Goal: Task Accomplishment & Management: Manage account settings

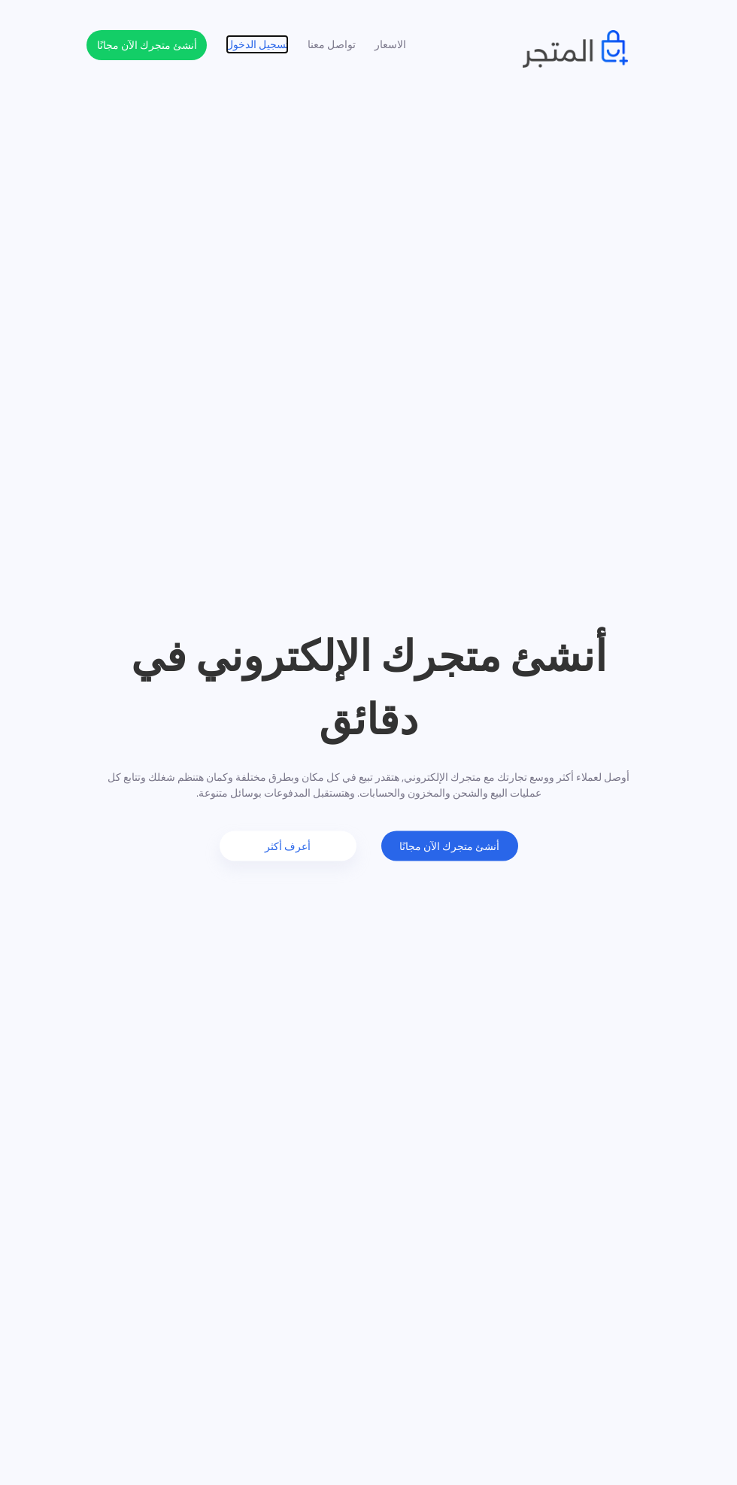
click at [259, 41] on link "تسجيل الدخول" at bounding box center [257, 45] width 63 height 16
click at [251, 37] on link "تسجيل الدخول" at bounding box center [257, 45] width 63 height 16
click at [270, 53] on link "تسجيل الدخول" at bounding box center [257, 45] width 63 height 16
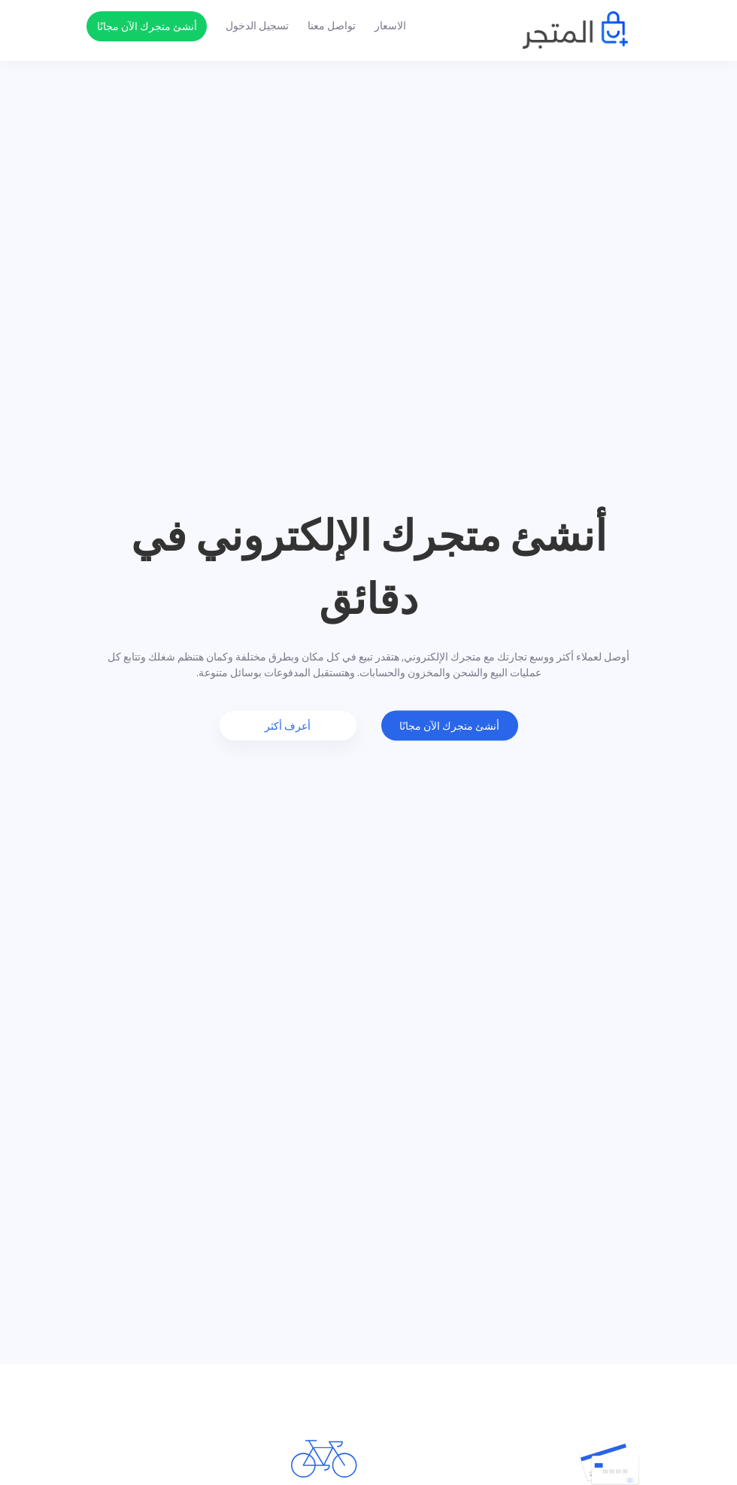
scroll to position [130, 0]
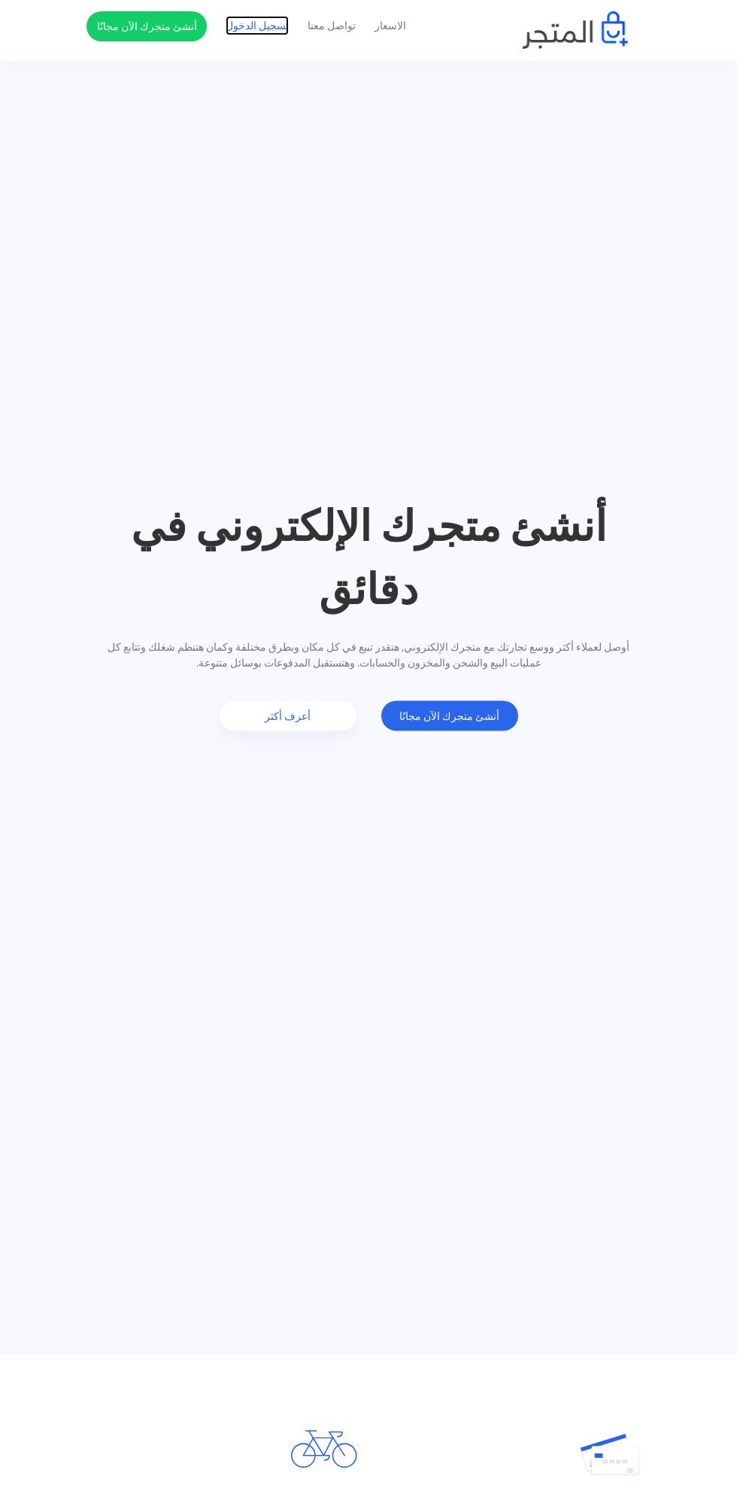
click at [262, 26] on link "تسجيل الدخول" at bounding box center [257, 26] width 63 height 16
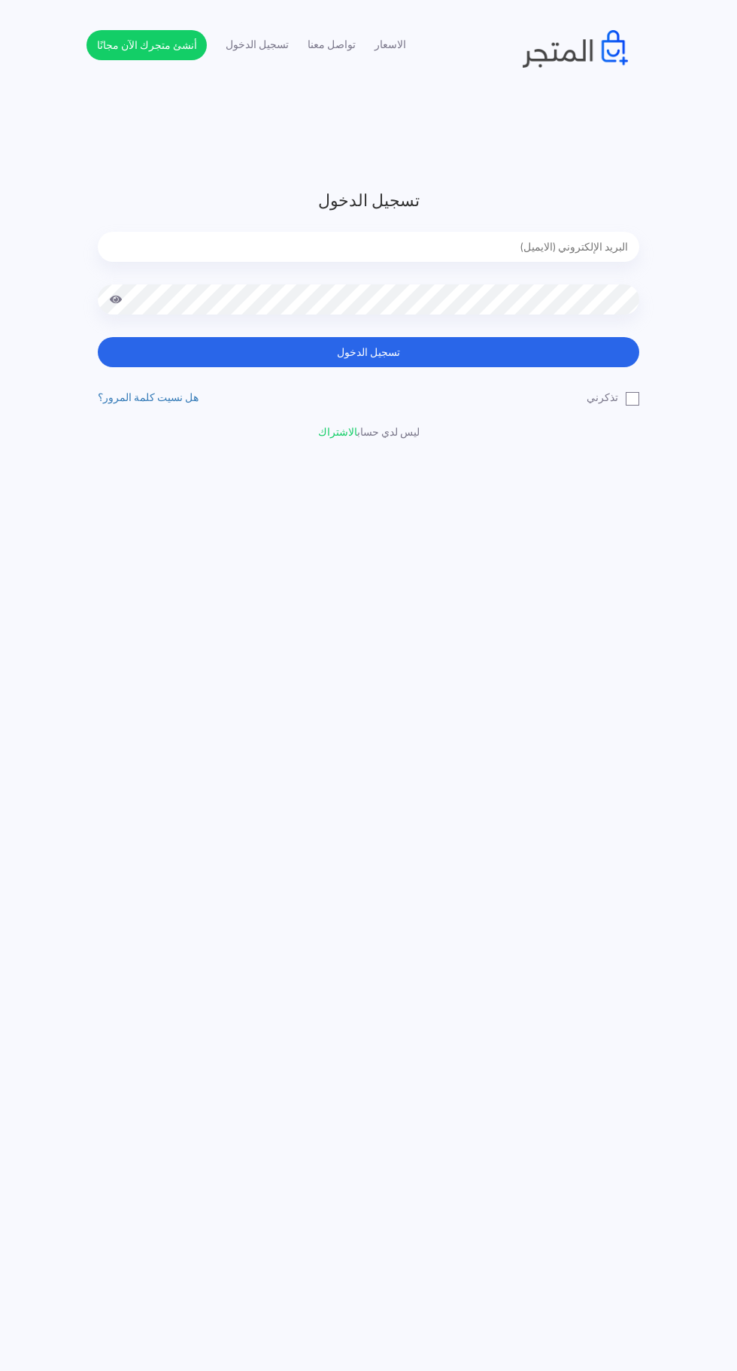
click at [444, 241] on input "email" at bounding box center [369, 247] width 542 height 30
type input "faskhaniawladsaleh@gmail.com"
click at [98, 337] on button "تسجيل الدخول" at bounding box center [369, 352] width 542 height 30
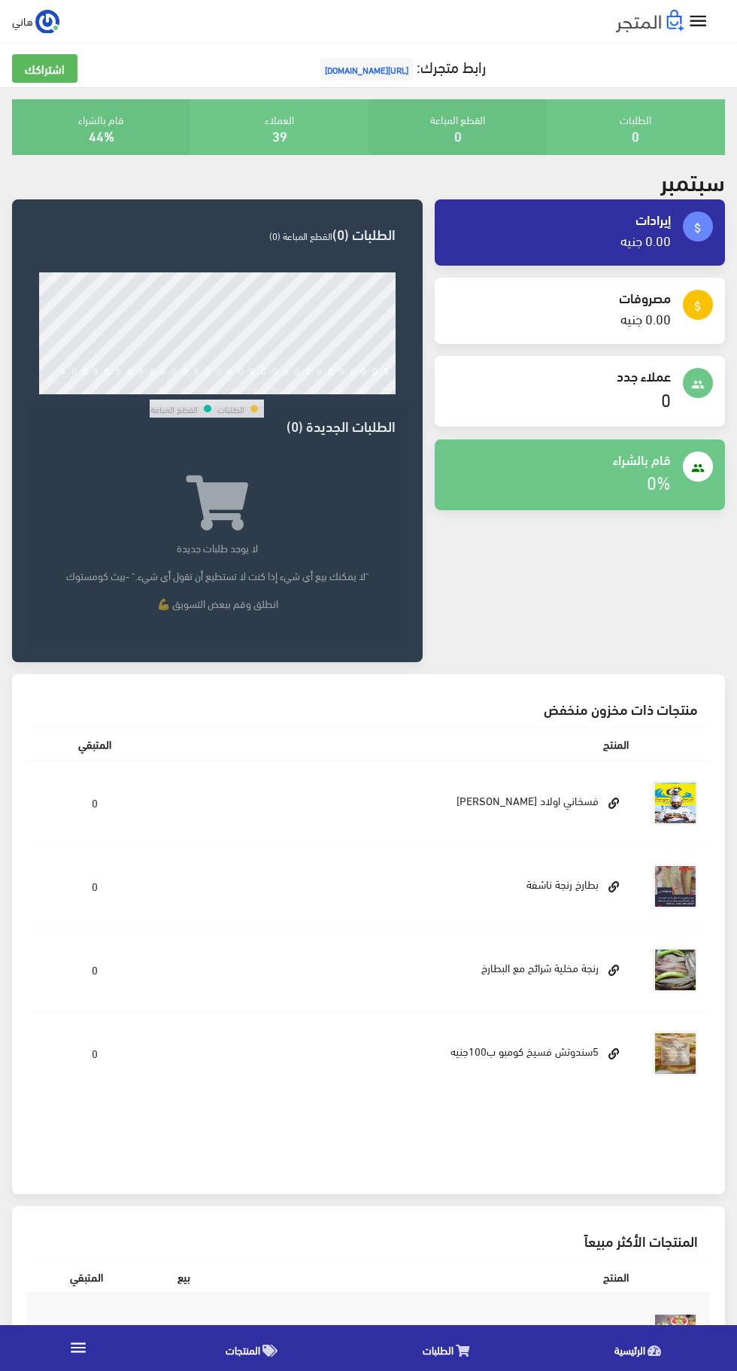
click at [704, 20] on icon "" at bounding box center [699, 22] width 22 height 22
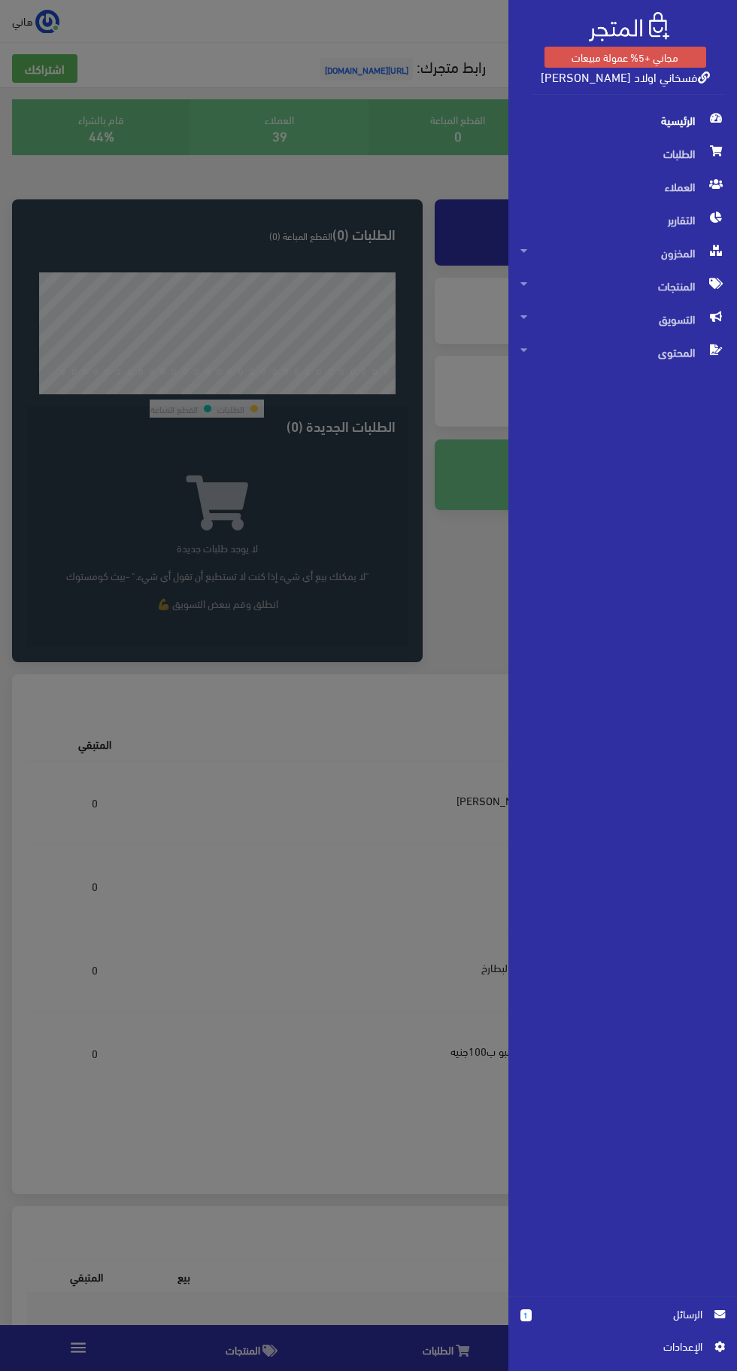
click at [673, 1340] on span "اﻹعدادات" at bounding box center [618, 1346] width 170 height 17
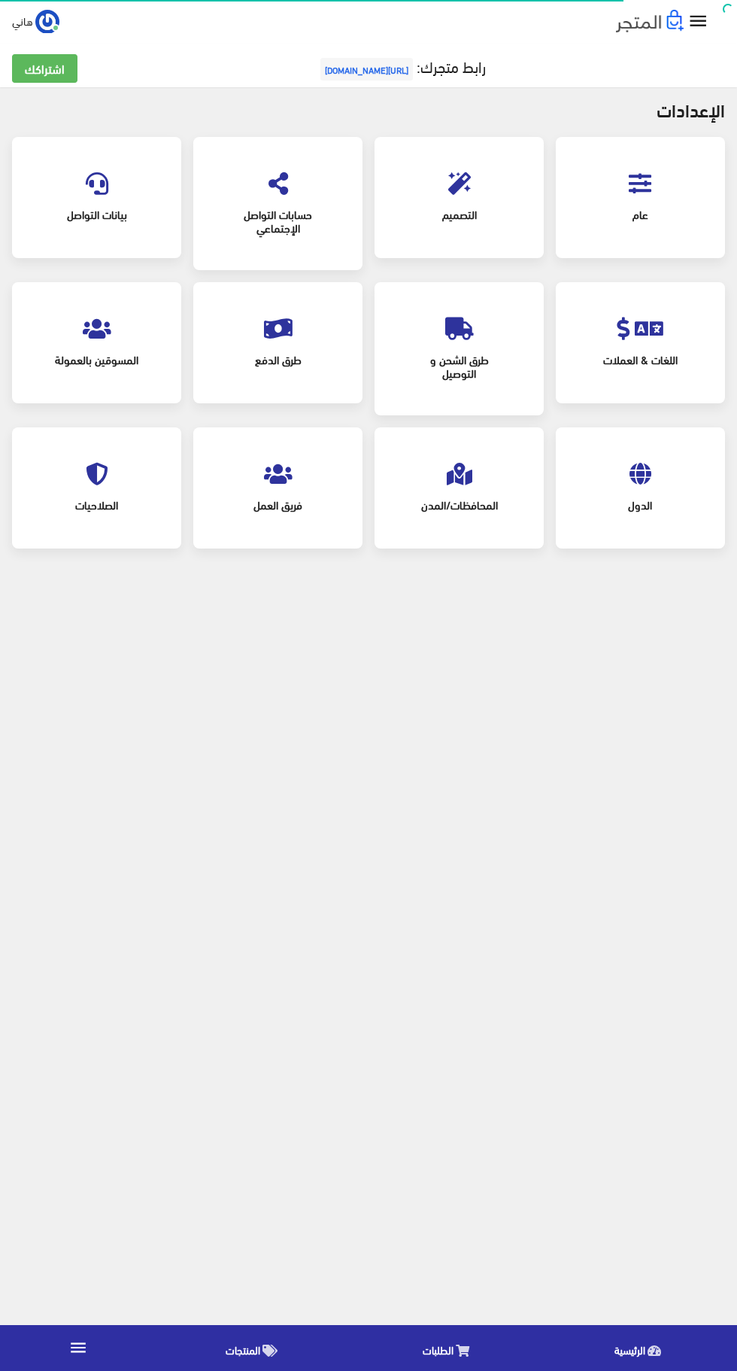
click at [640, 221] on span "عام" at bounding box center [640, 214] width 115 height 33
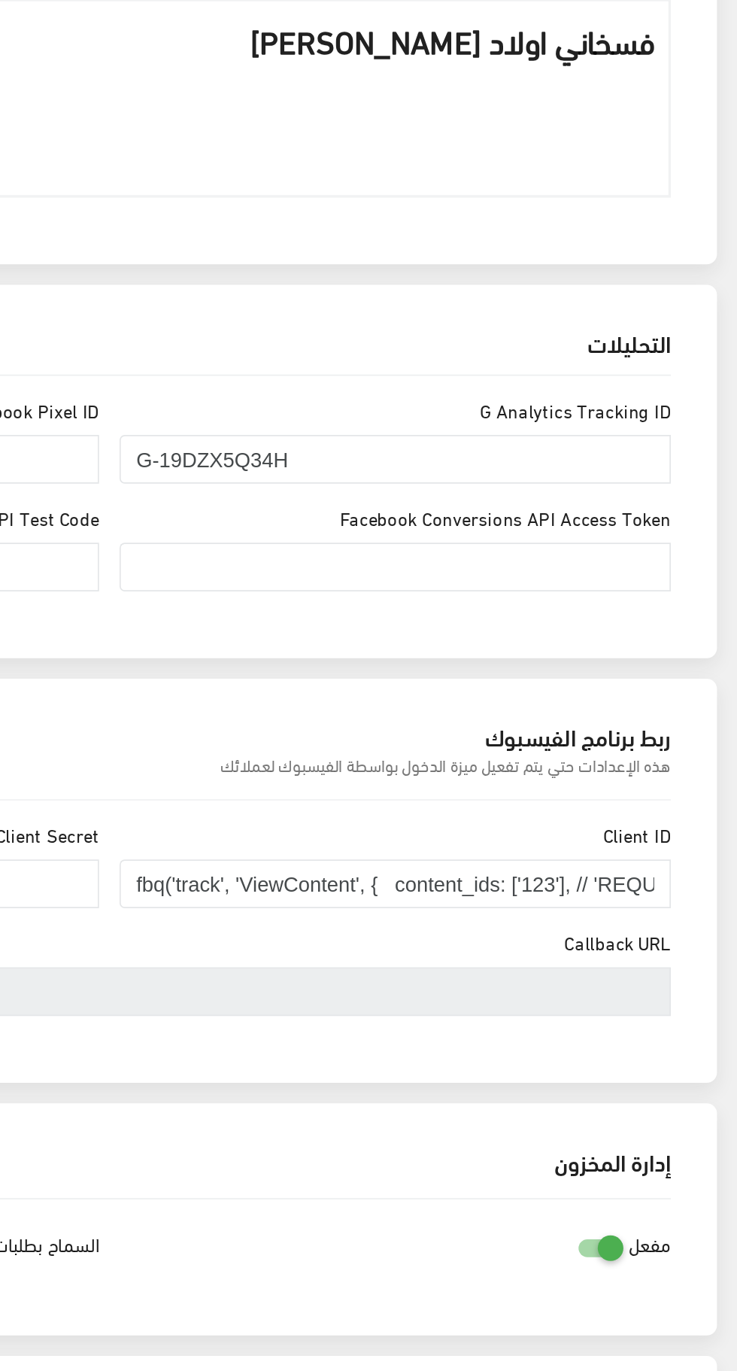
scroll to position [348, 0]
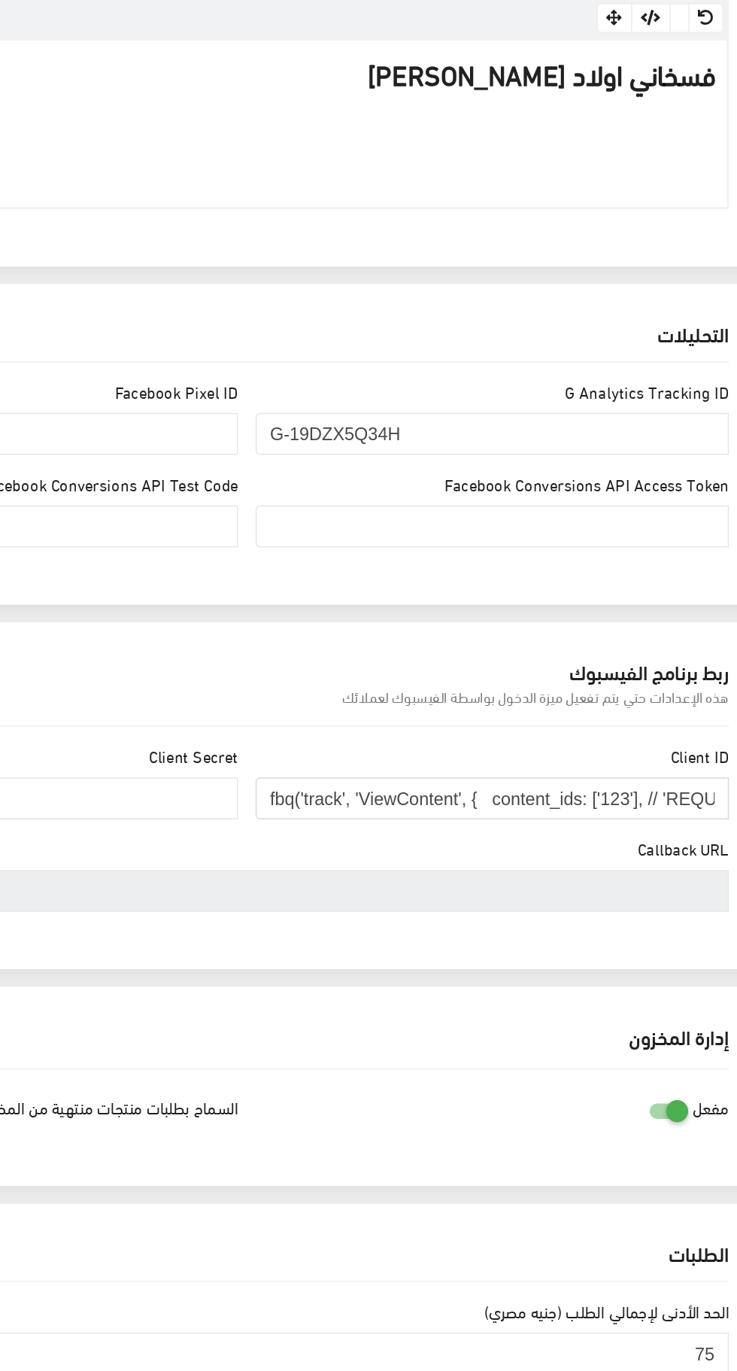
click at [603, 705] on input "fbq('track', 'ViewContent', { content_ids: ['123'], // 'REQUIRED': array of pro…" at bounding box center [537, 705] width 324 height 29
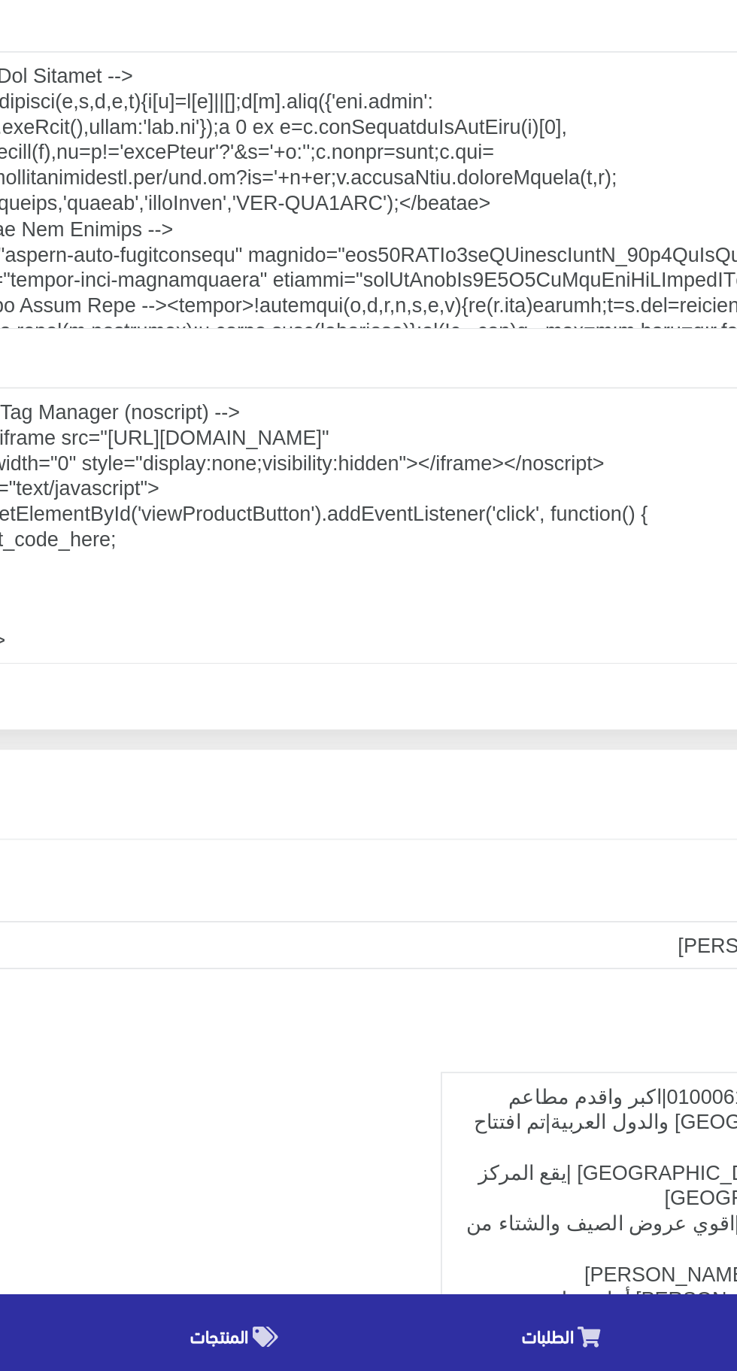
scroll to position [1293, 0]
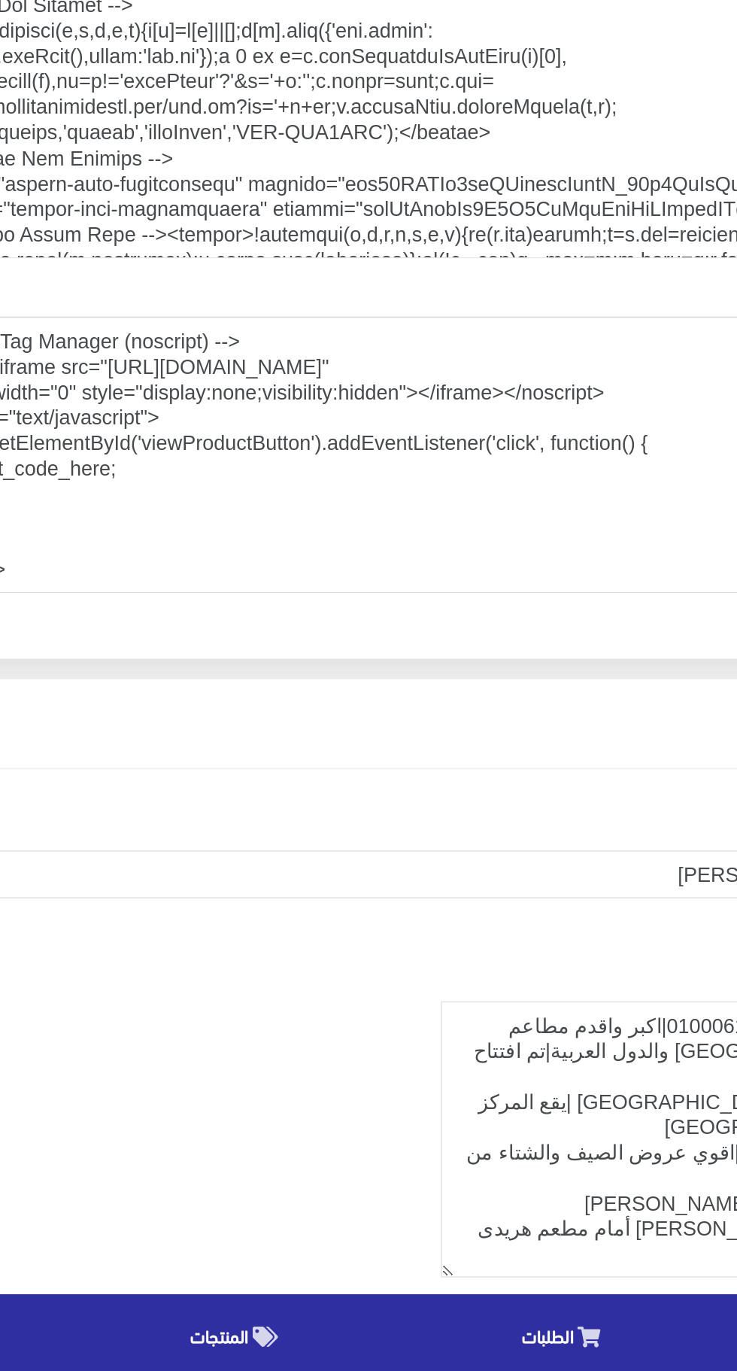
click at [291, 837] on textarea "<!-- Google Tag Manager (noscript) --> <noscript><iframe src="[URL][DOMAIN_NAME…" at bounding box center [368, 827] width 659 height 165
click at [423, 689] on textarea "اكواد في بداية الصفحة" at bounding box center [368, 627] width 659 height 165
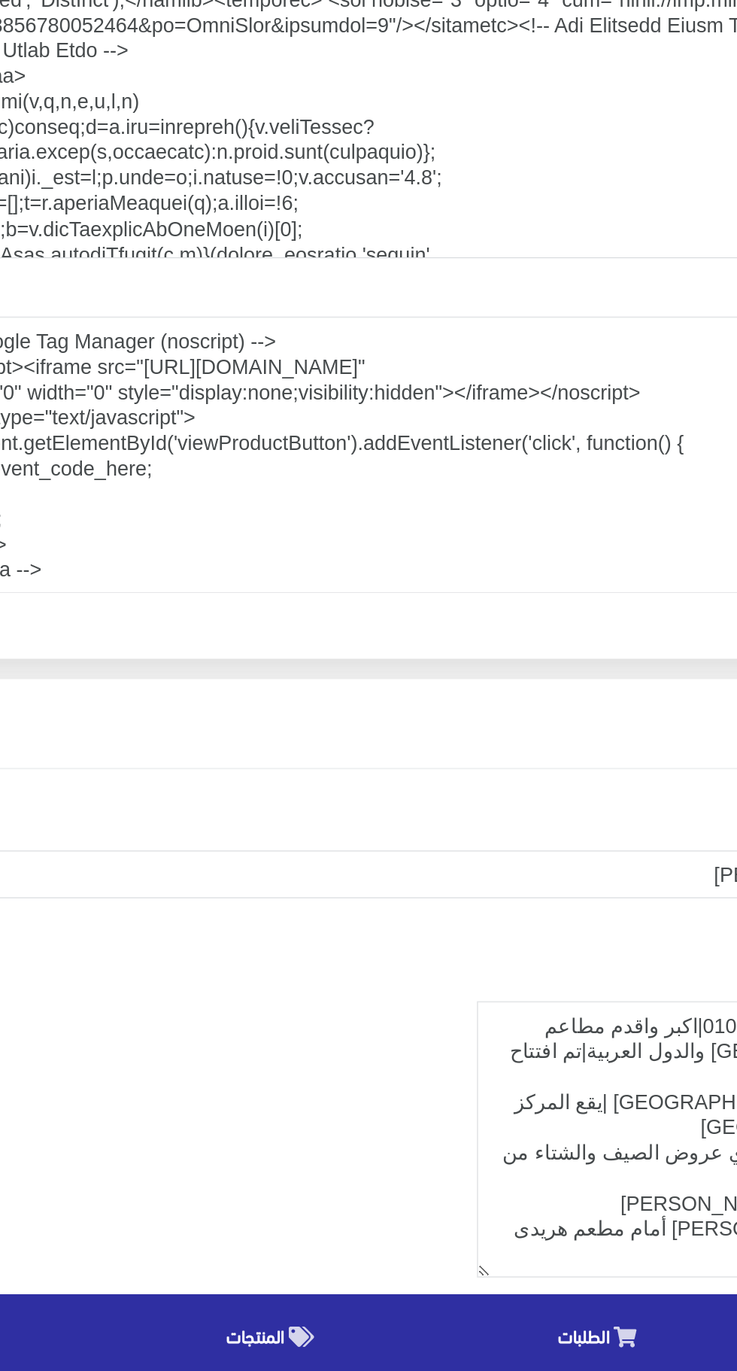
scroll to position [2204, 0]
click at [250, 602] on textarea "اكواد في بداية الصفحة" at bounding box center [368, 627] width 659 height 165
click at [236, 583] on textarea "اكواد في بداية الصفحة" at bounding box center [368, 627] width 659 height 165
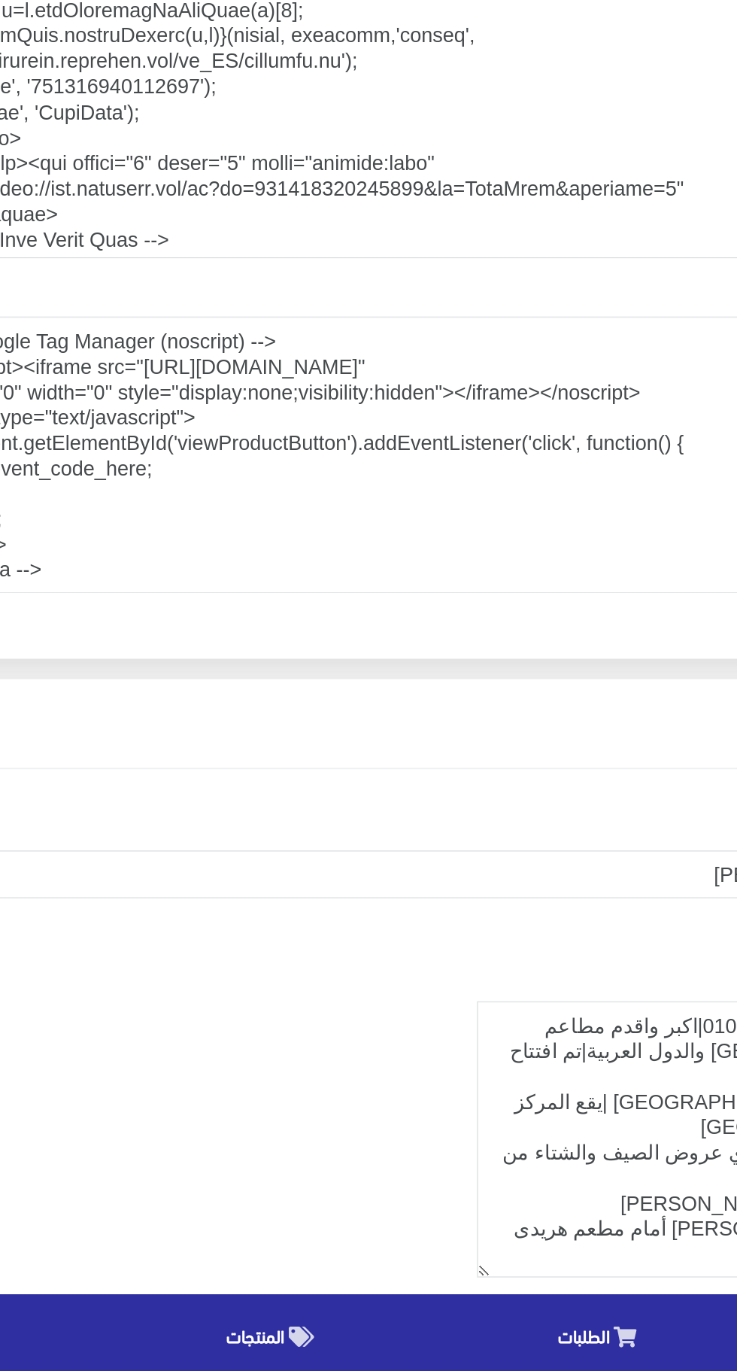
scroll to position [2278, 0]
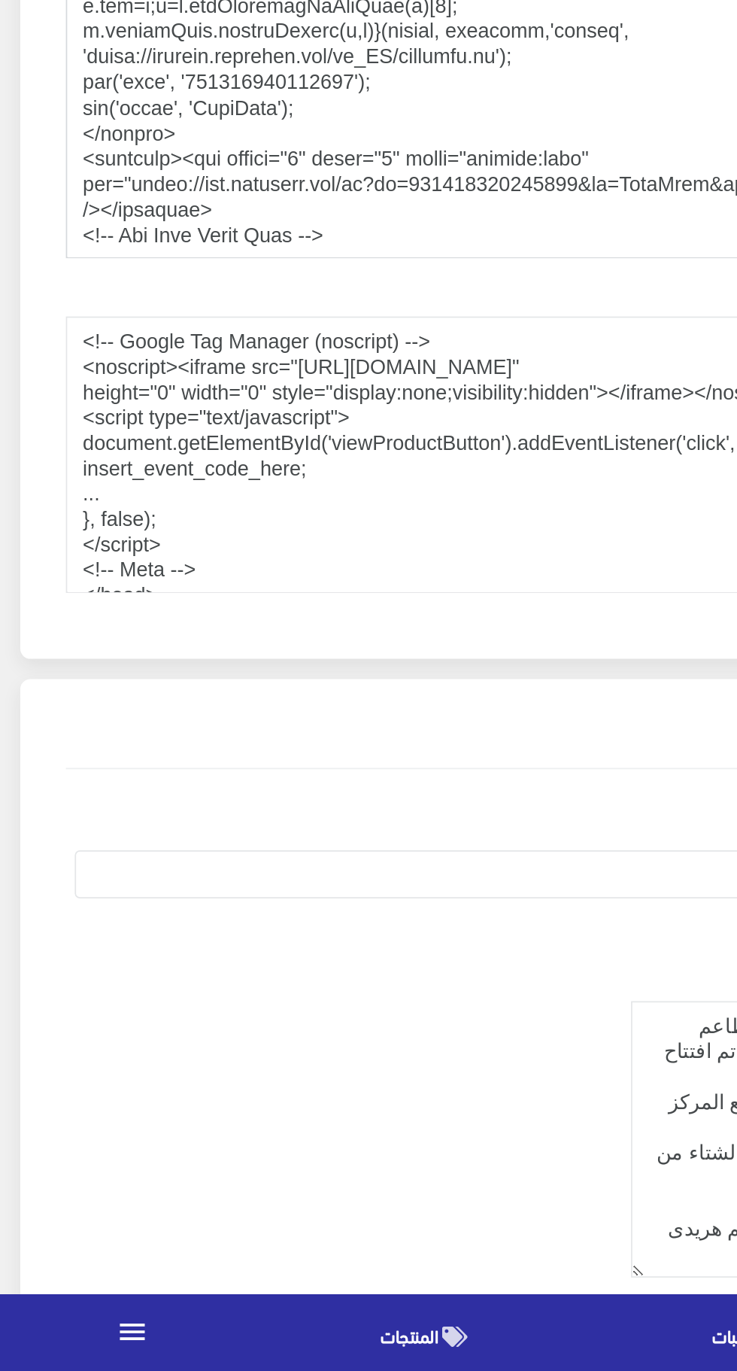
click at [267, 626] on textarea "اكواد في بداية الصفحة" at bounding box center [368, 627] width 659 height 165
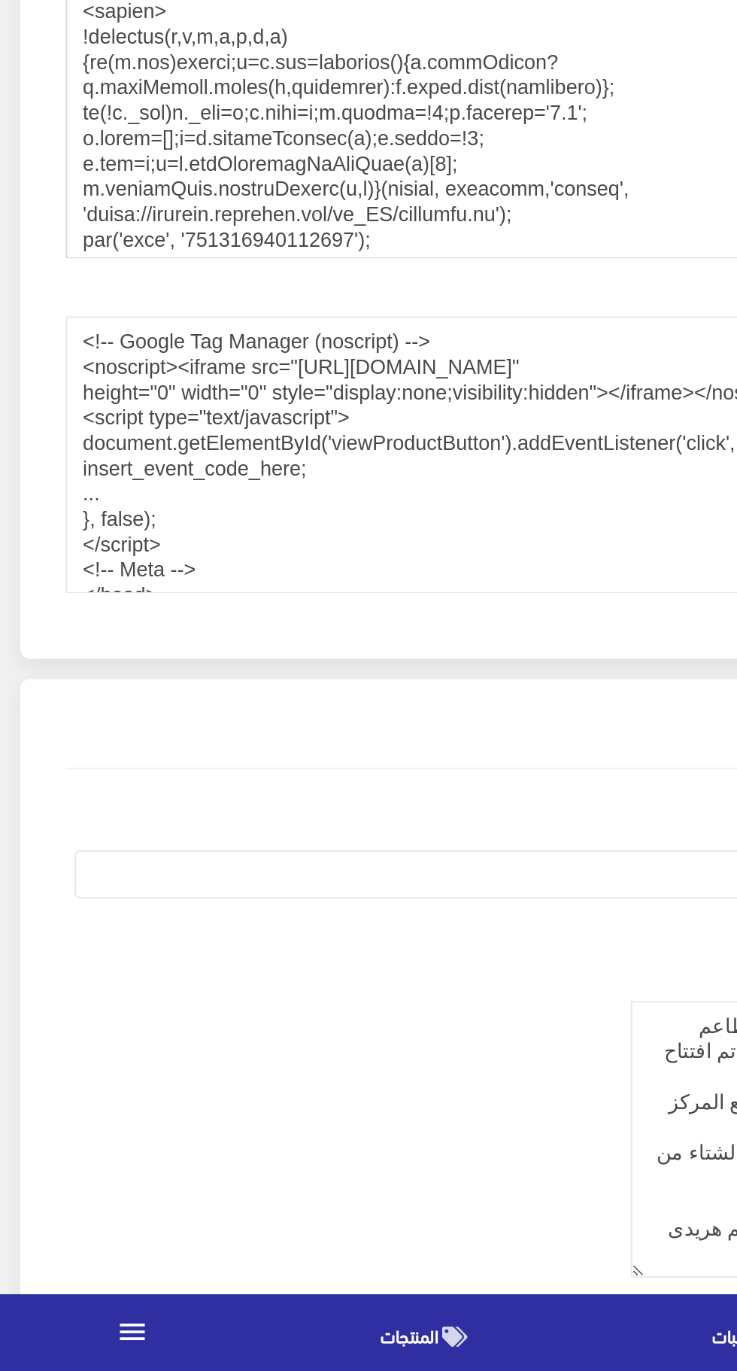
scroll to position [2180, 0]
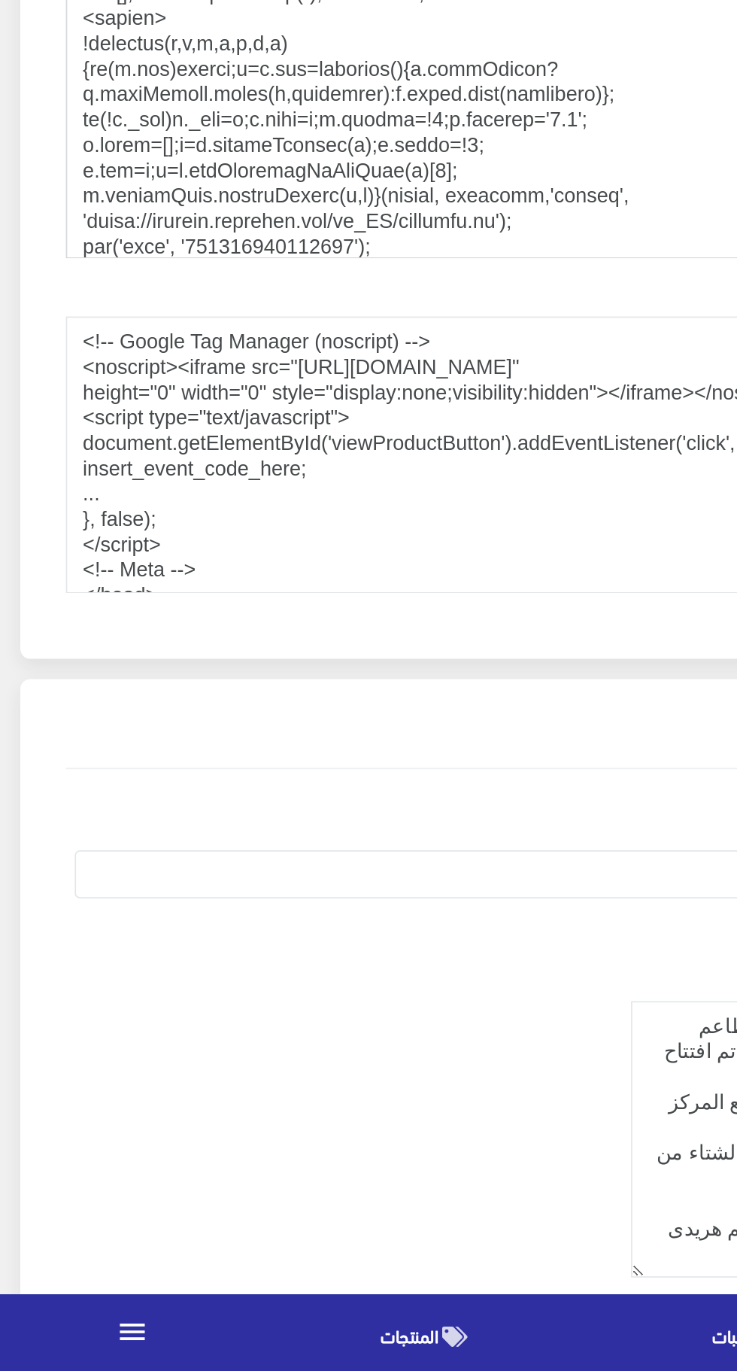
type textarea "<!-- Google Tag Manager --> <script>(function(w,d,s,l,i){w[l]=w[l]||[];w[l].pus…"
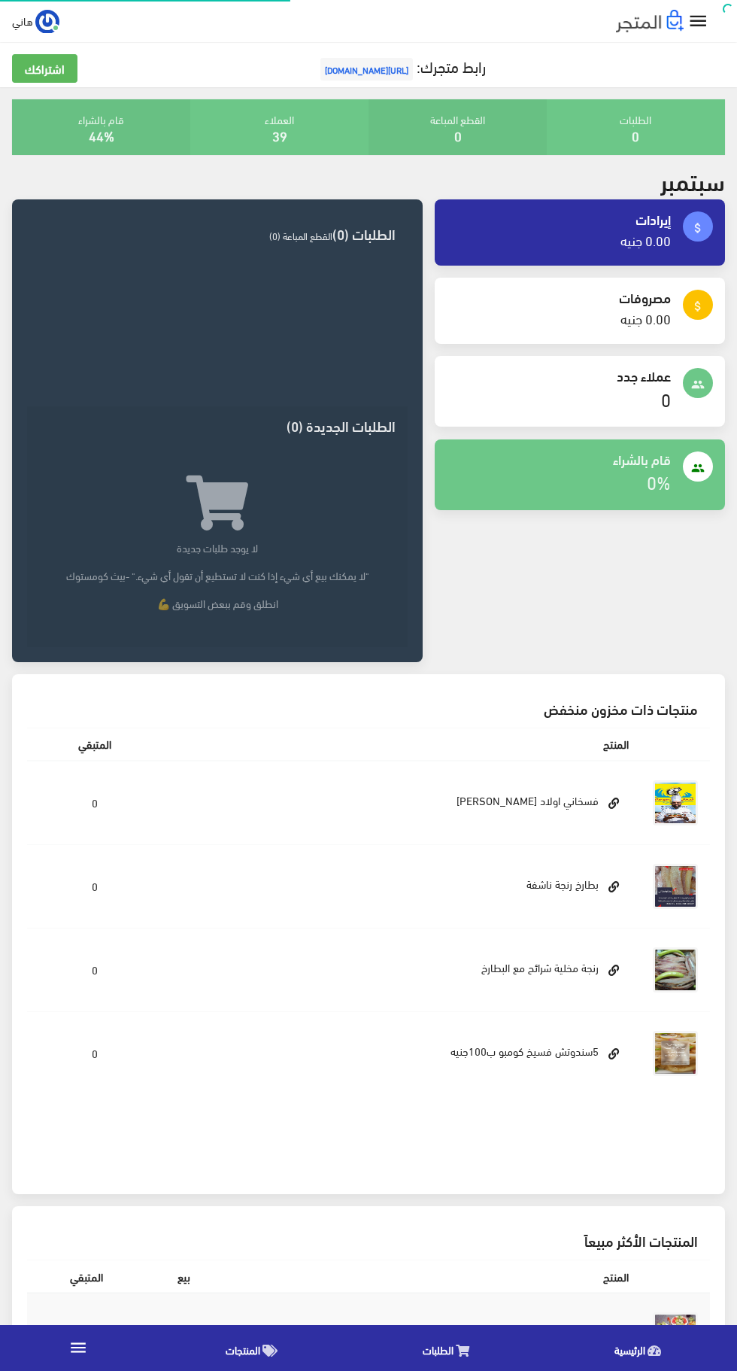
click at [700, 21] on icon "" at bounding box center [699, 22] width 22 height 22
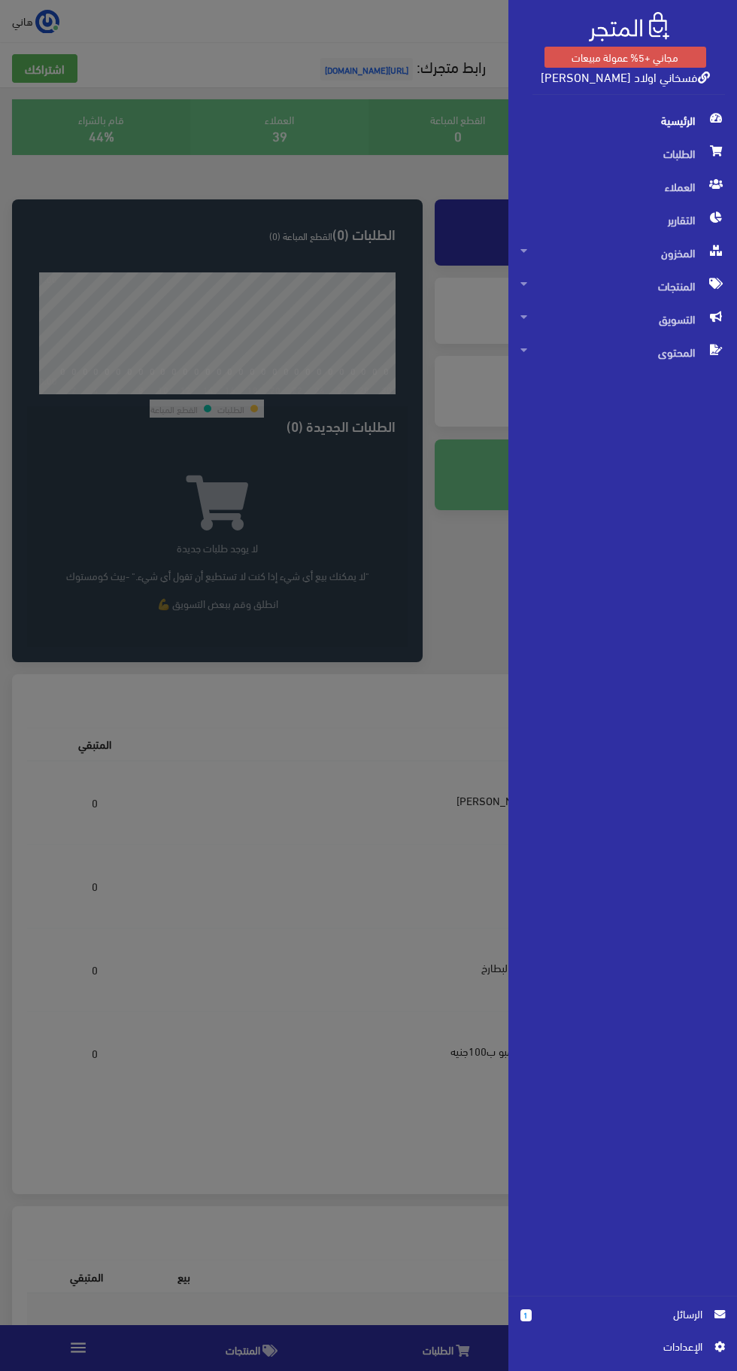
click at [687, 1352] on span "اﻹعدادات" at bounding box center [618, 1346] width 170 height 17
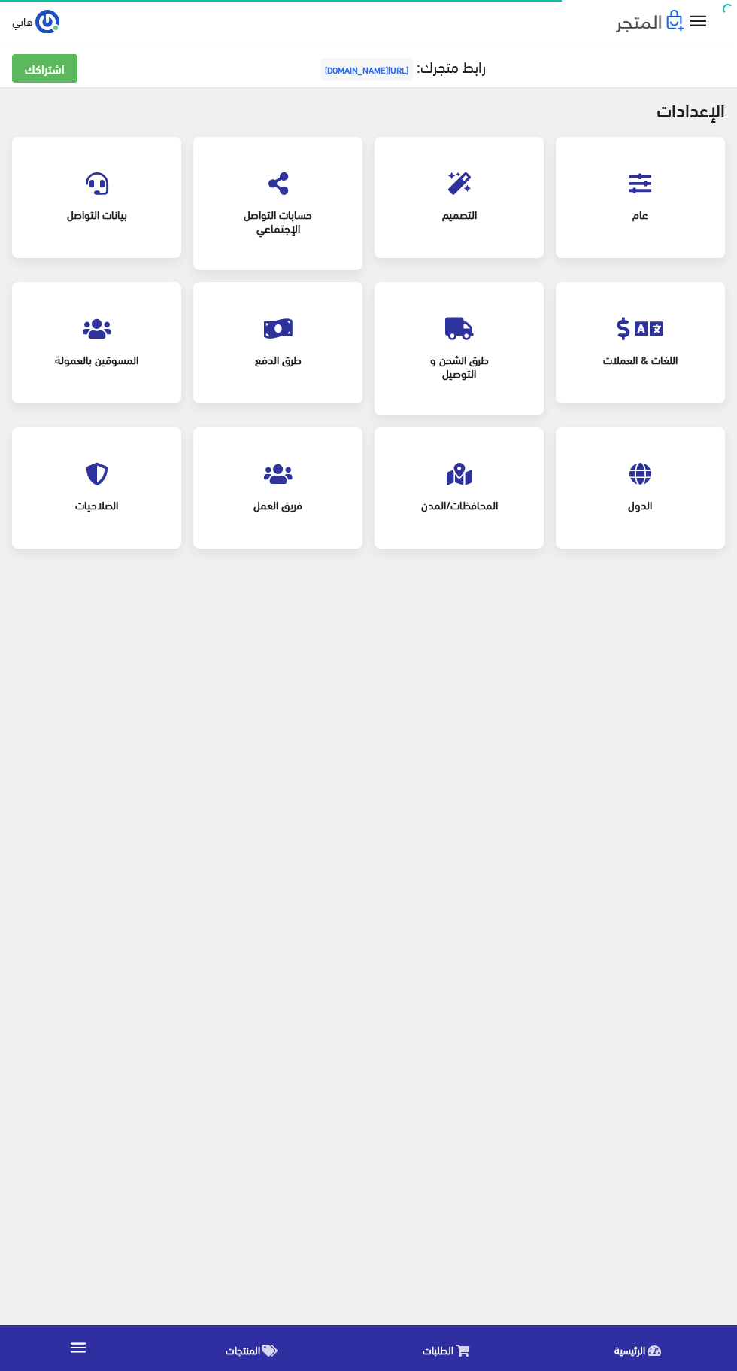
click at [618, 222] on span "عام" at bounding box center [640, 214] width 115 height 33
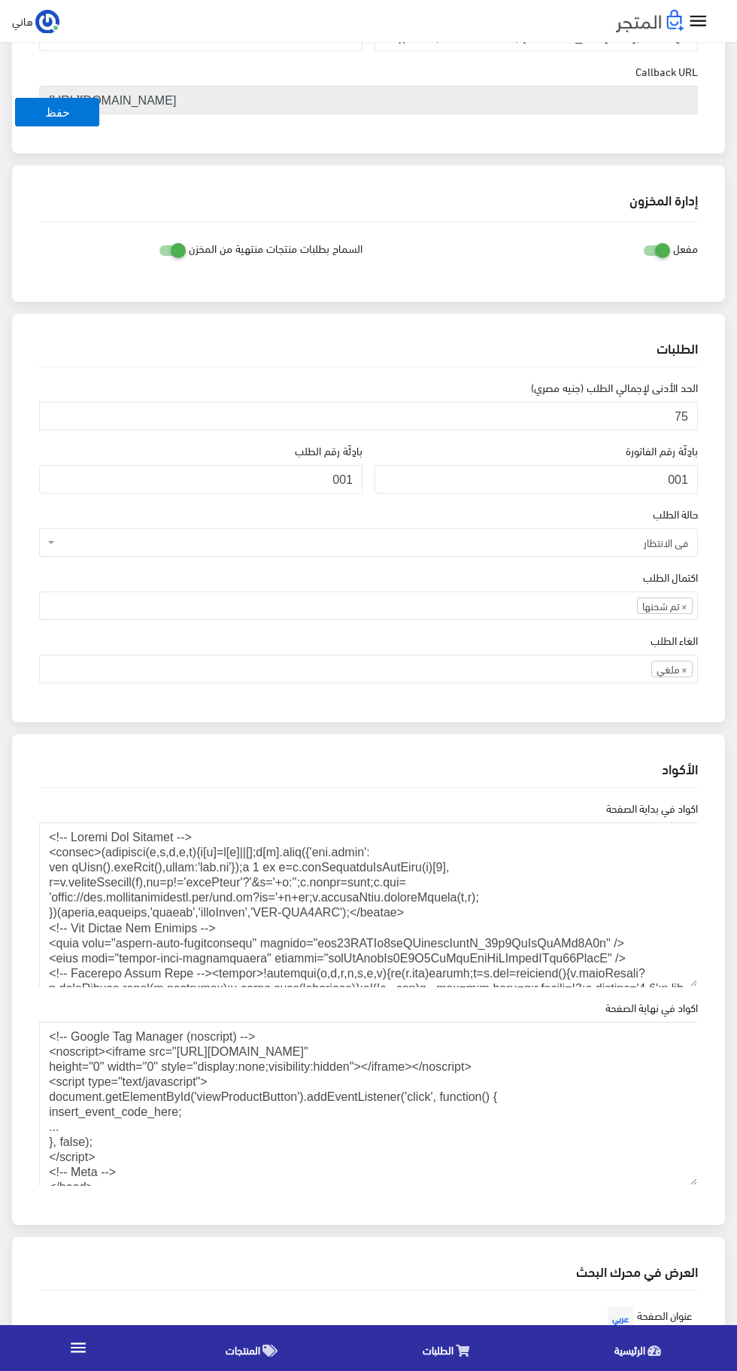
scroll to position [1032, 0]
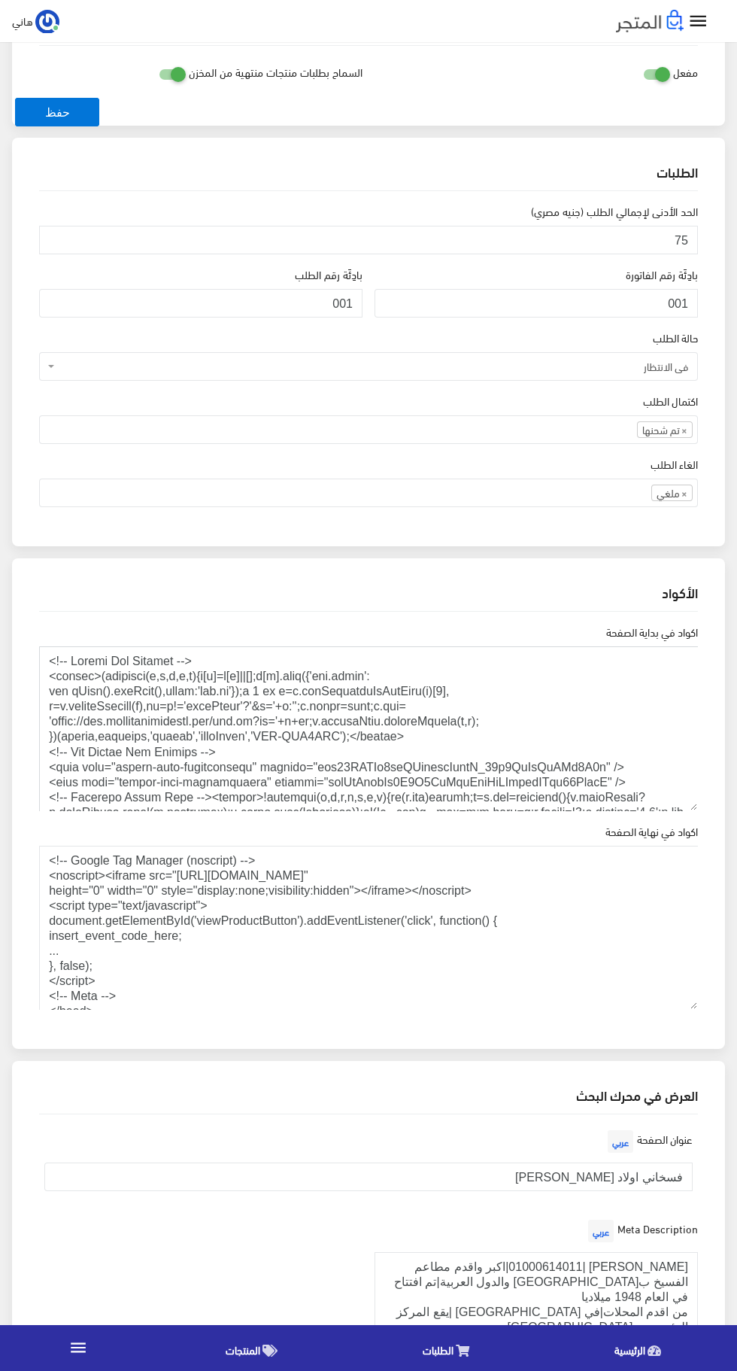
click at [588, 792] on textarea "اكواد في بداية الصفحة" at bounding box center [368, 728] width 659 height 165
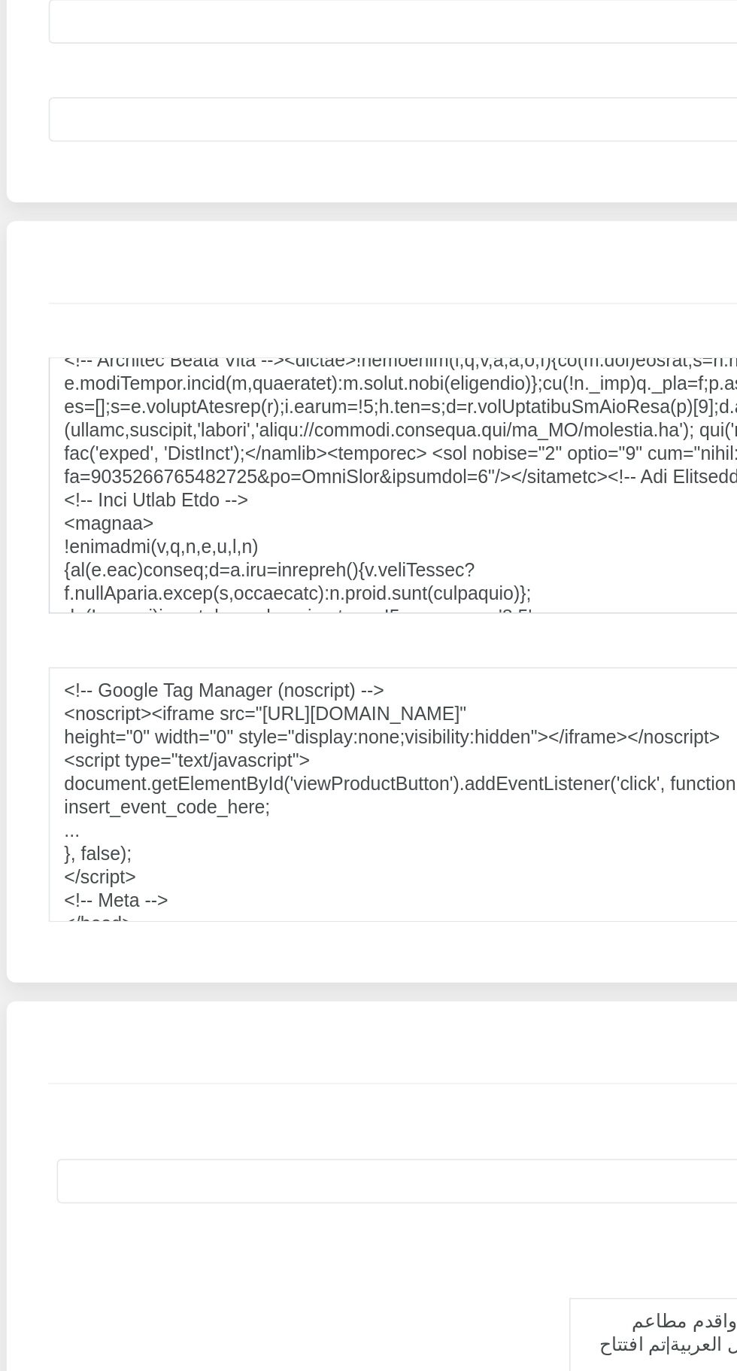
scroll to position [2155, 0]
click at [192, 629] on textarea "اكواد في بداية الصفحة" at bounding box center [368, 613] width 659 height 165
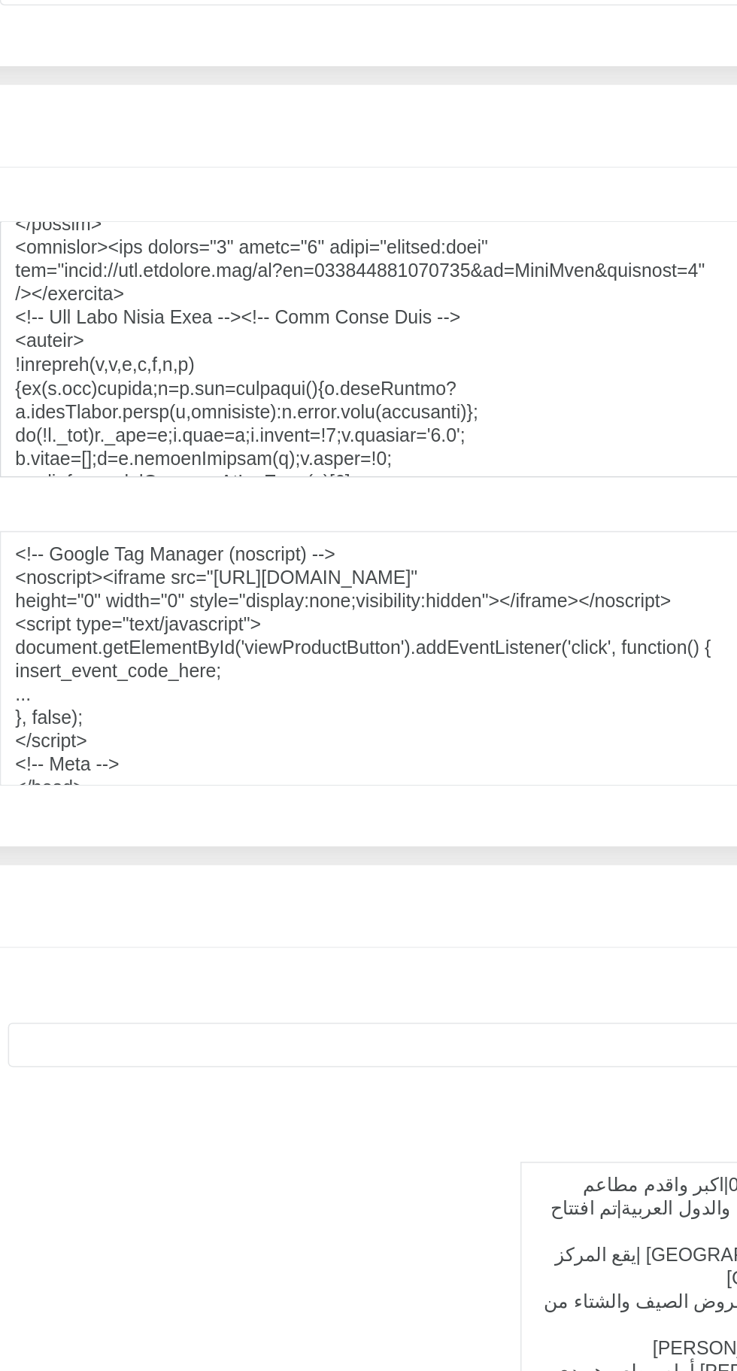
scroll to position [1297, 0]
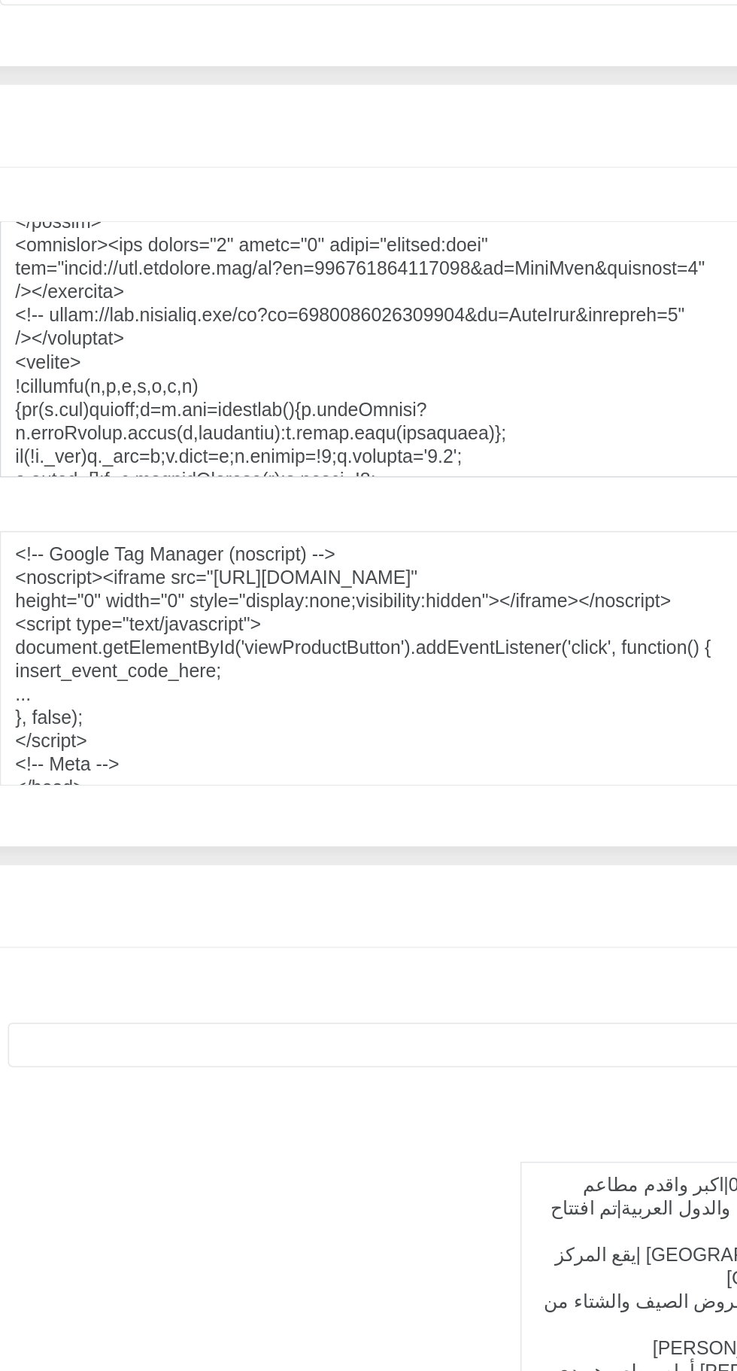
click at [341, 606] on textarea "اكواد في بداية الصفحة" at bounding box center [368, 613] width 659 height 165
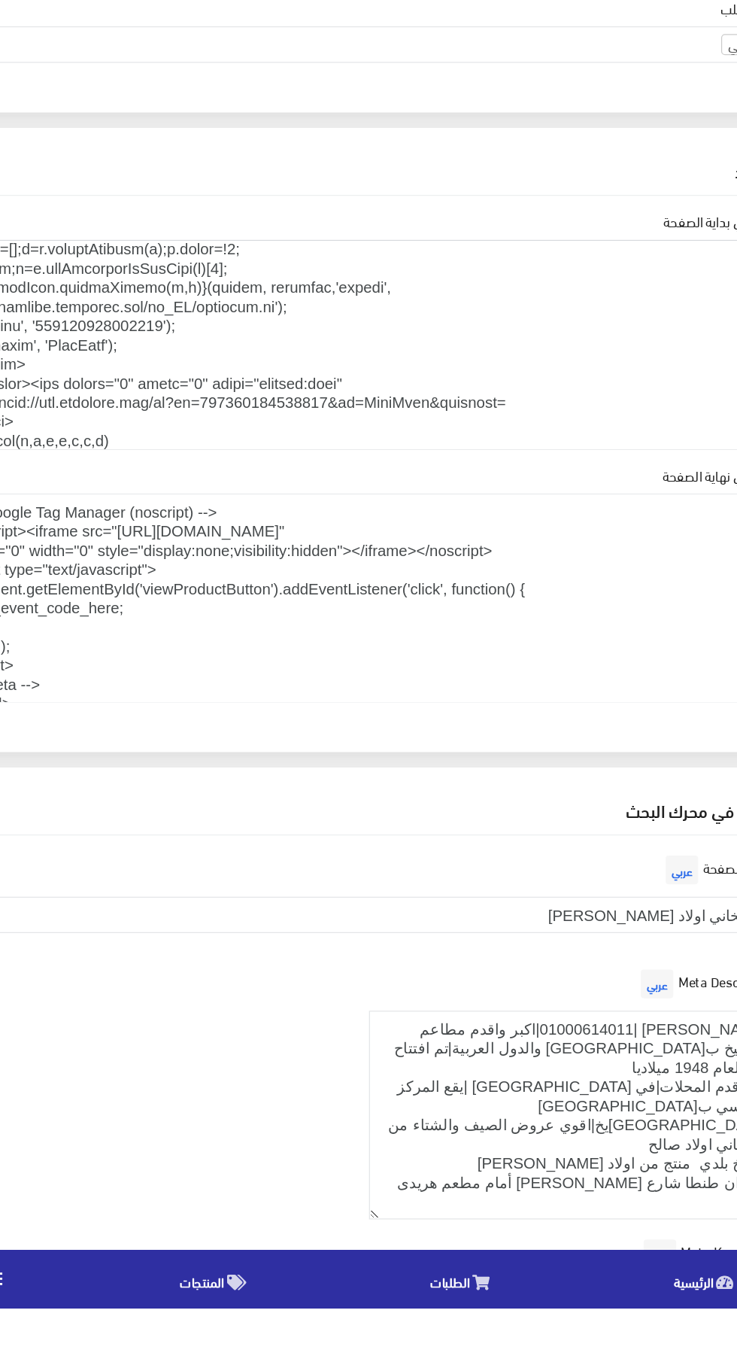
scroll to position [1205, 0]
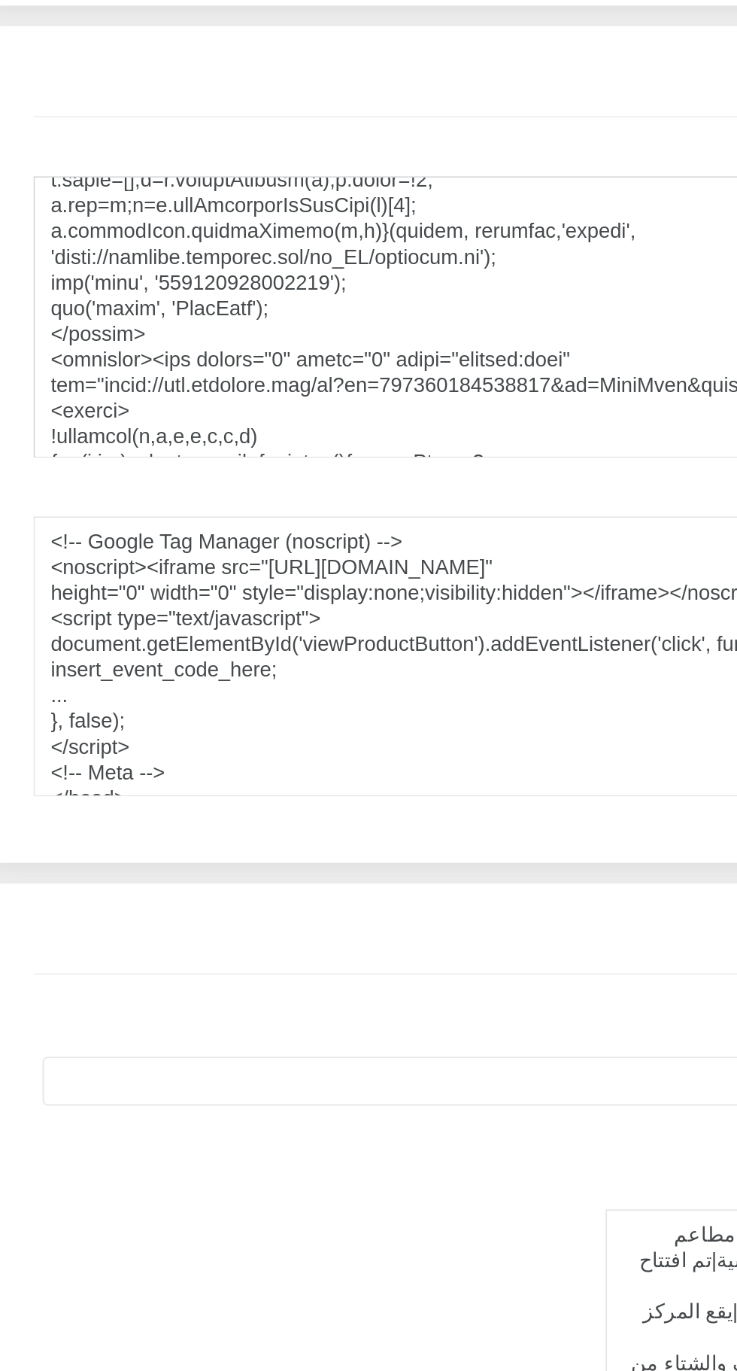
click at [183, 609] on textarea "اكواد في بداية الصفحة" at bounding box center [368, 613] width 659 height 165
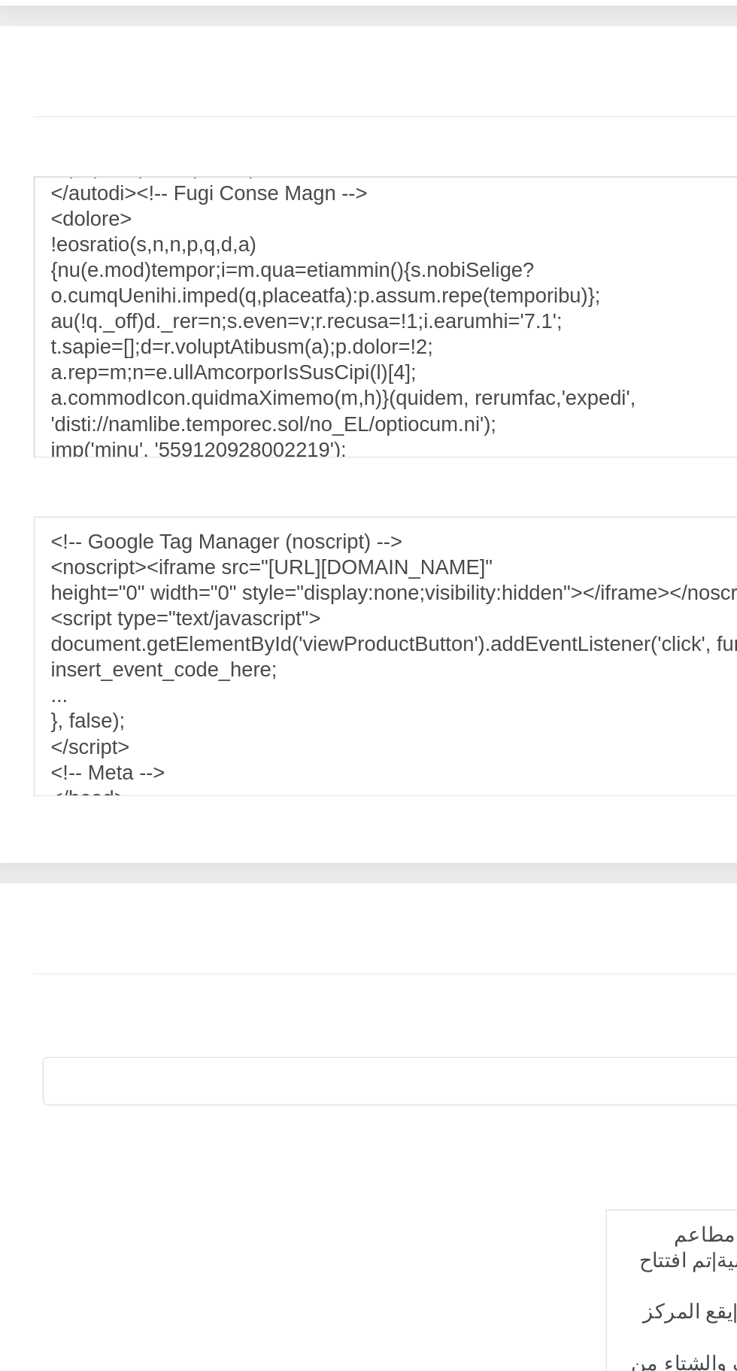
scroll to position [1106, 0]
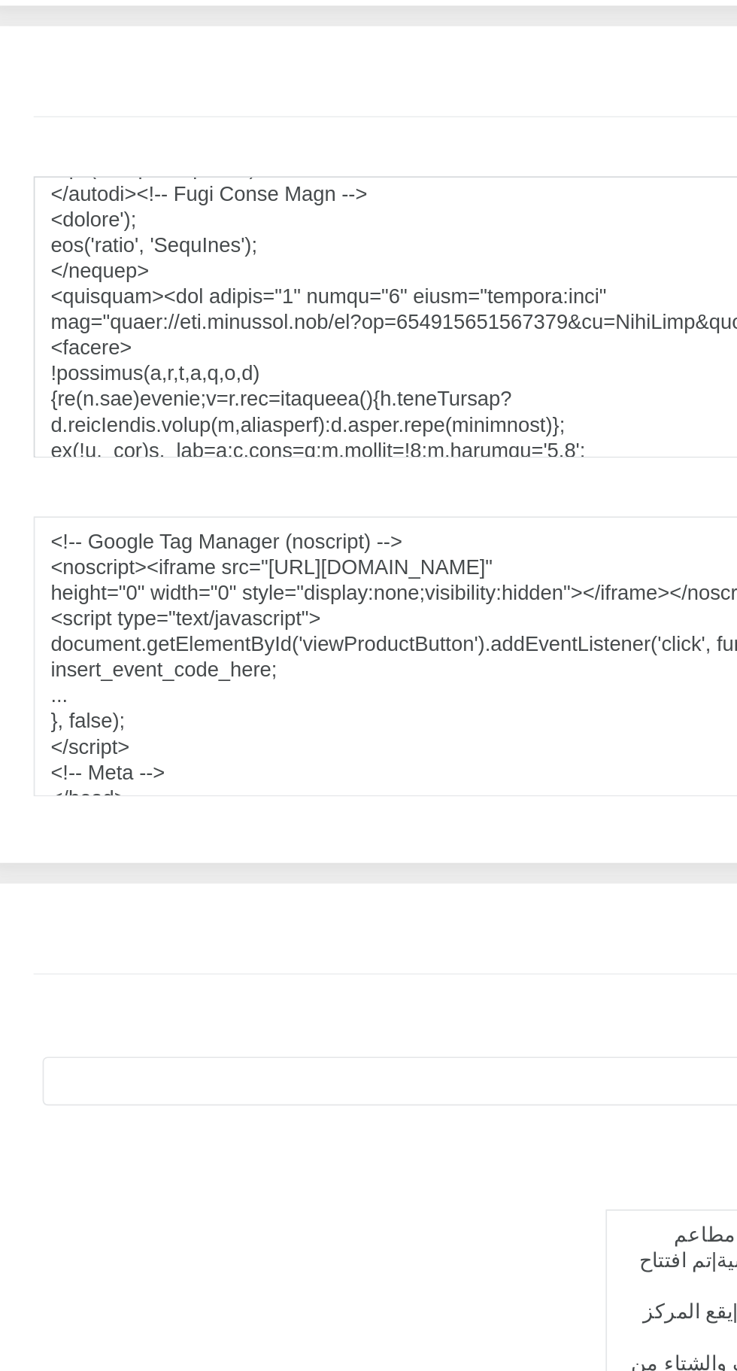
click at [189, 555] on textarea "اكواد في بداية الصفحة" at bounding box center [368, 613] width 659 height 165
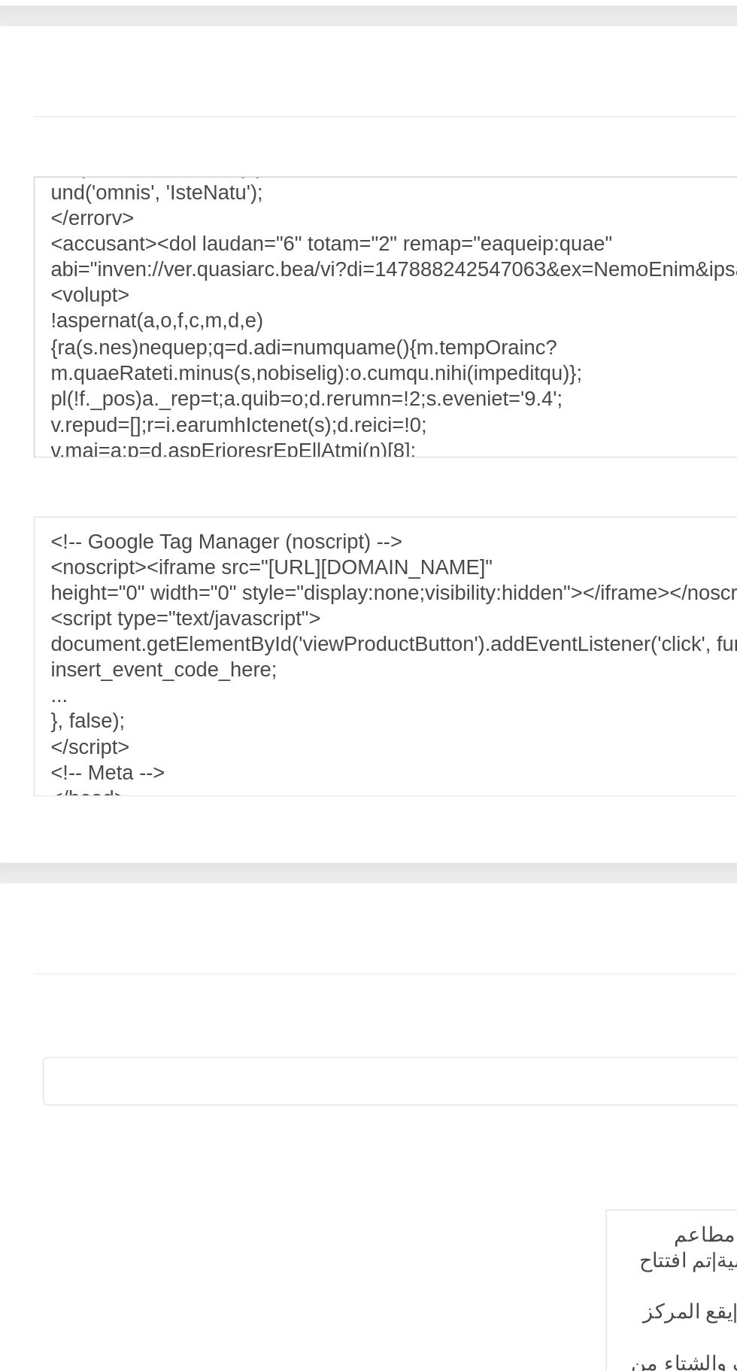
scroll to position [956, 0]
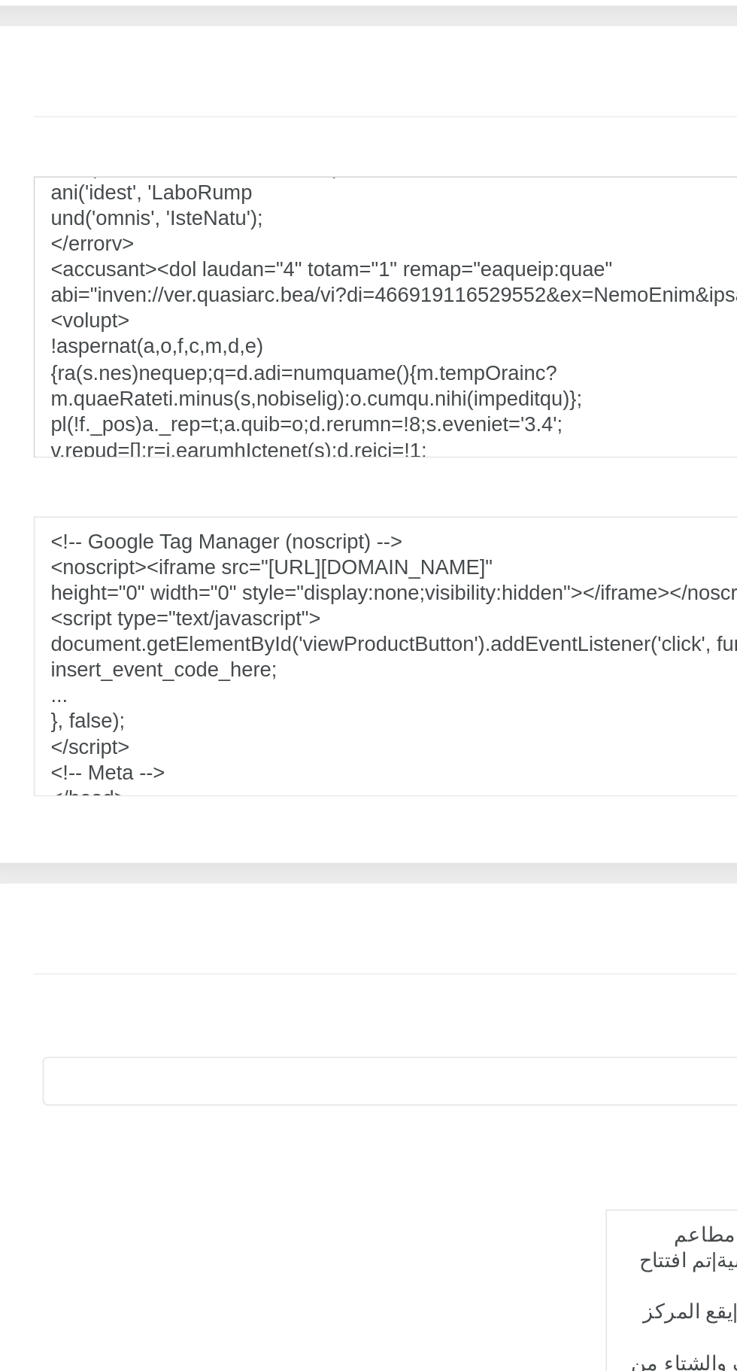
click at [221, 564] on textarea "اكواد في بداية الصفحة" at bounding box center [368, 613] width 659 height 165
click at [230, 545] on textarea "اكواد في بداية الصفحة" at bounding box center [368, 613] width 659 height 165
click at [226, 564] on textarea "اكواد في بداية الصفحة" at bounding box center [368, 613] width 659 height 165
click at [201, 548] on textarea "اكواد في بداية الصفحة" at bounding box center [368, 613] width 659 height 165
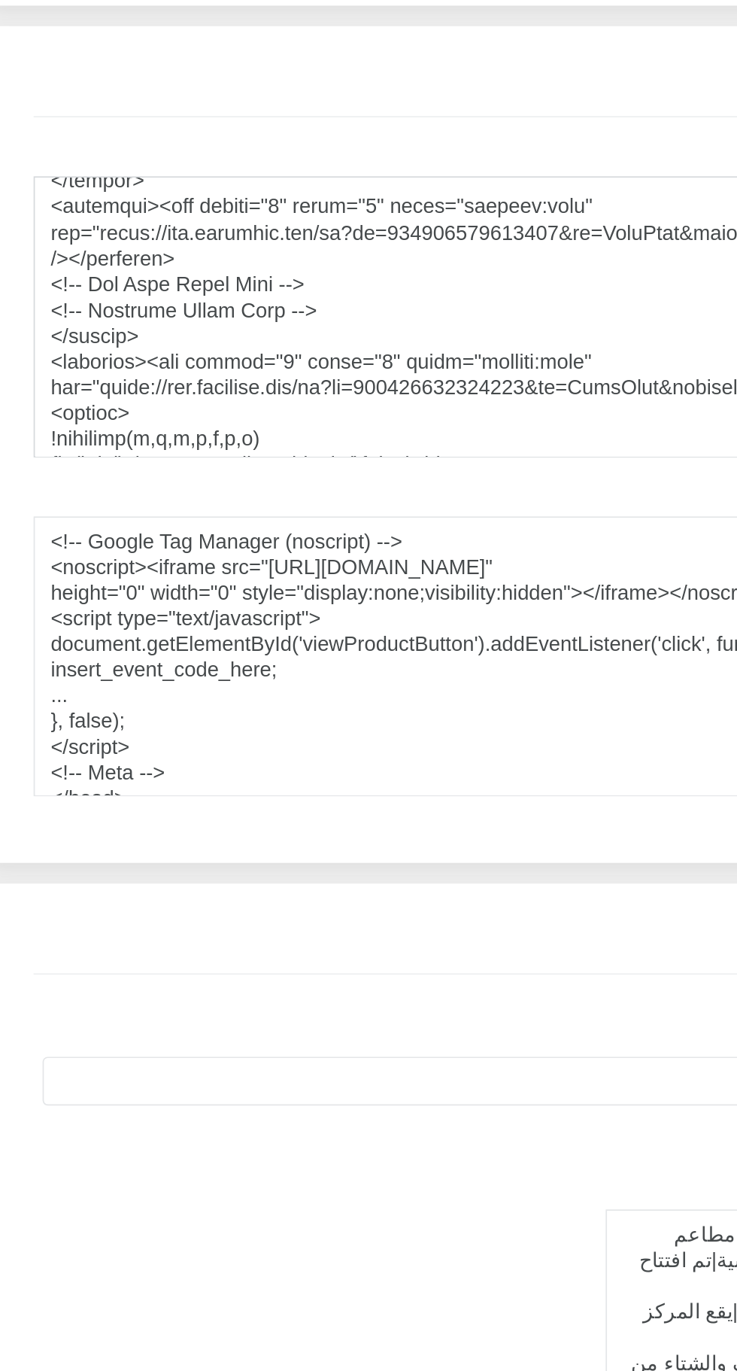
scroll to position [722, 0]
click at [223, 587] on textarea "اكواد في بداية الصفحة" at bounding box center [368, 613] width 659 height 165
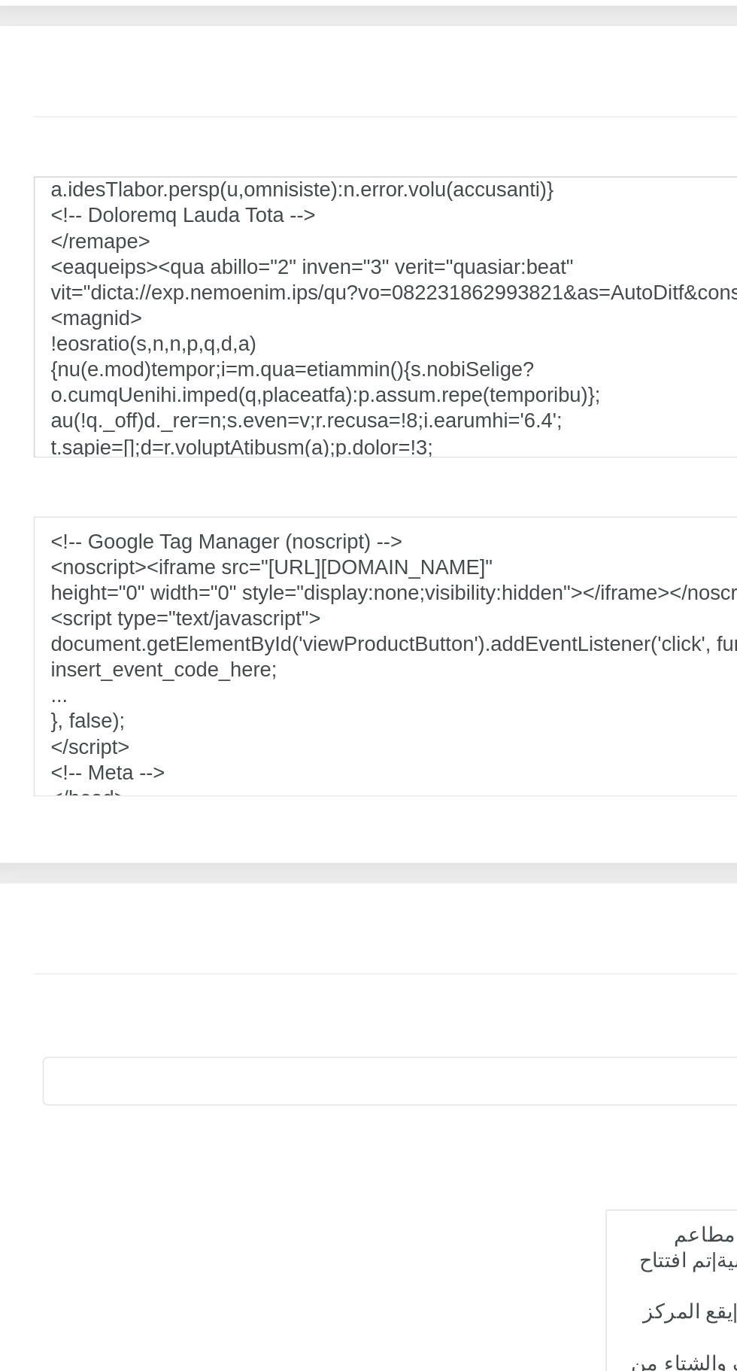
scroll to position [579, 0]
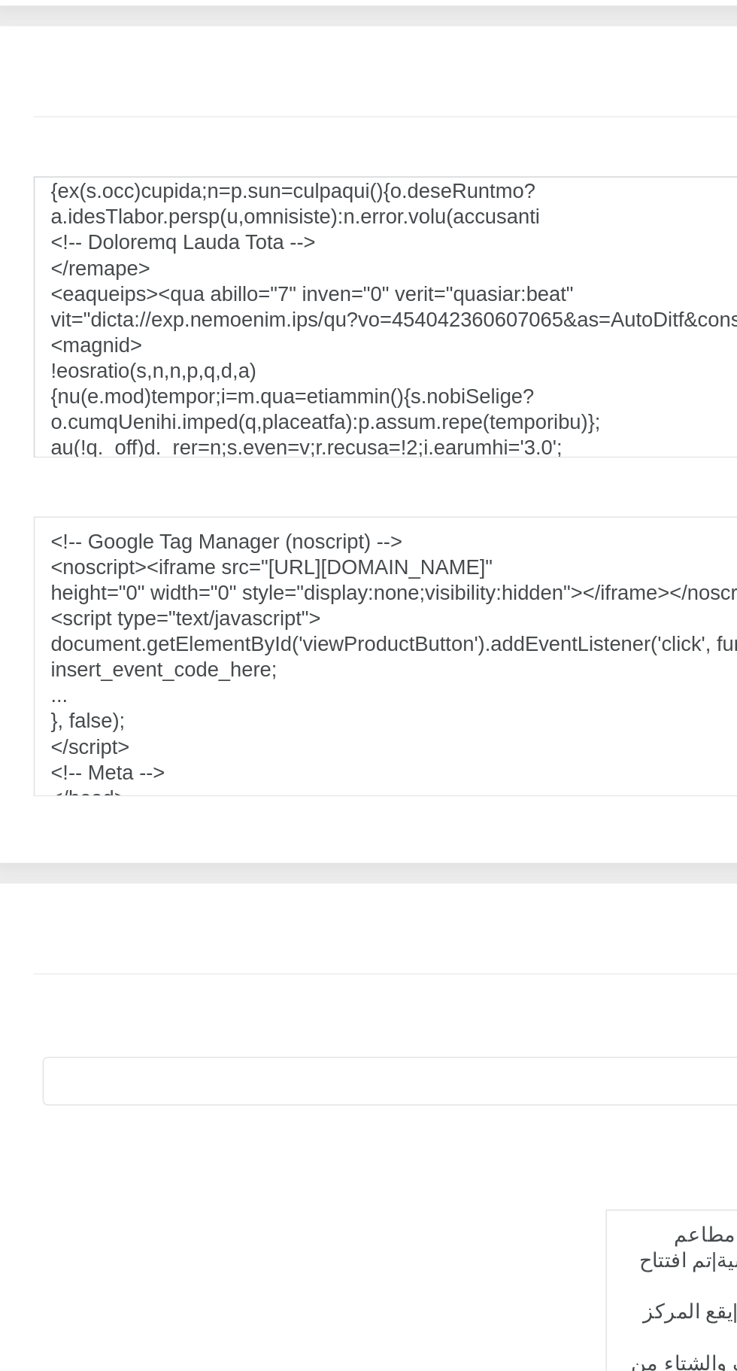
type textarea "<!-- Google Tag Manager --> <script>(function(w,d,s,l,i){w[l]=w[l]||[];w[l].pus…"
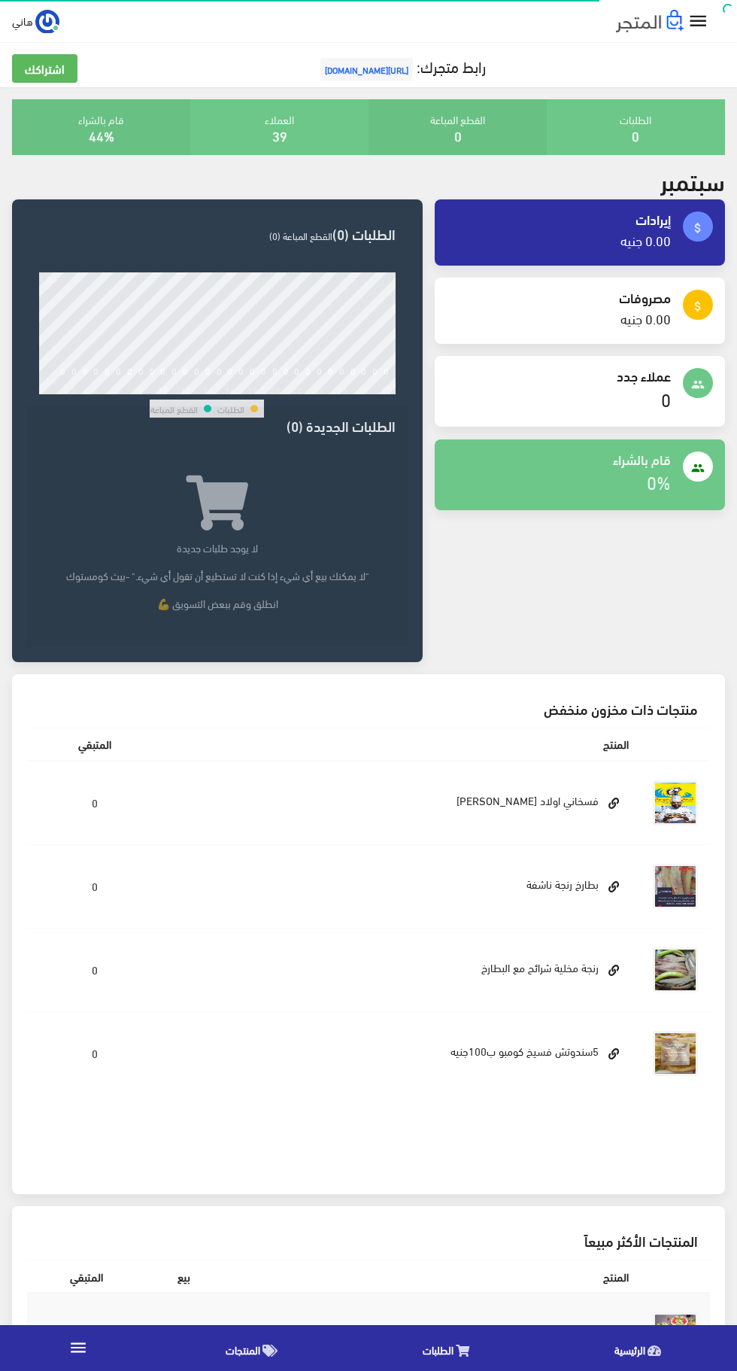
click at [701, 56] on h5 "رابط متجرك: [URL][DOMAIN_NAME]" at bounding box center [368, 69] width 713 height 30
click at [698, 25] on icon "" at bounding box center [699, 22] width 22 height 22
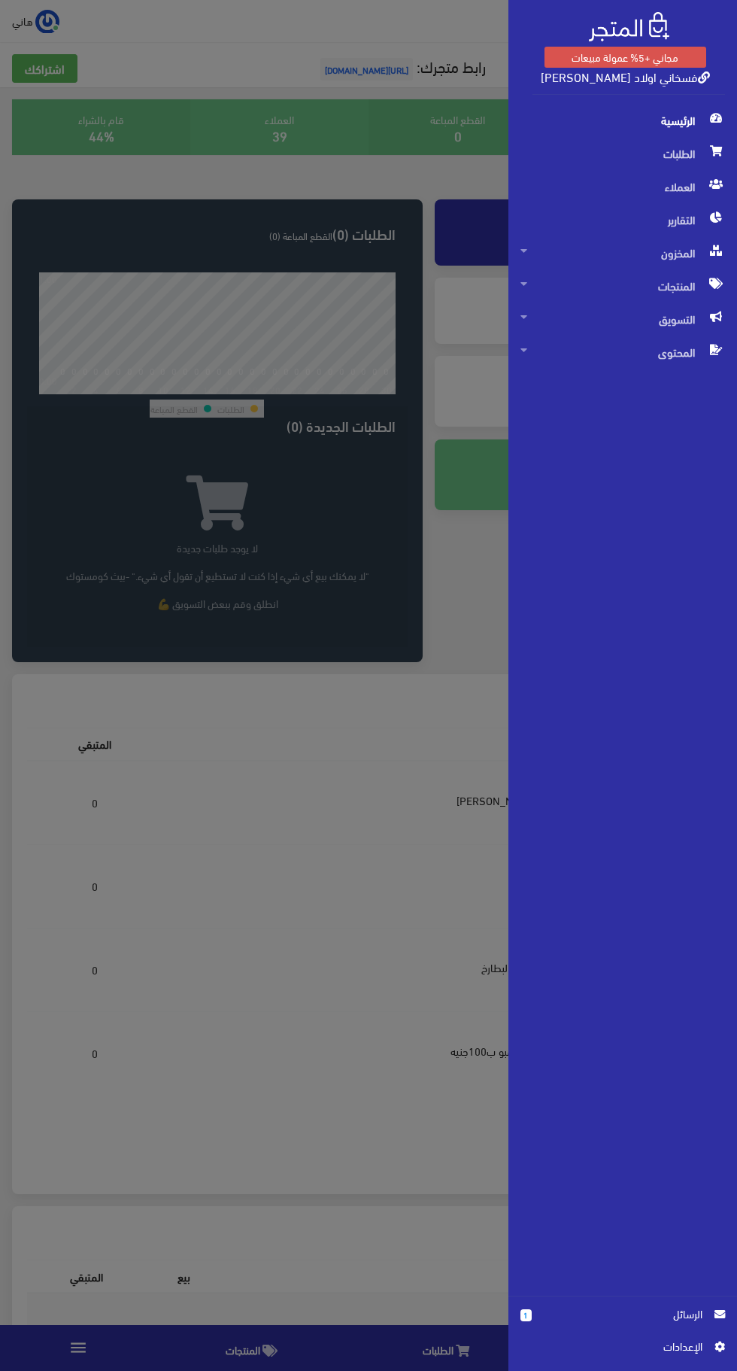
click at [673, 1345] on span "اﻹعدادات" at bounding box center [618, 1346] width 170 height 17
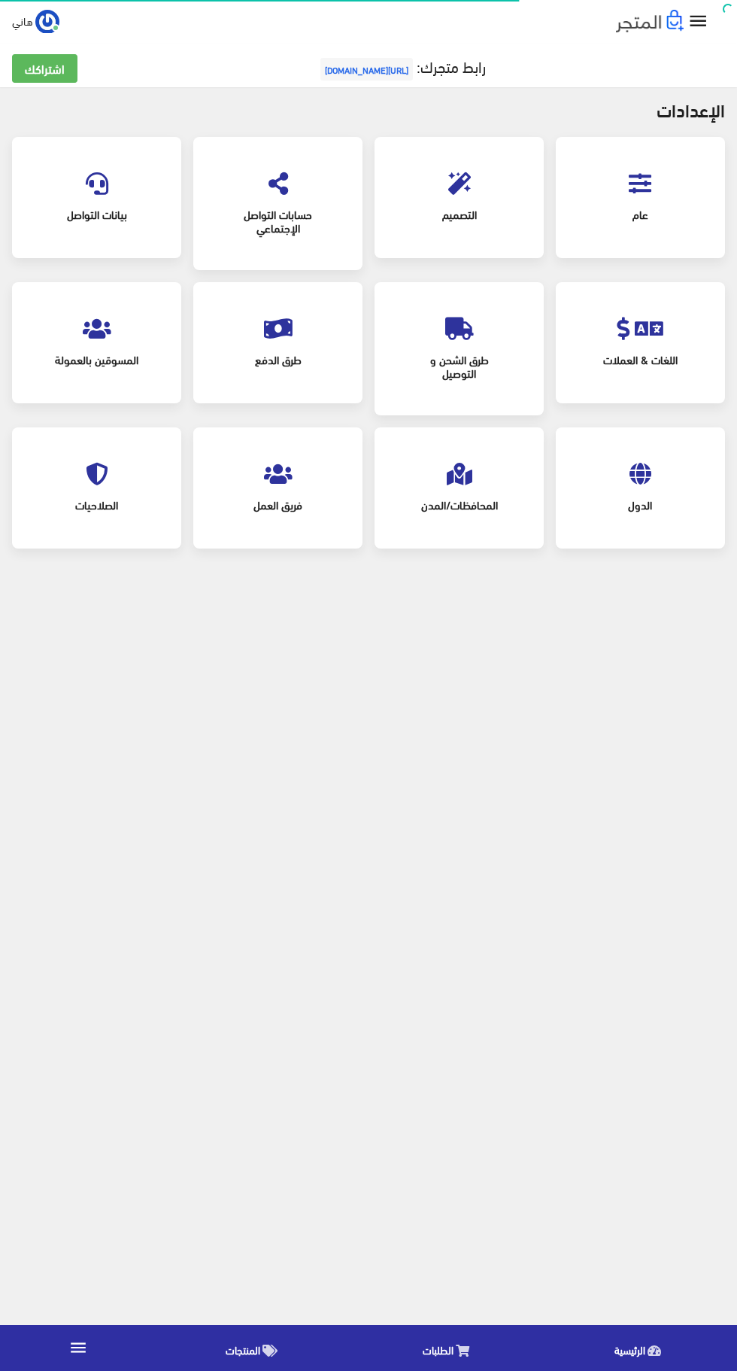
click at [665, 199] on span "عام" at bounding box center [640, 214] width 115 height 33
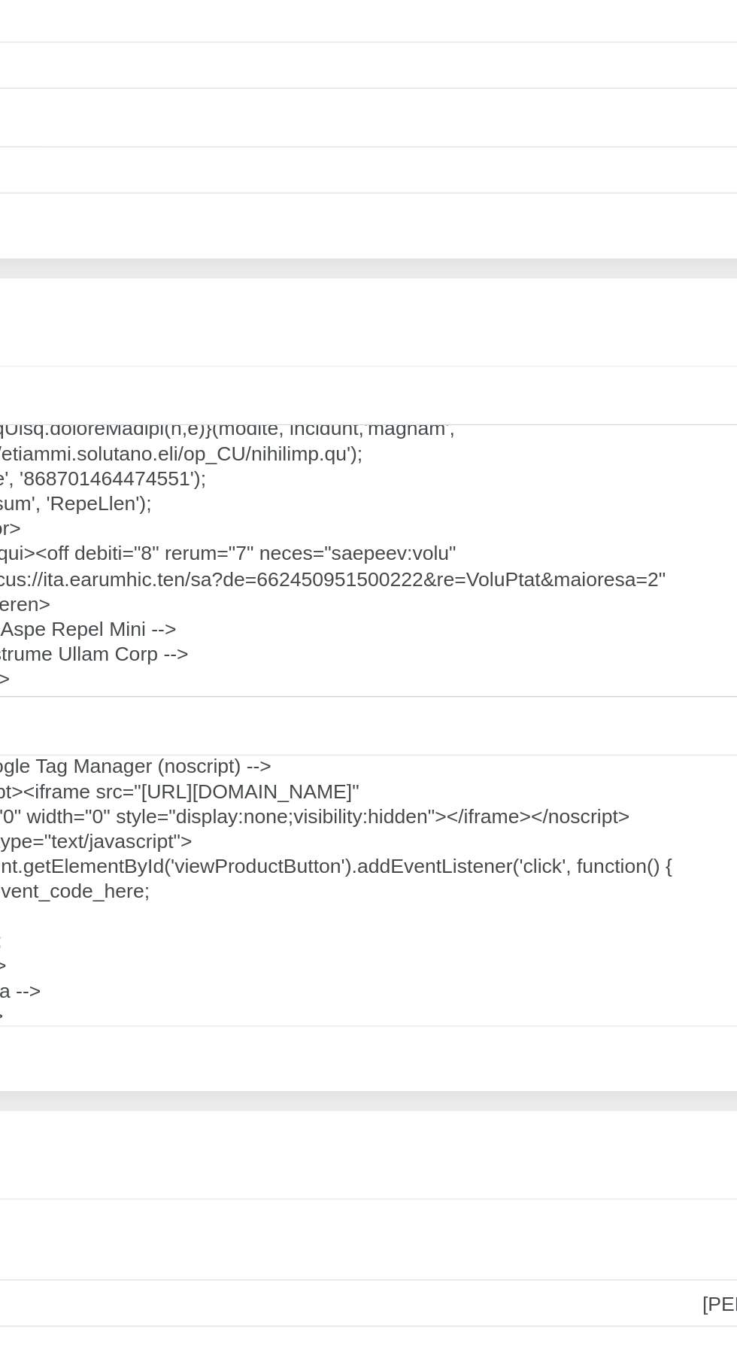
scroll to position [838, 0]
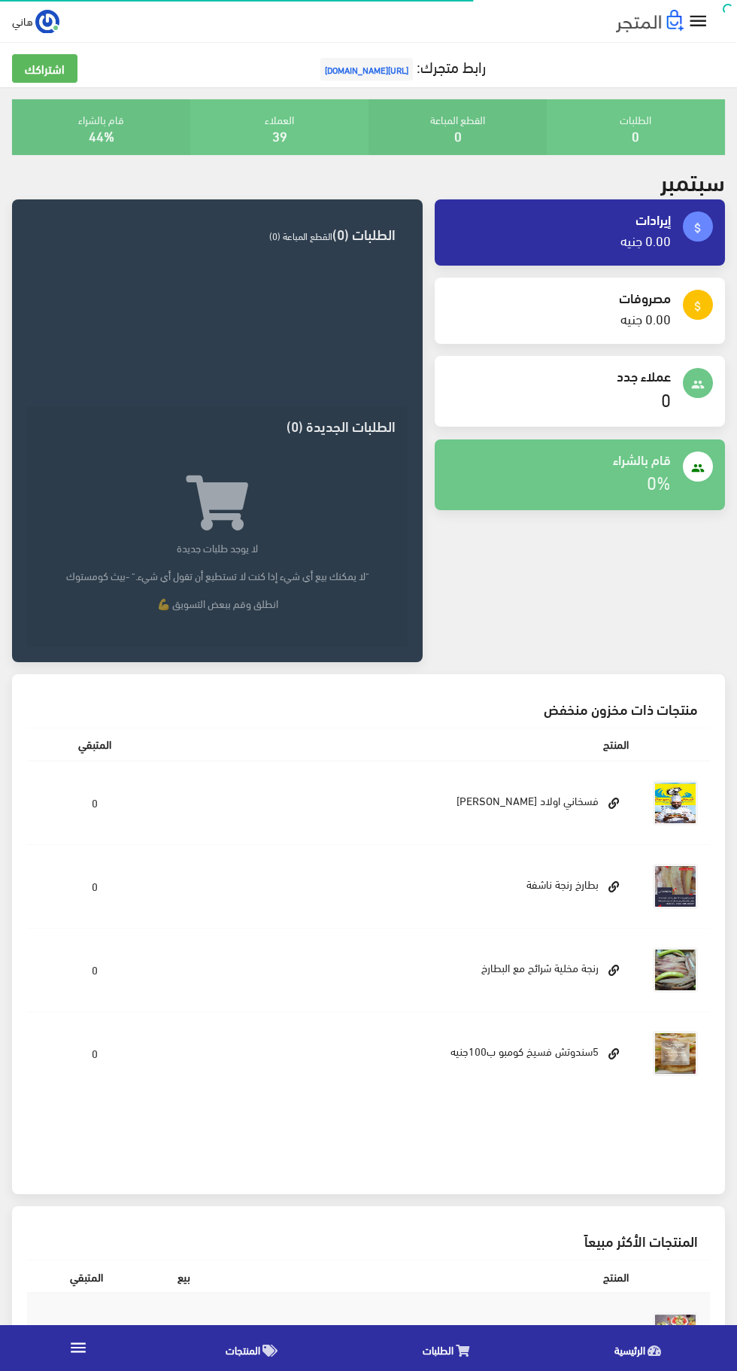
click at [703, 28] on icon "" at bounding box center [699, 22] width 22 height 22
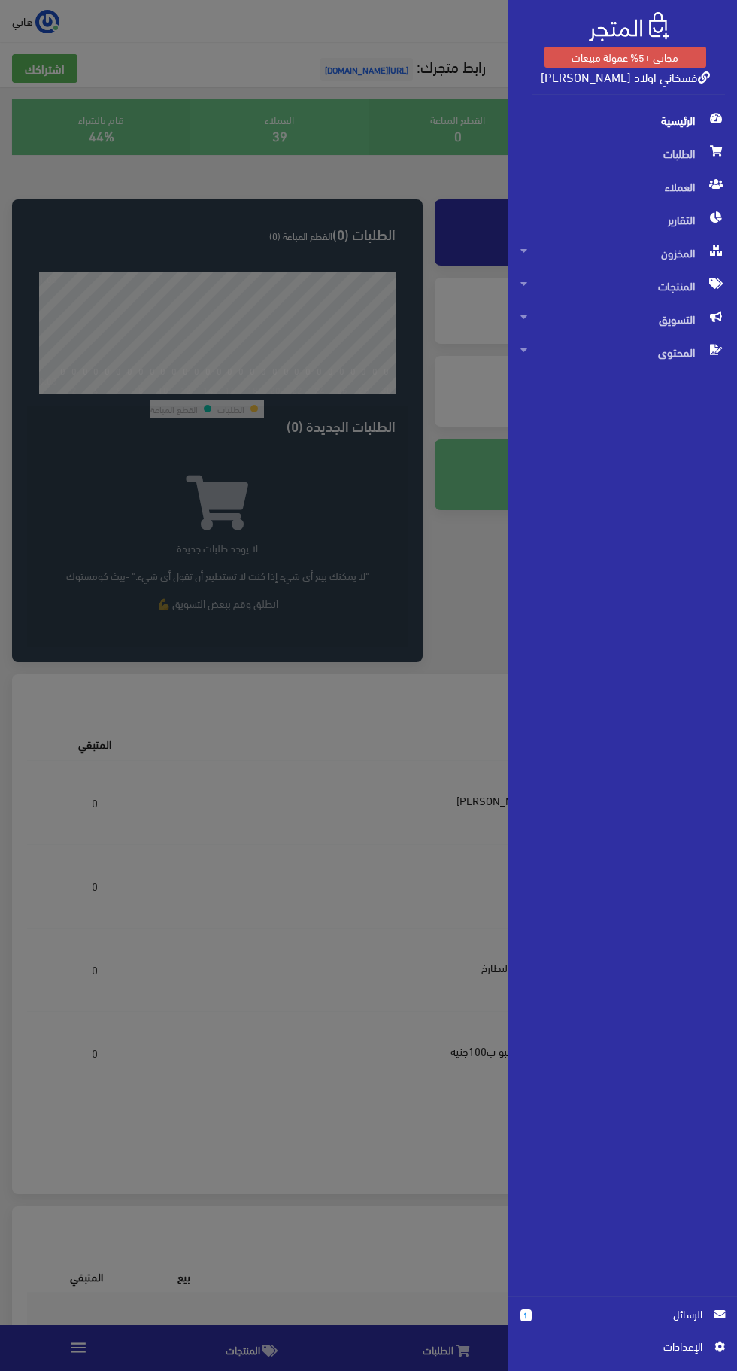
click at [698, 1345] on span "اﻹعدادات" at bounding box center [618, 1346] width 170 height 17
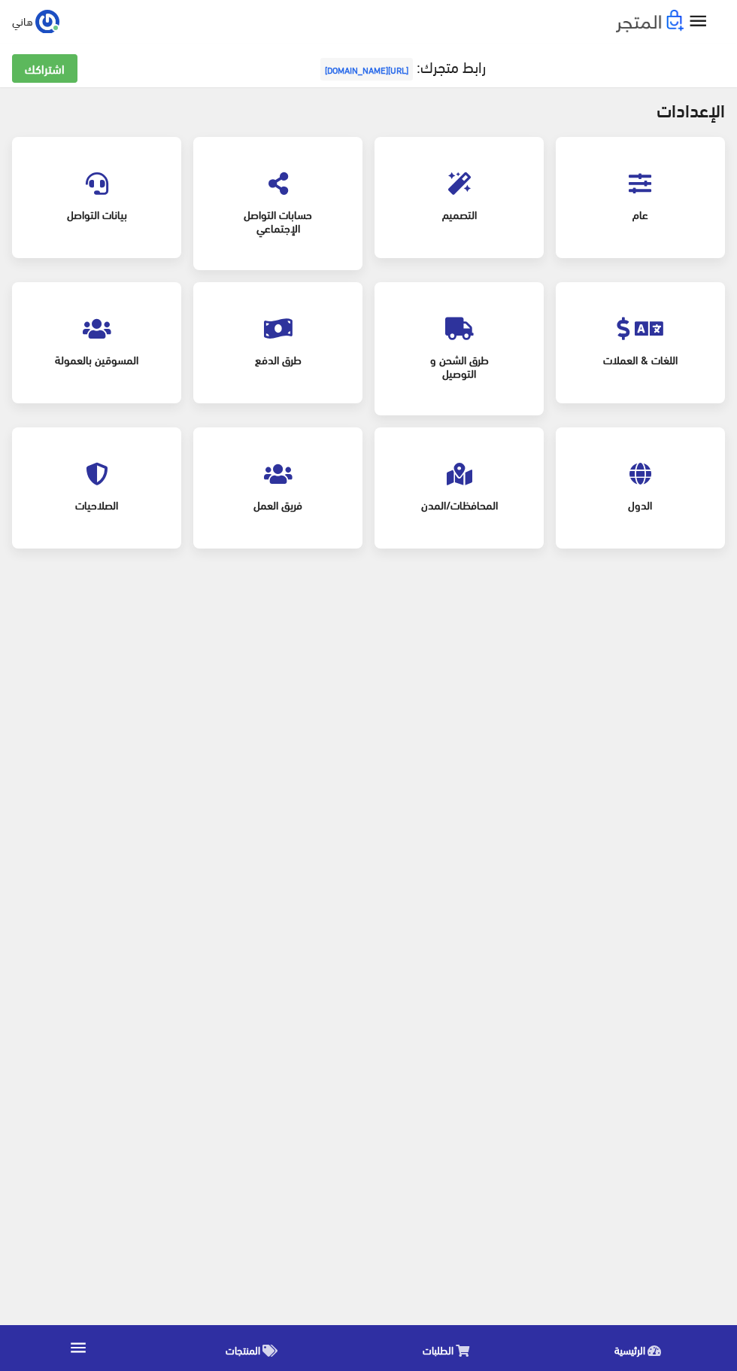
click at [630, 193] on icon at bounding box center [640, 183] width 23 height 23
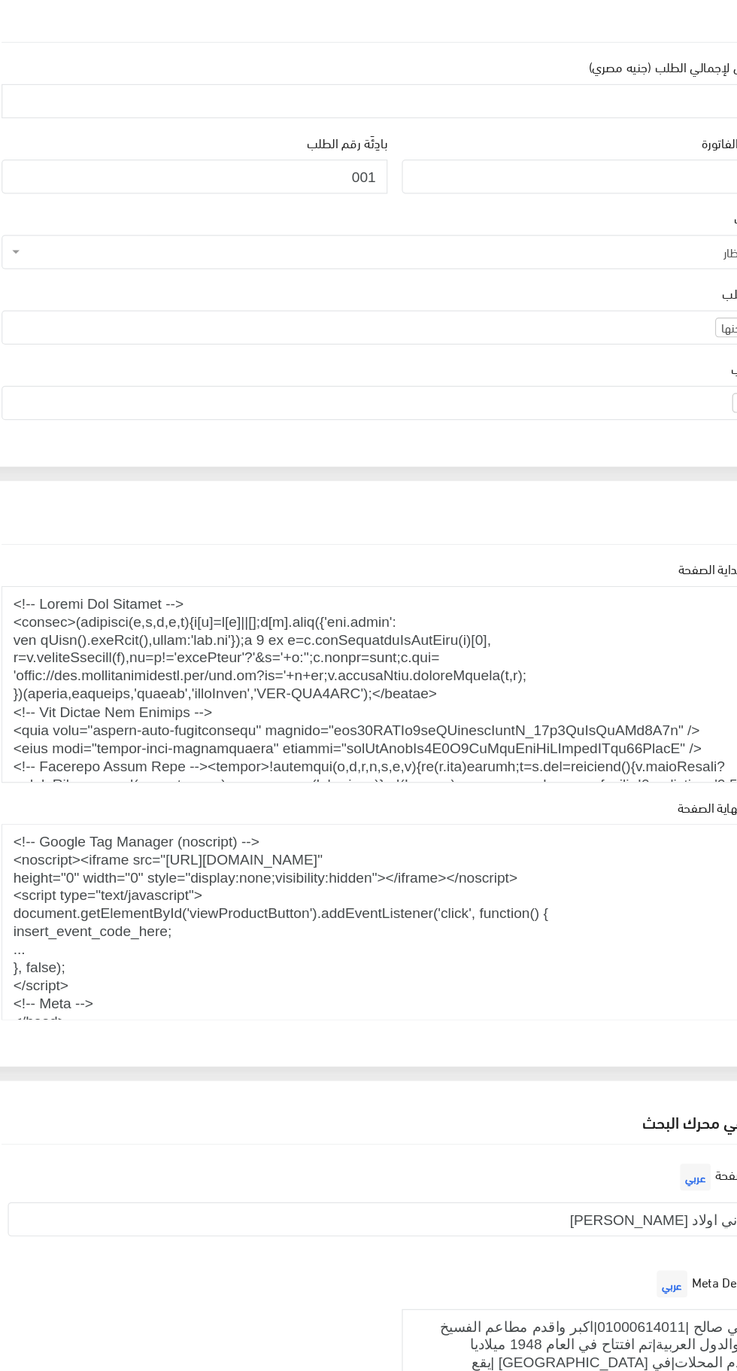
scroll to position [8, 0]
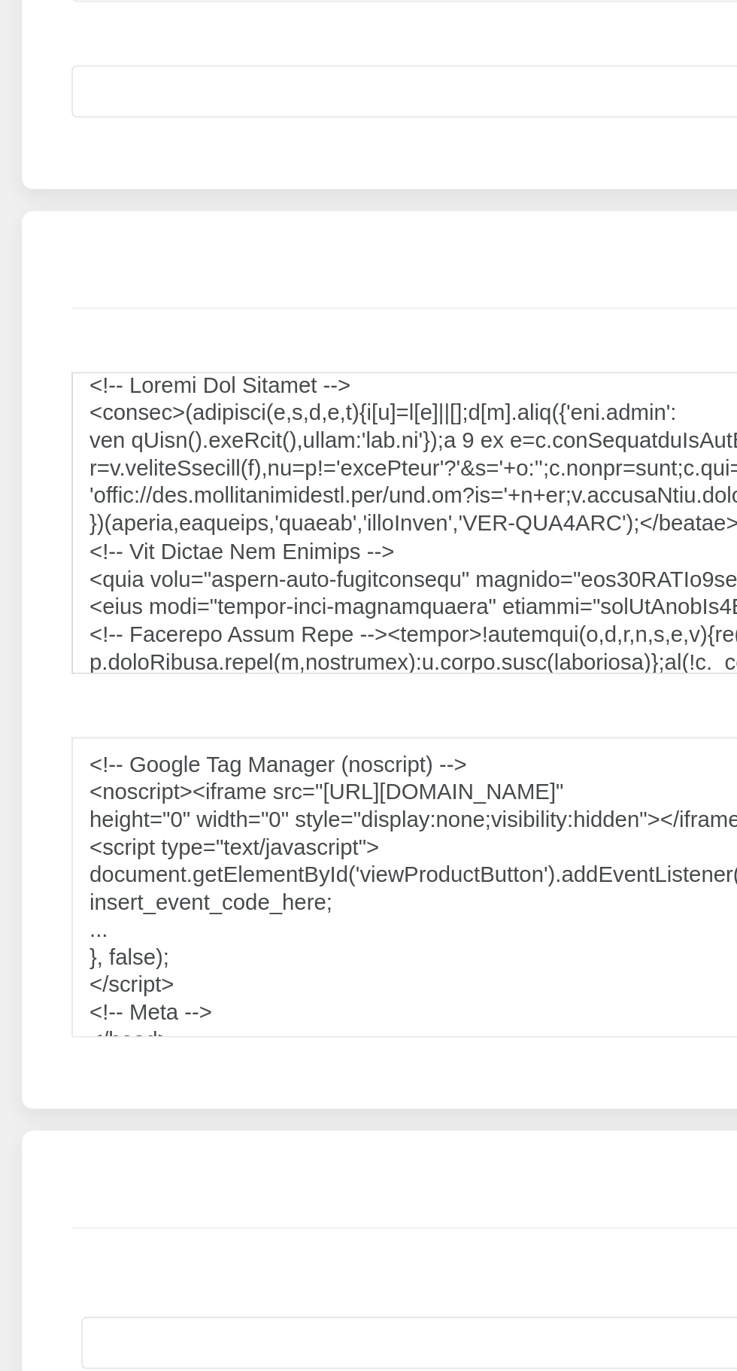
click at [360, 771] on textarea "اكواد في بداية الصفحة" at bounding box center [368, 713] width 659 height 165
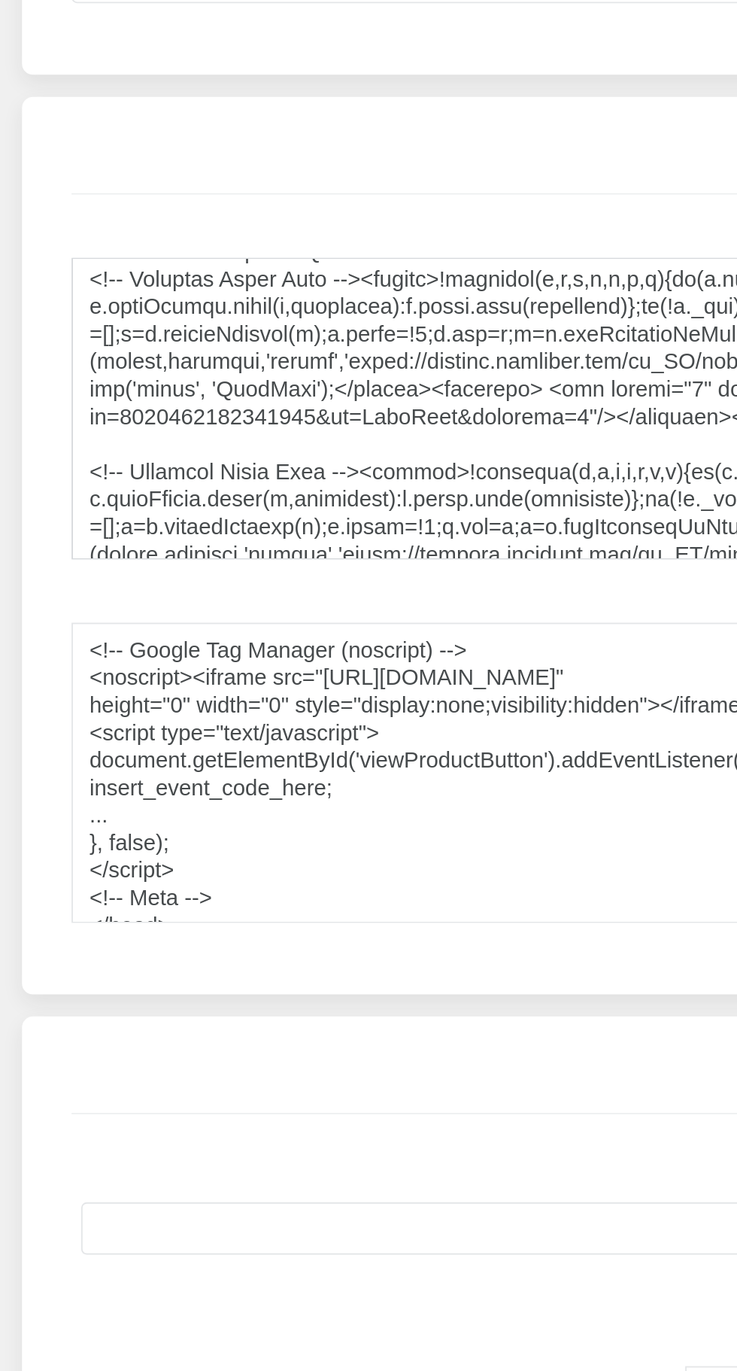
scroll to position [1857, 0]
click at [313, 740] on textarea "اكواد في بداية الصفحة" at bounding box center [368, 713] width 659 height 165
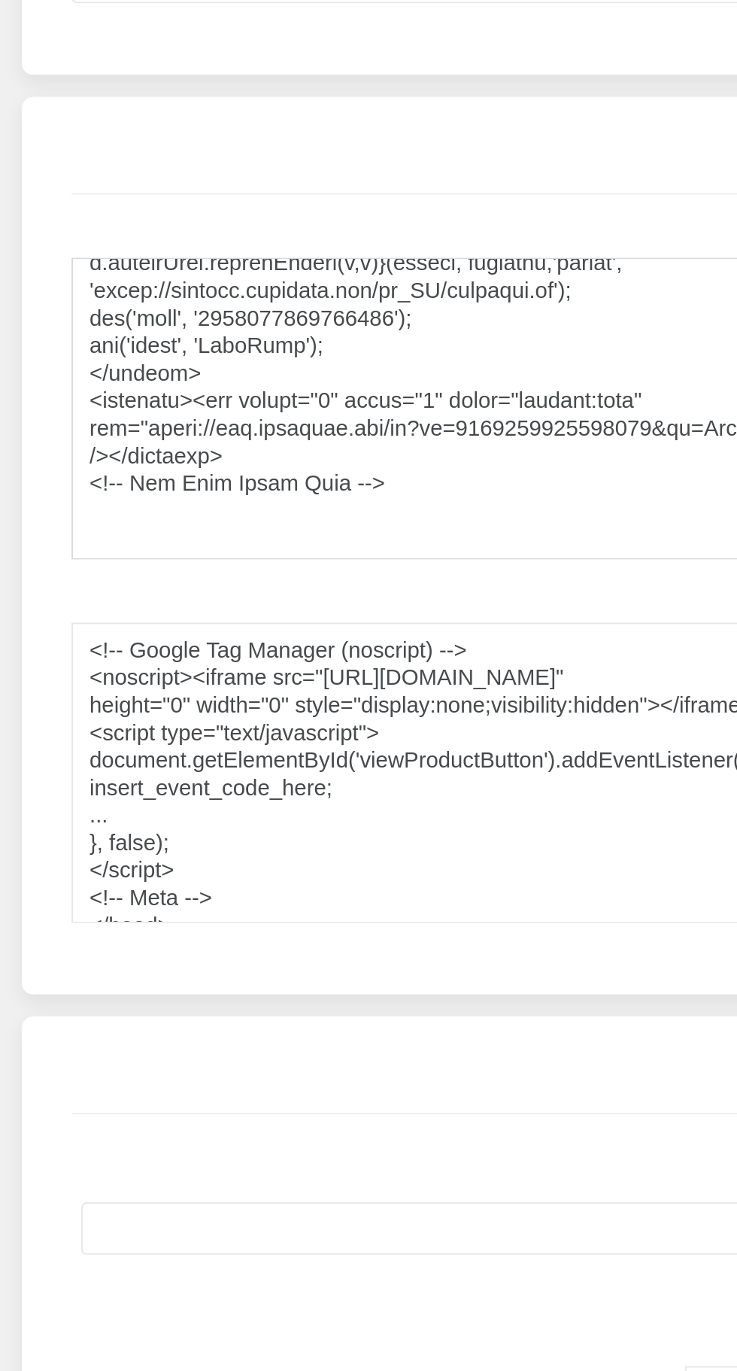
scroll to position [1730, 0]
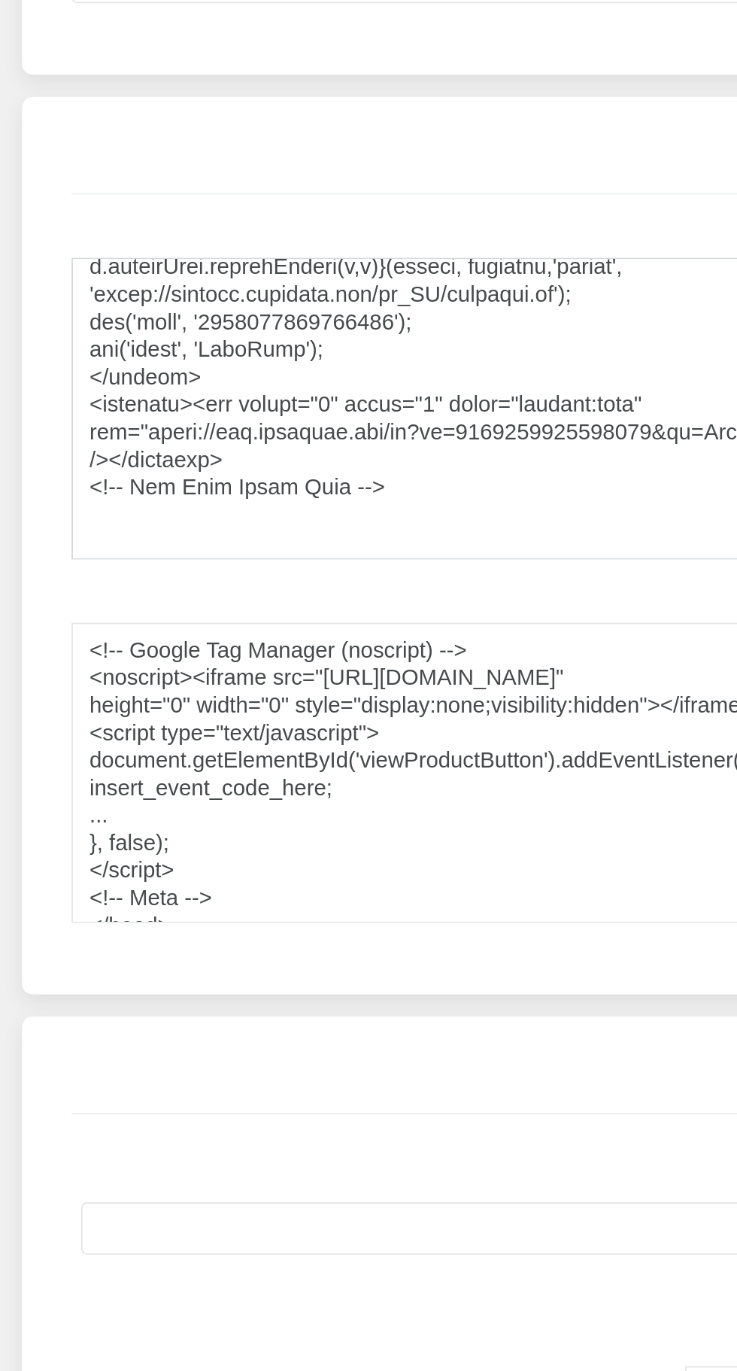
click at [248, 744] on textarea "اكواد في بداية الصفحة" at bounding box center [368, 713] width 659 height 165
click at [212, 758] on textarea "اكواد في بداية الصفحة" at bounding box center [368, 713] width 659 height 165
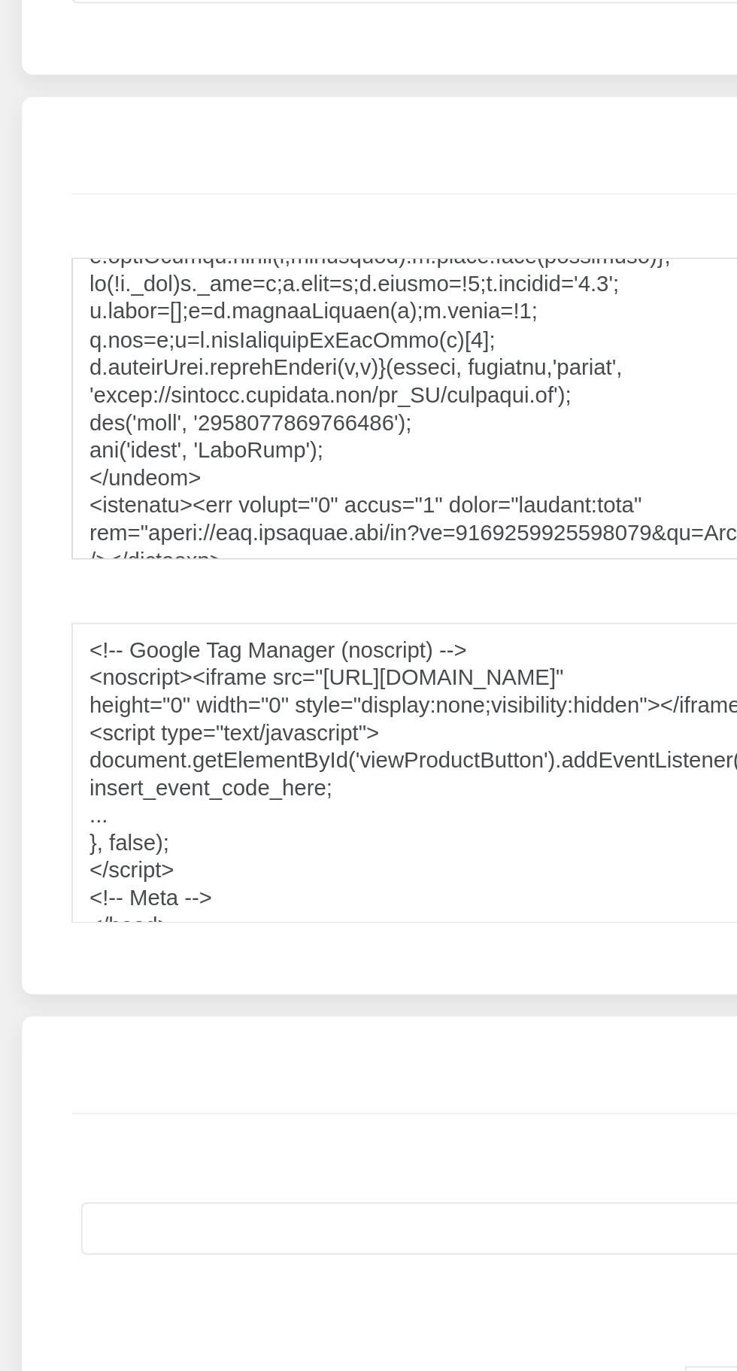
scroll to position [1606, 0]
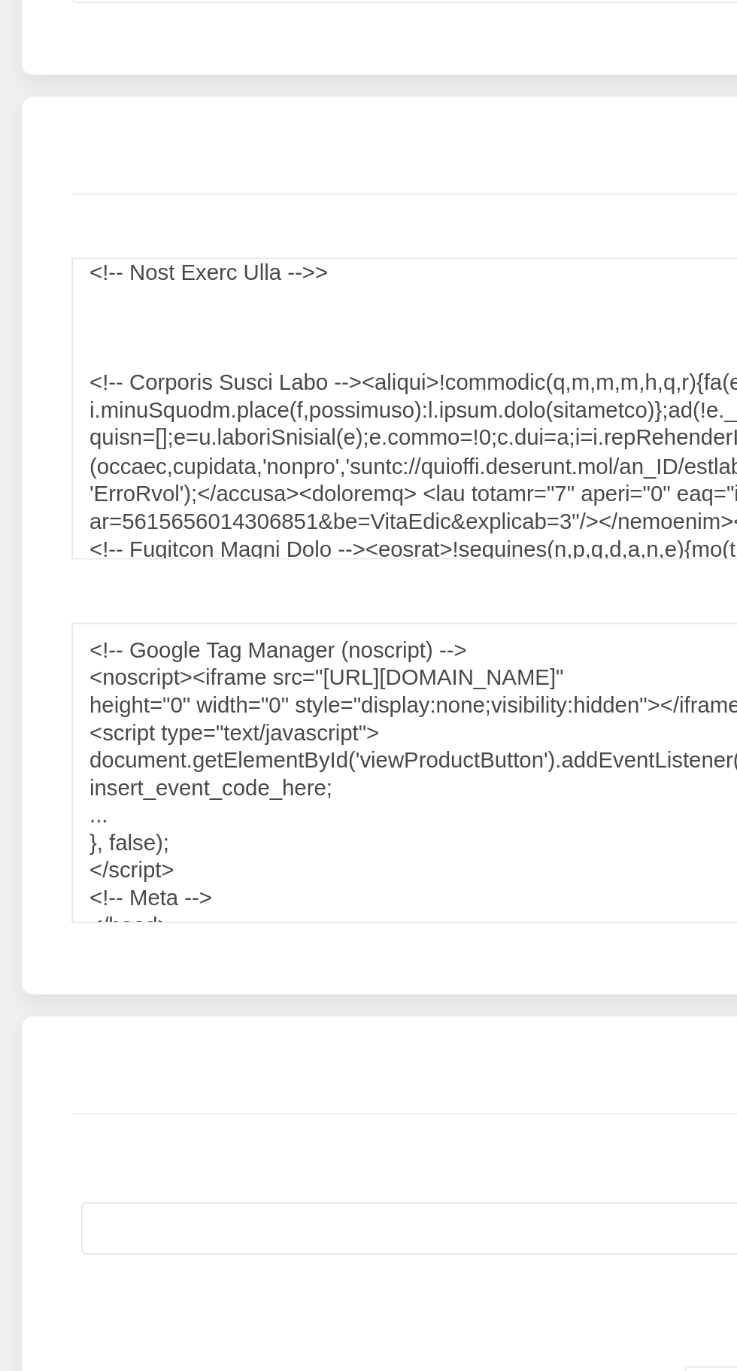
click at [254, 628] on div "اكواد في بداية الصفحة" at bounding box center [368, 702] width 659 height 187
click at [216, 643] on textarea "اكواد في بداية الصفحة" at bounding box center [368, 713] width 659 height 165
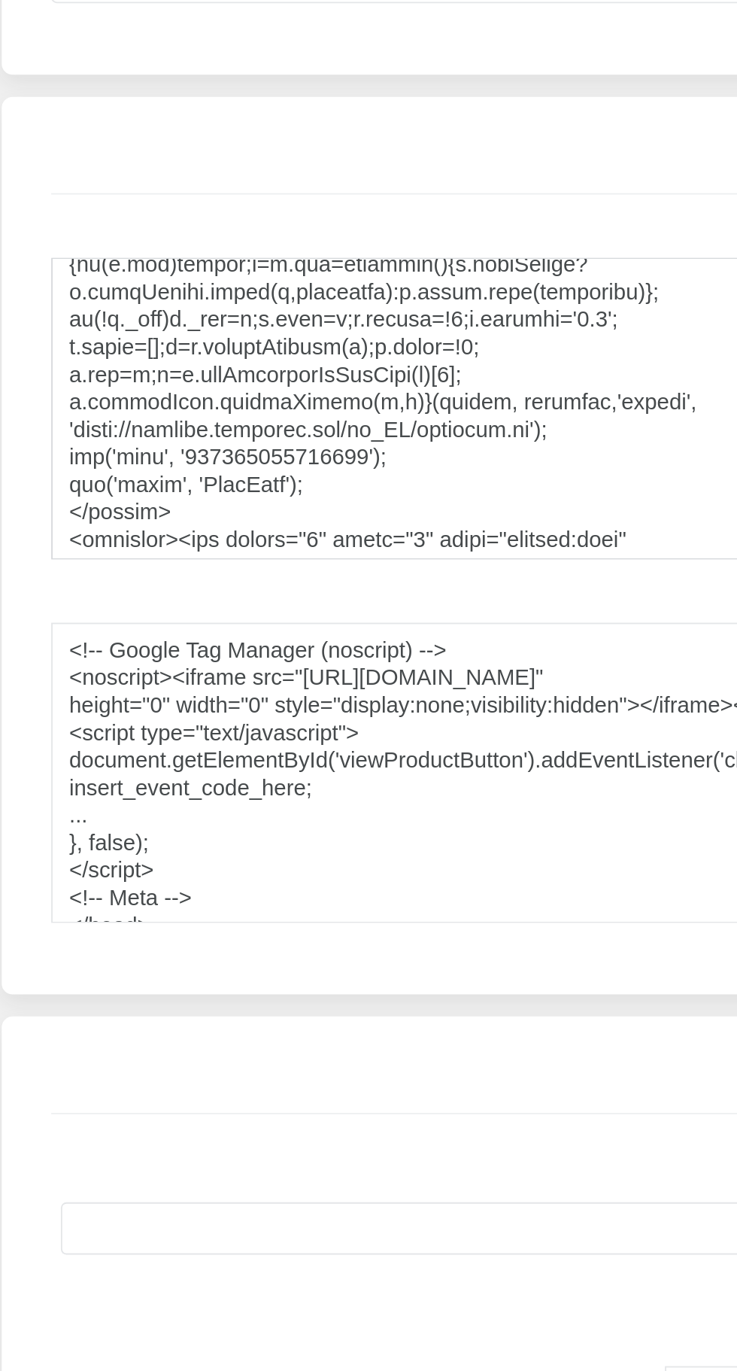
scroll to position [1159, 0]
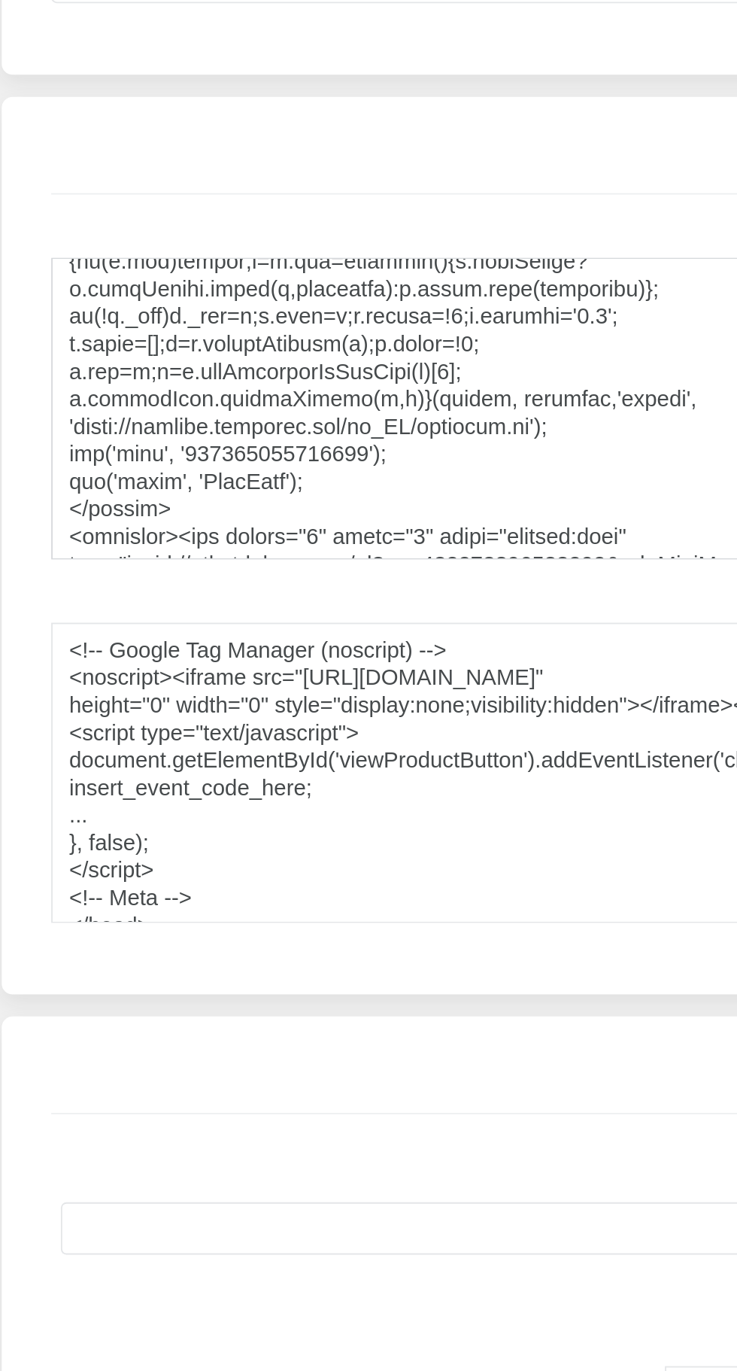
click at [290, 748] on textarea "اكواد في بداية الصفحة" at bounding box center [368, 713] width 659 height 165
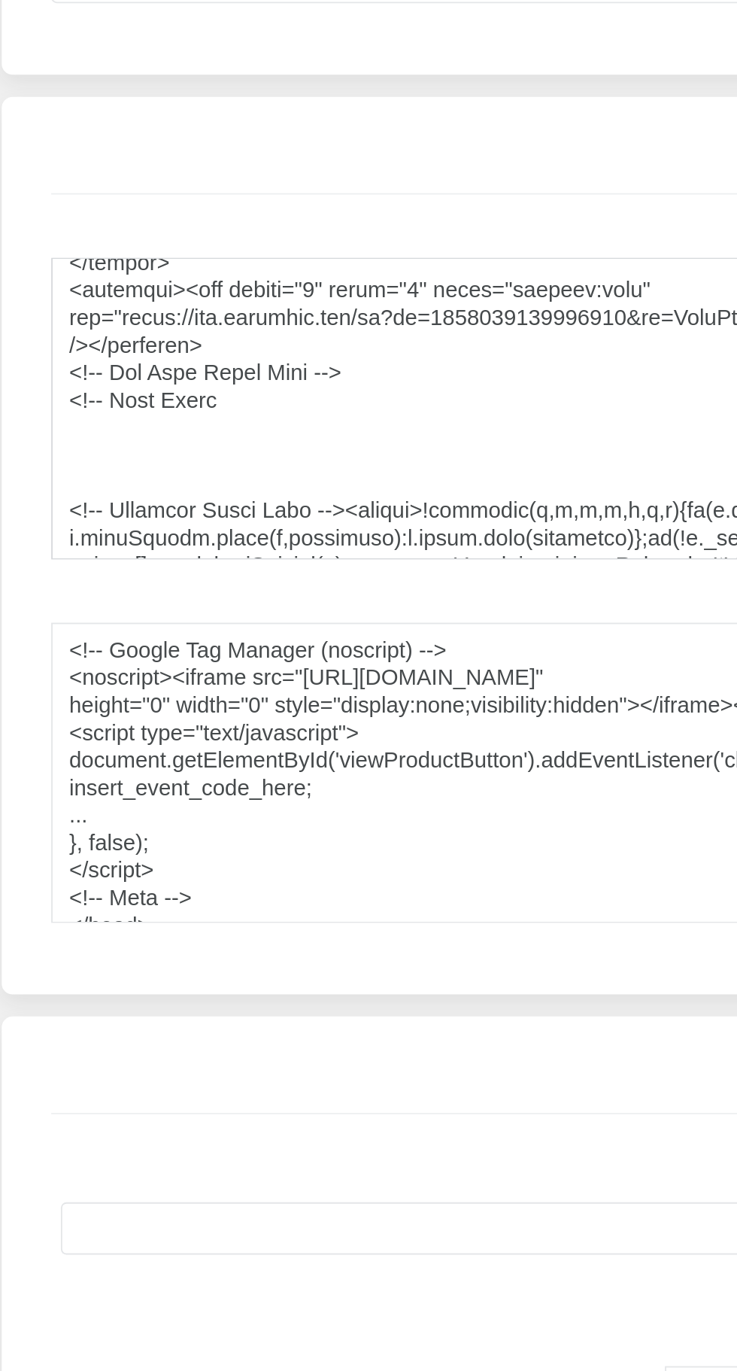
scroll to position [1534, 0]
click at [127, 734] on textarea "اكواد في بداية الصفحة" at bounding box center [368, 713] width 659 height 165
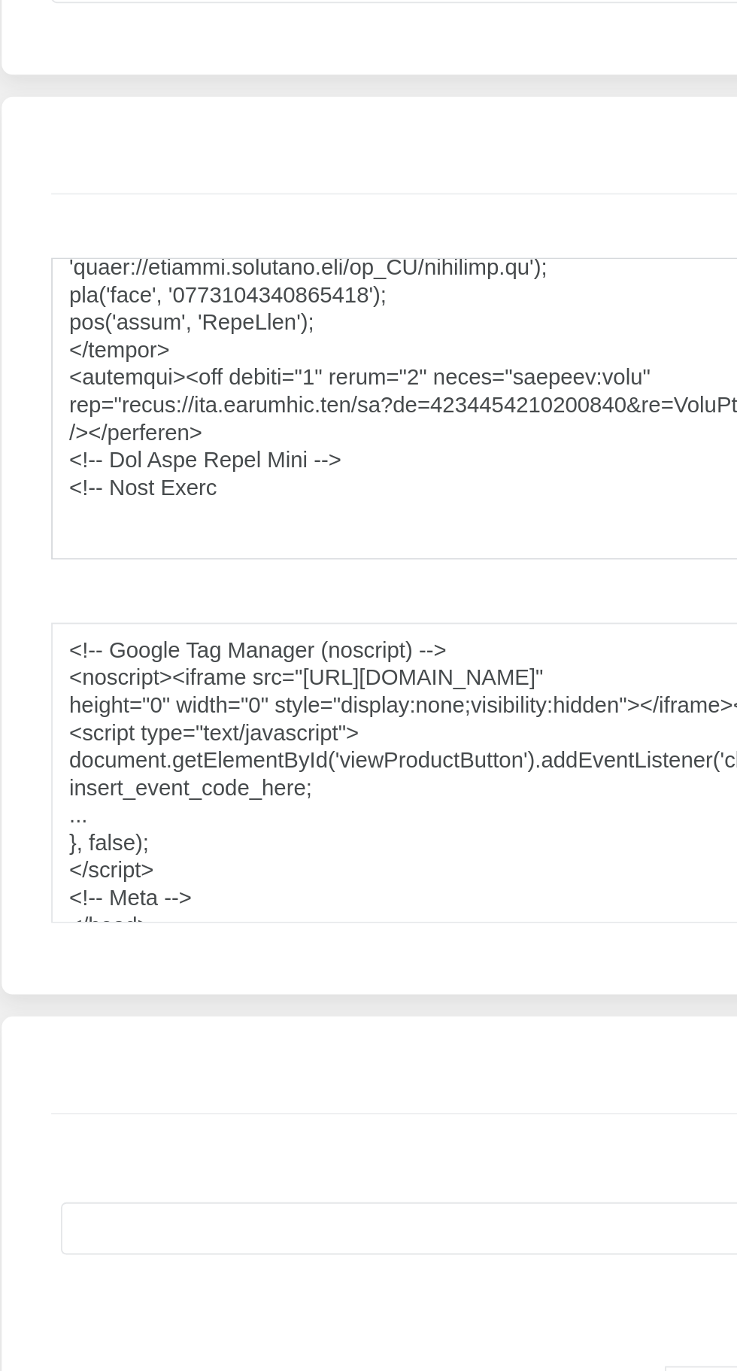
scroll to position [1485, 0]
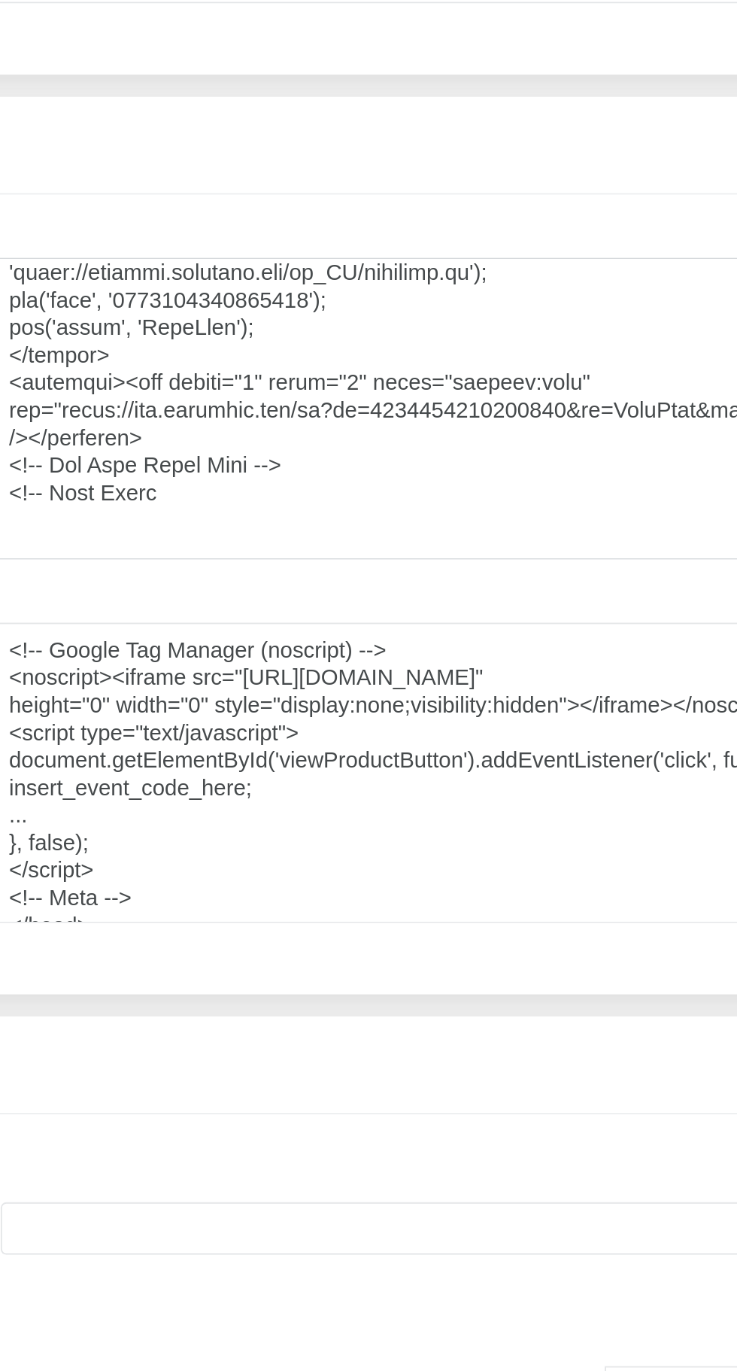
click at [176, 757] on textarea "اكواد في بداية الصفحة" at bounding box center [368, 713] width 659 height 165
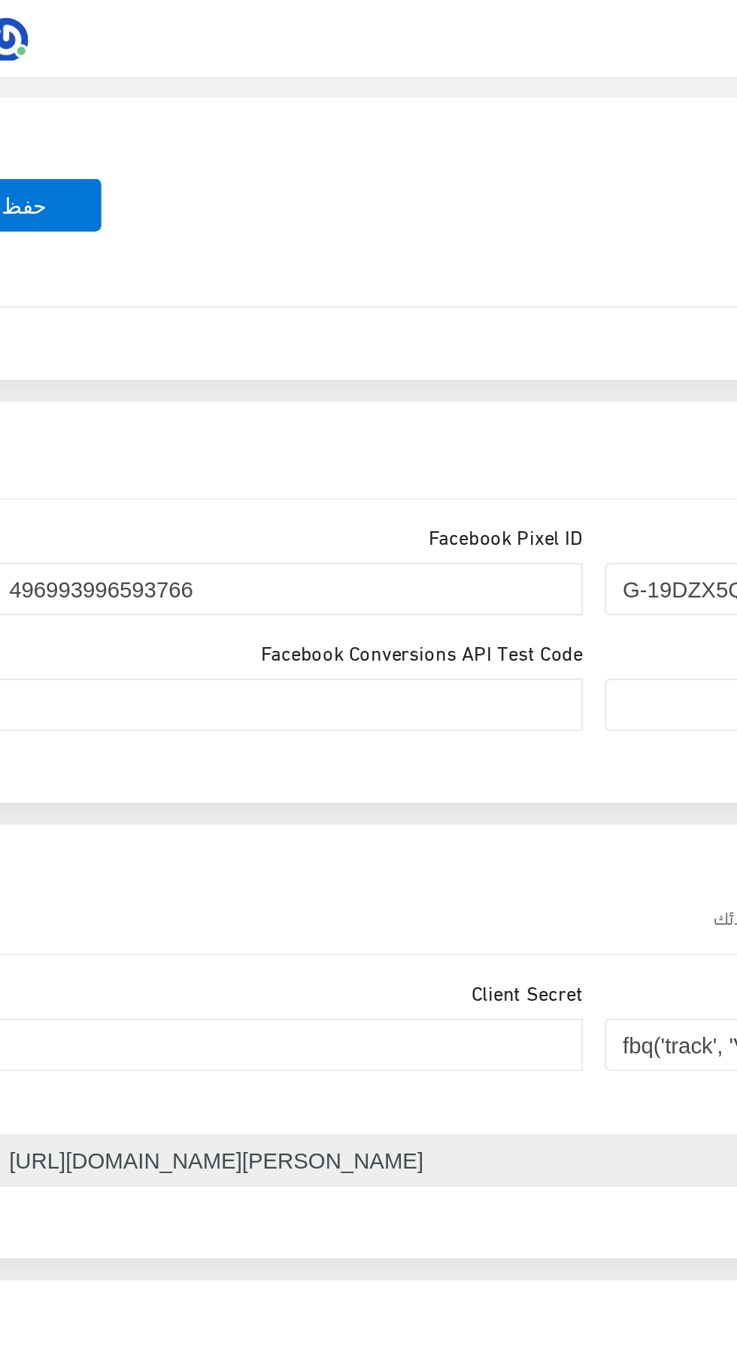
scroll to position [467, 0]
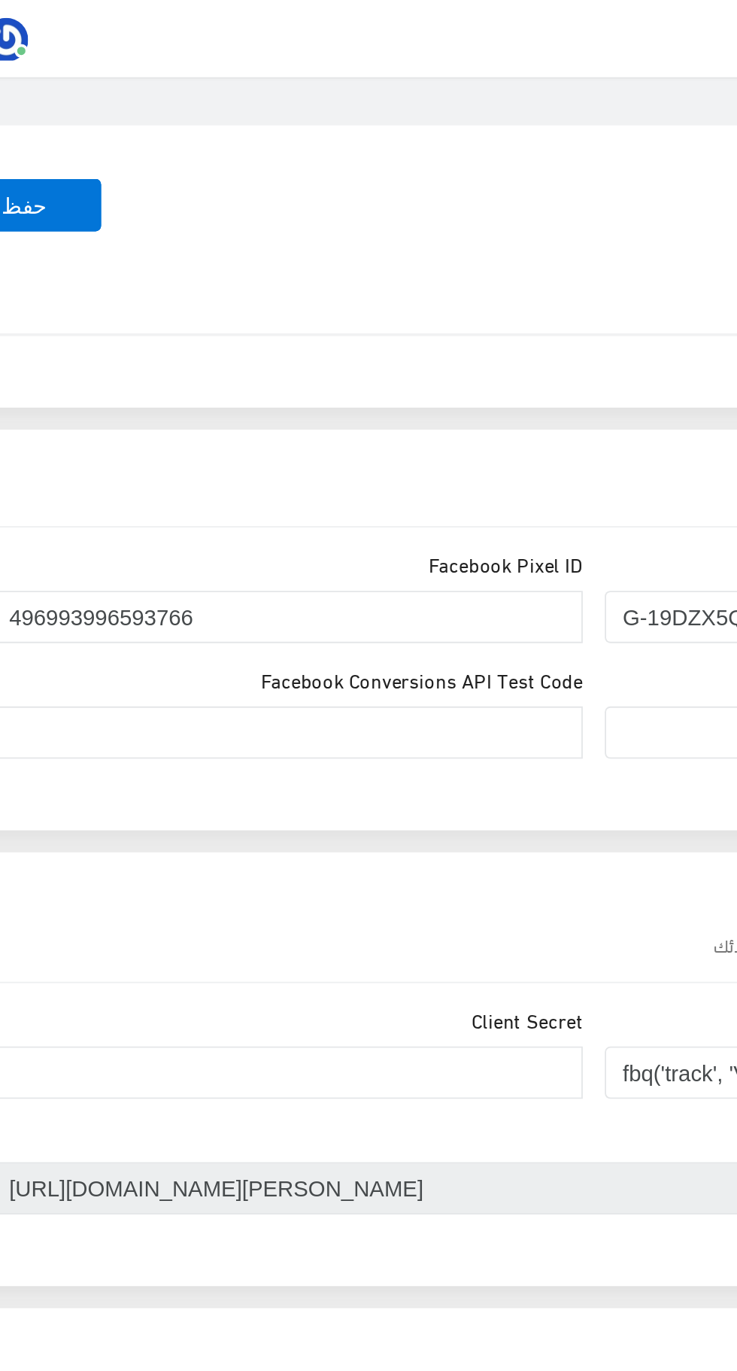
type textarea "<!-- Loremi Dol Sitamet --> <consec>(adipisci(e,s,d,e,t){i[u]=l[e]||[];d[m].ali…"
click at [88, 111] on button "حفظ" at bounding box center [57, 112] width 84 height 29
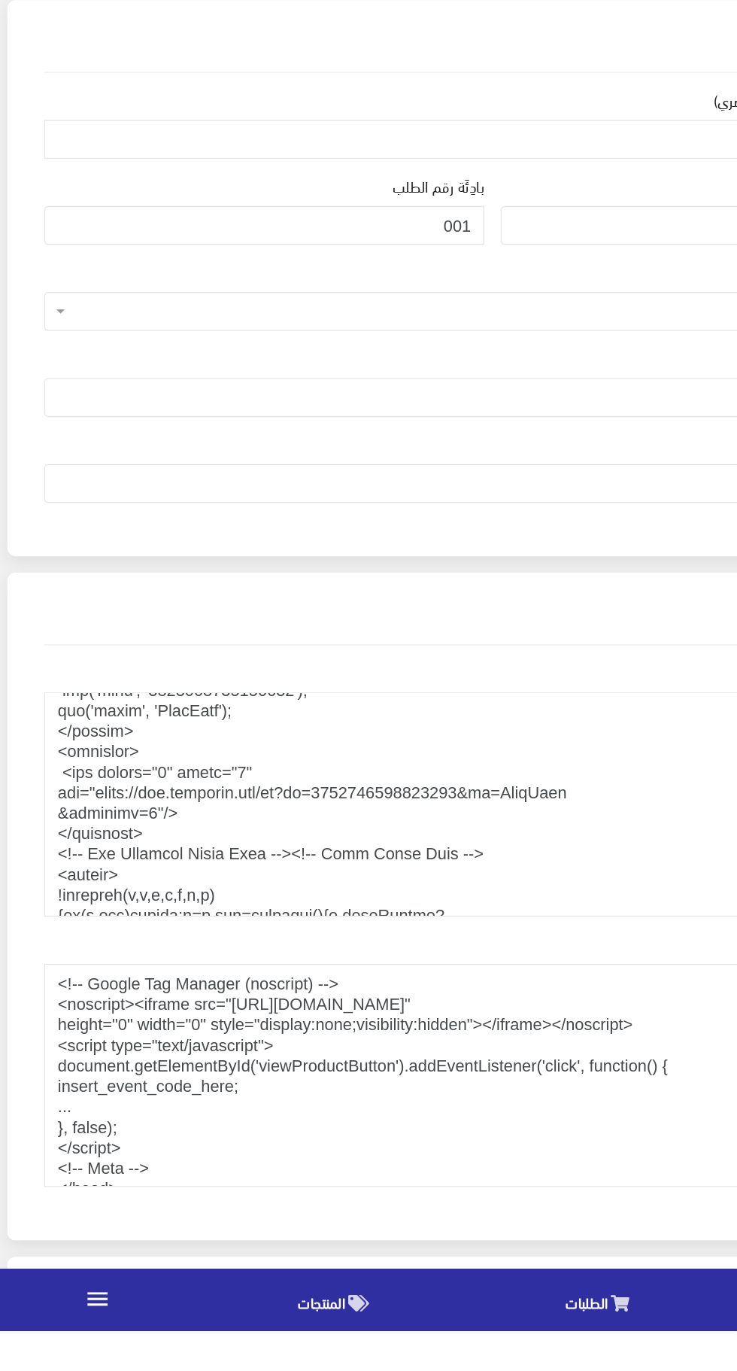
scroll to position [421, 0]
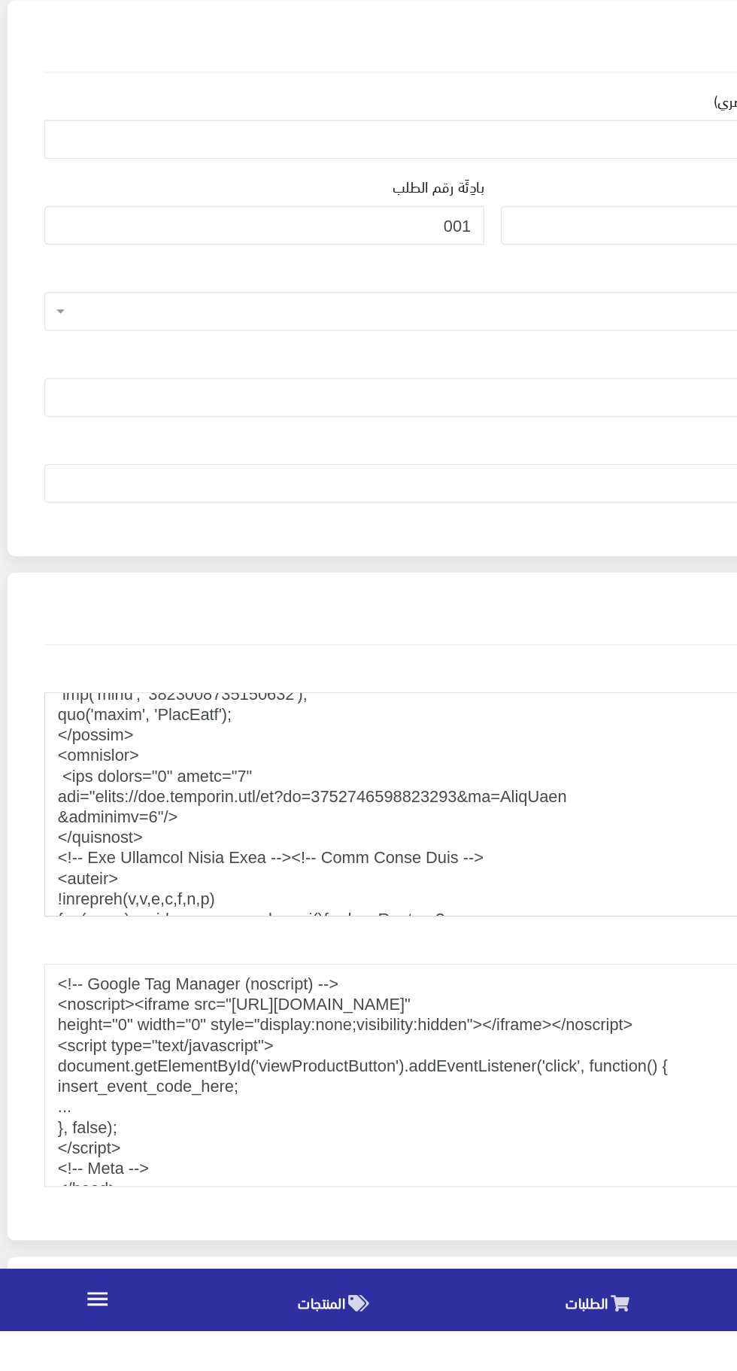
click at [221, 1025] on textarea "اكواد في بداية الصفحة" at bounding box center [368, 984] width 659 height 165
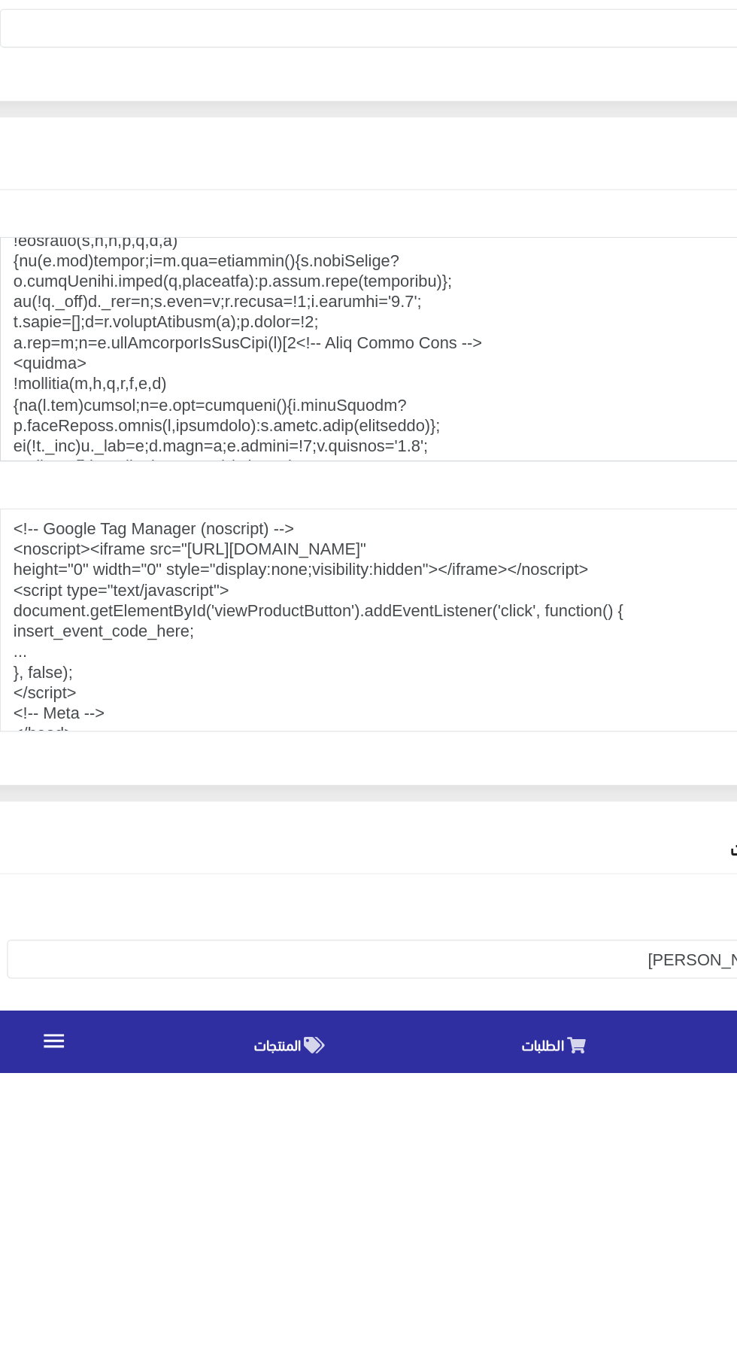
scroll to position [299, 0]
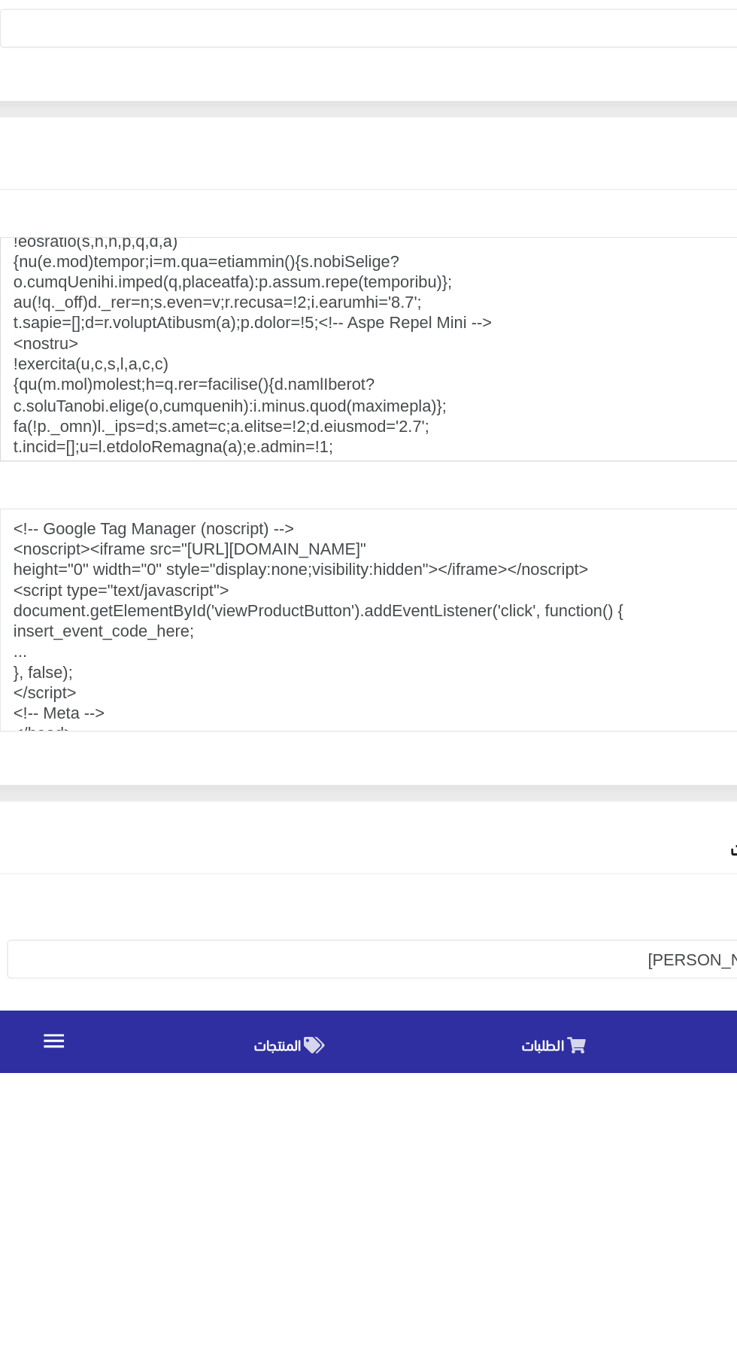
click at [442, 827] on textarea "اكواد في بداية الصفحة" at bounding box center [368, 839] width 659 height 165
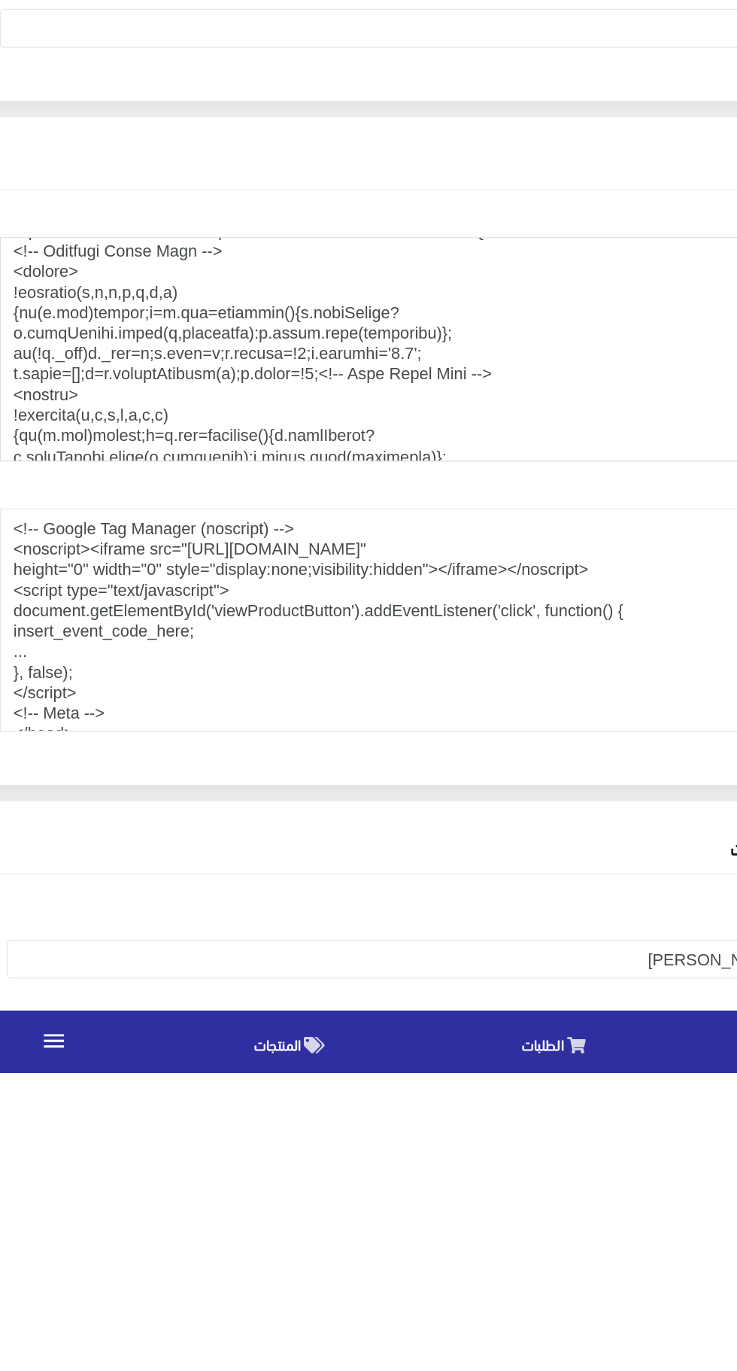
scroll to position [262, 0]
click at [283, 846] on textarea "اكواد في بداية الصفحة" at bounding box center [368, 839] width 659 height 165
click at [440, 826] on textarea "اكواد في بداية الصفحة" at bounding box center [368, 839] width 659 height 165
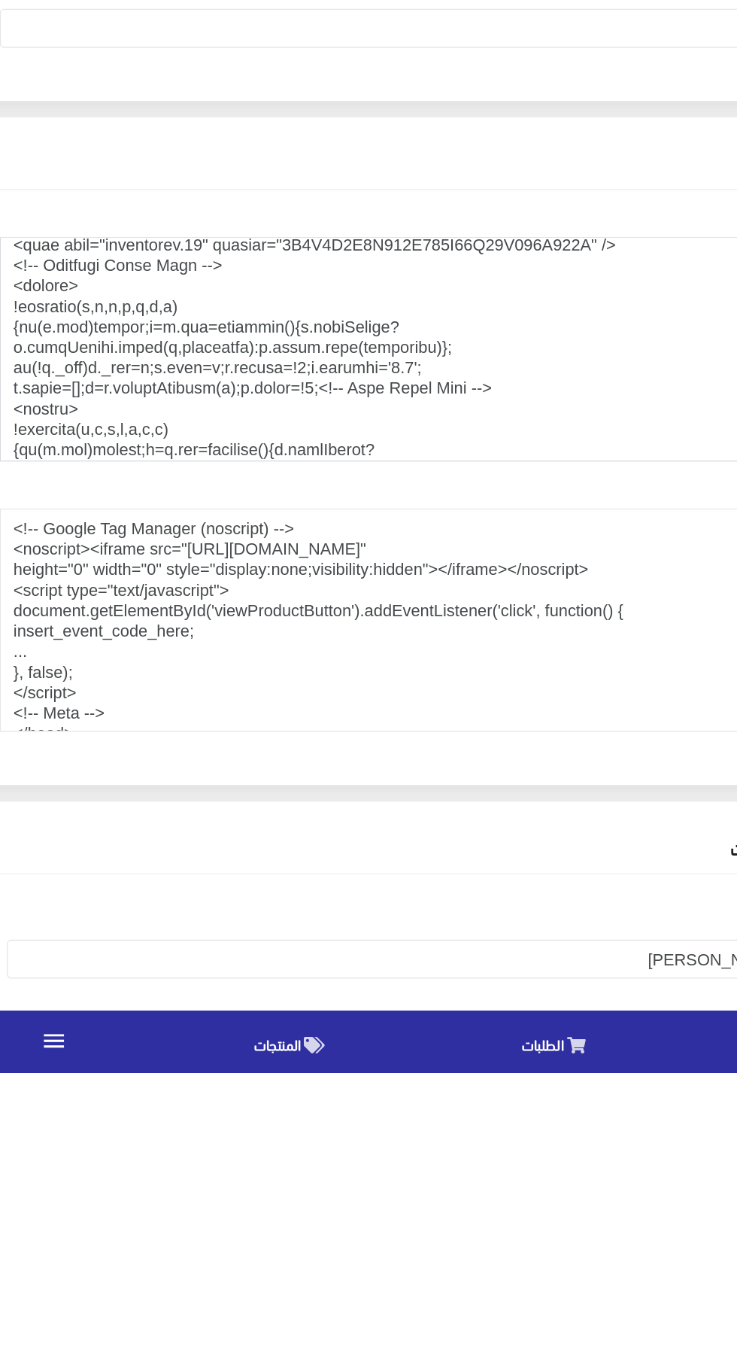
scroll to position [252, 0]
click at [440, 867] on textarea "اكواد في بداية الصفحة" at bounding box center [368, 839] width 659 height 165
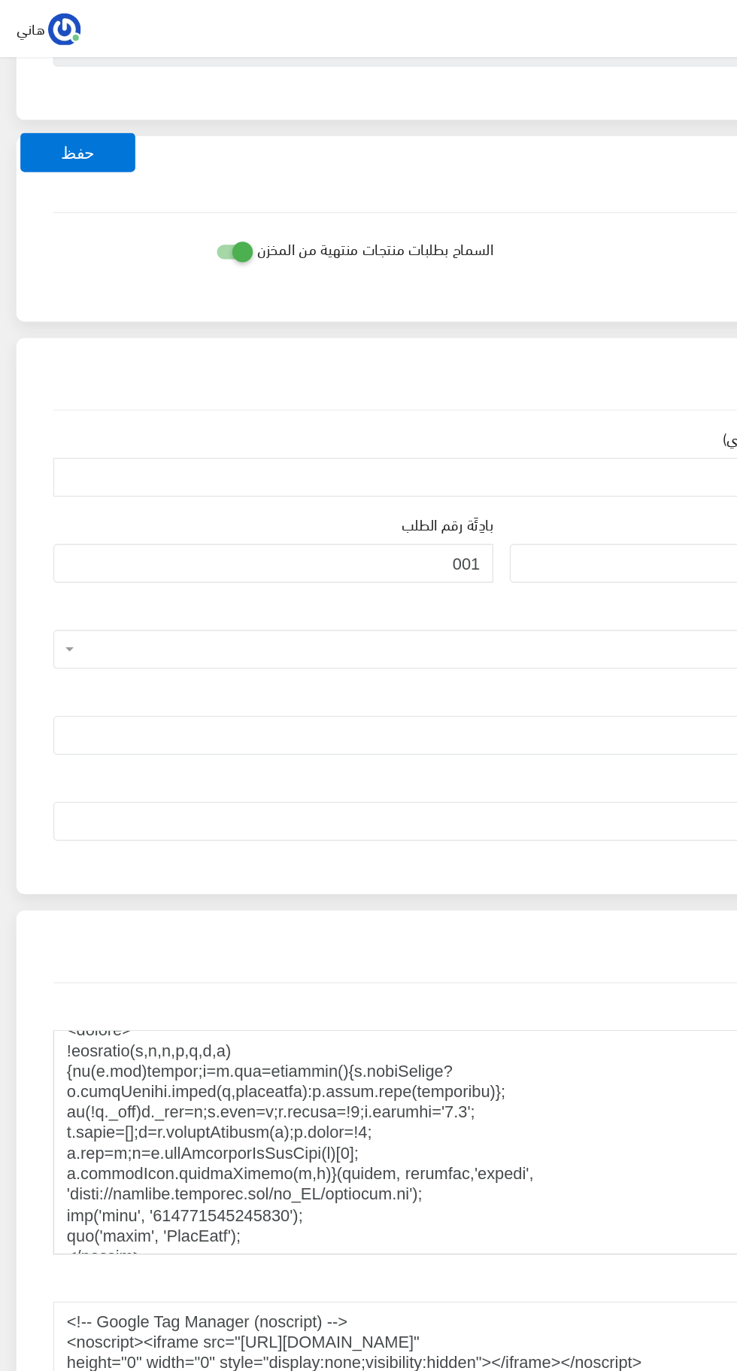
scroll to position [1029, 0]
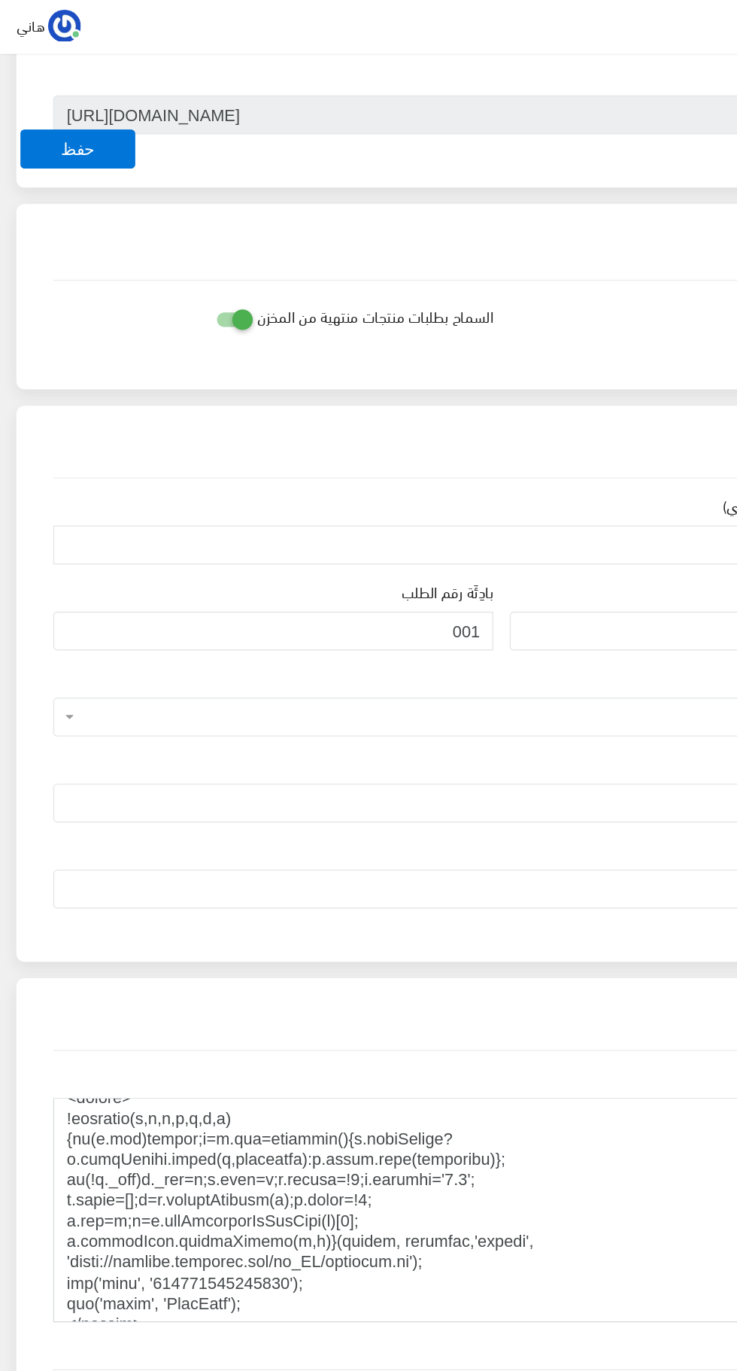
type textarea "<!-- Google Tag Manager --> <script>(function(w,d,s,l,i){w[l]=w[l]||[];w[l].pus…"
click at [74, 118] on button "حفظ" at bounding box center [57, 112] width 84 height 29
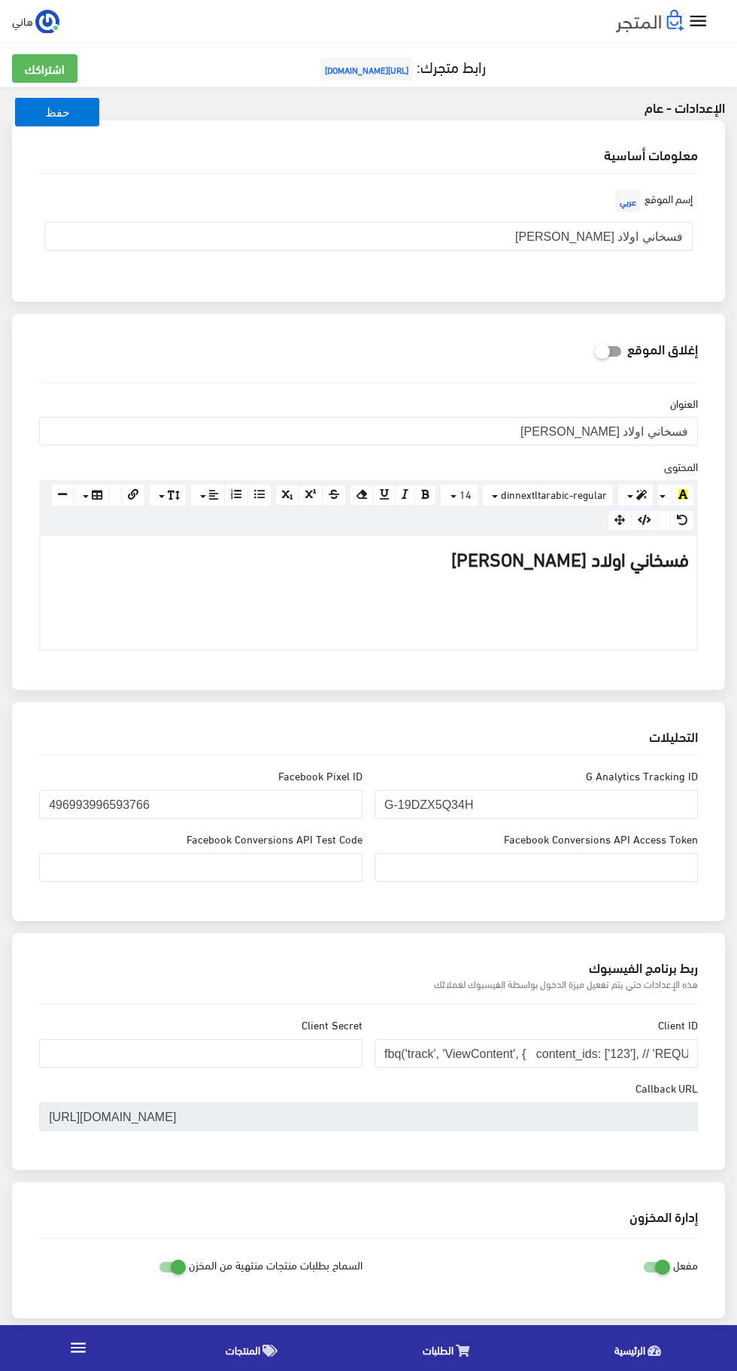
click at [377, 74] on span "[URL][DOMAIN_NAME]" at bounding box center [367, 69] width 93 height 23
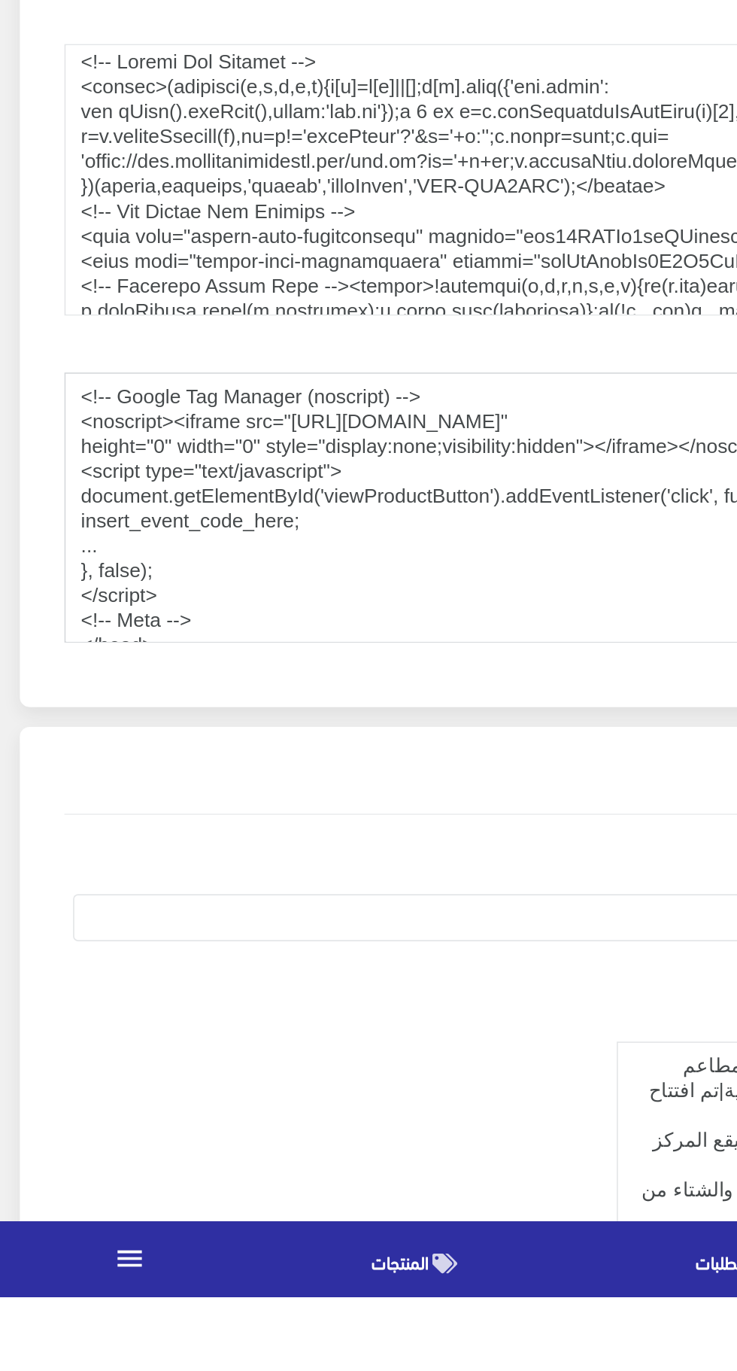
click at [320, 841] on textarea "<!-- Google Tag Manager (noscript) --> <noscript><iframe src="[URL][DOMAIN_NAME…" at bounding box center [368, 892] width 659 height 165
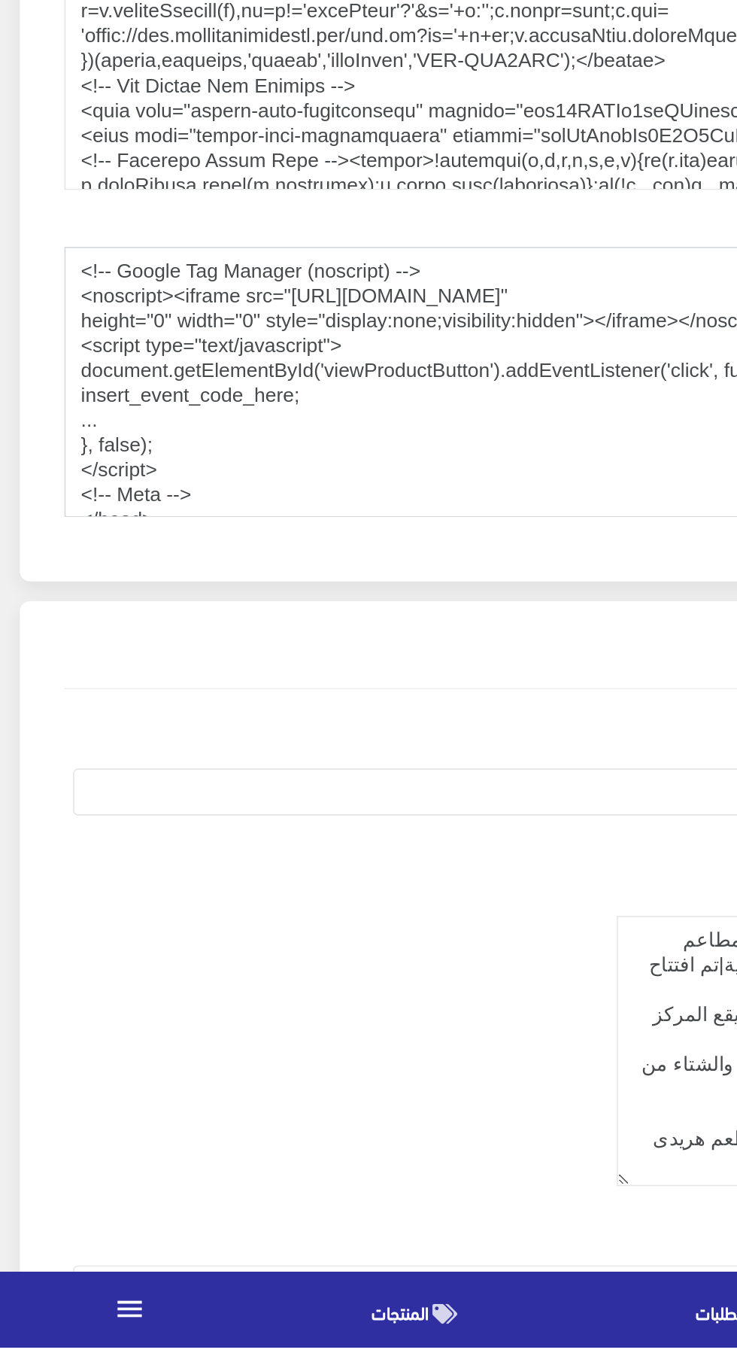
scroll to position [1387, 0]
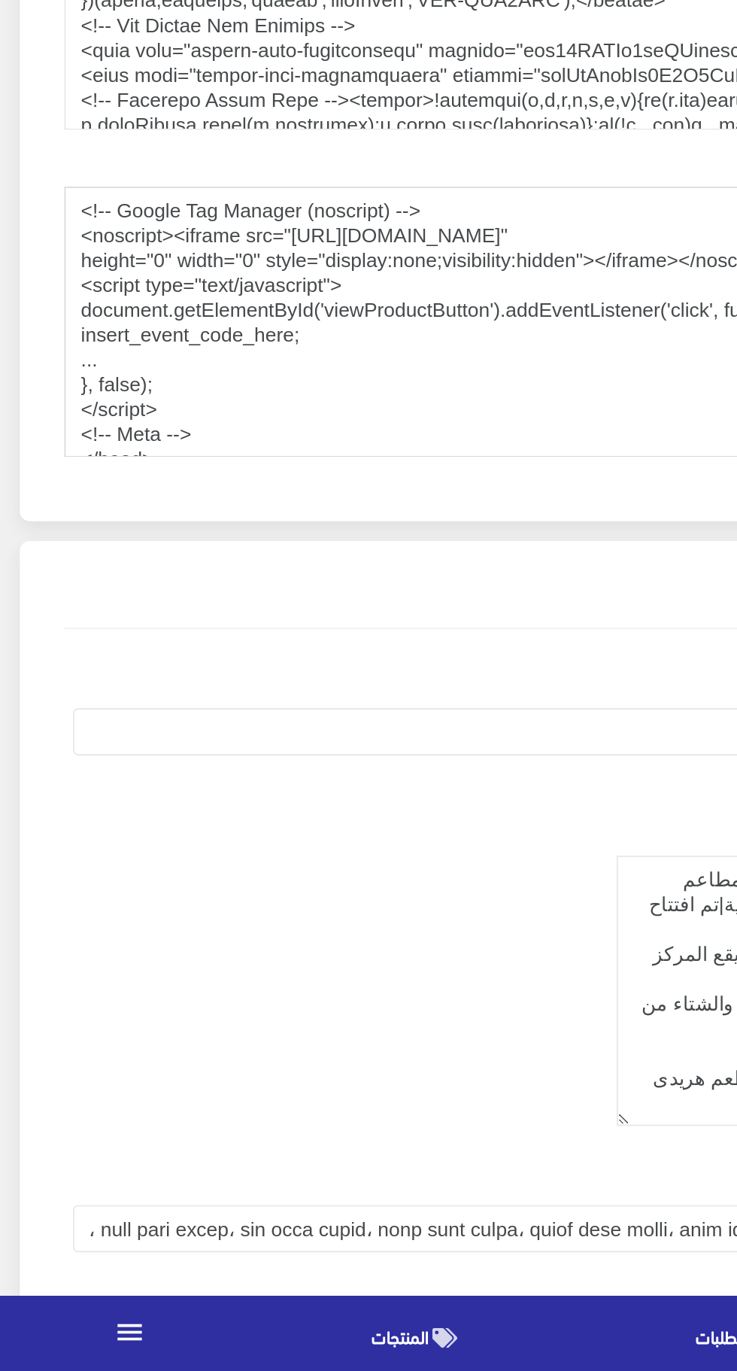
click at [280, 652] on textarea "<!-- Google Tag Manager (noscript) --> <noscript><iframe src="[URL][DOMAIN_NAME…" at bounding box center [368, 734] width 659 height 165
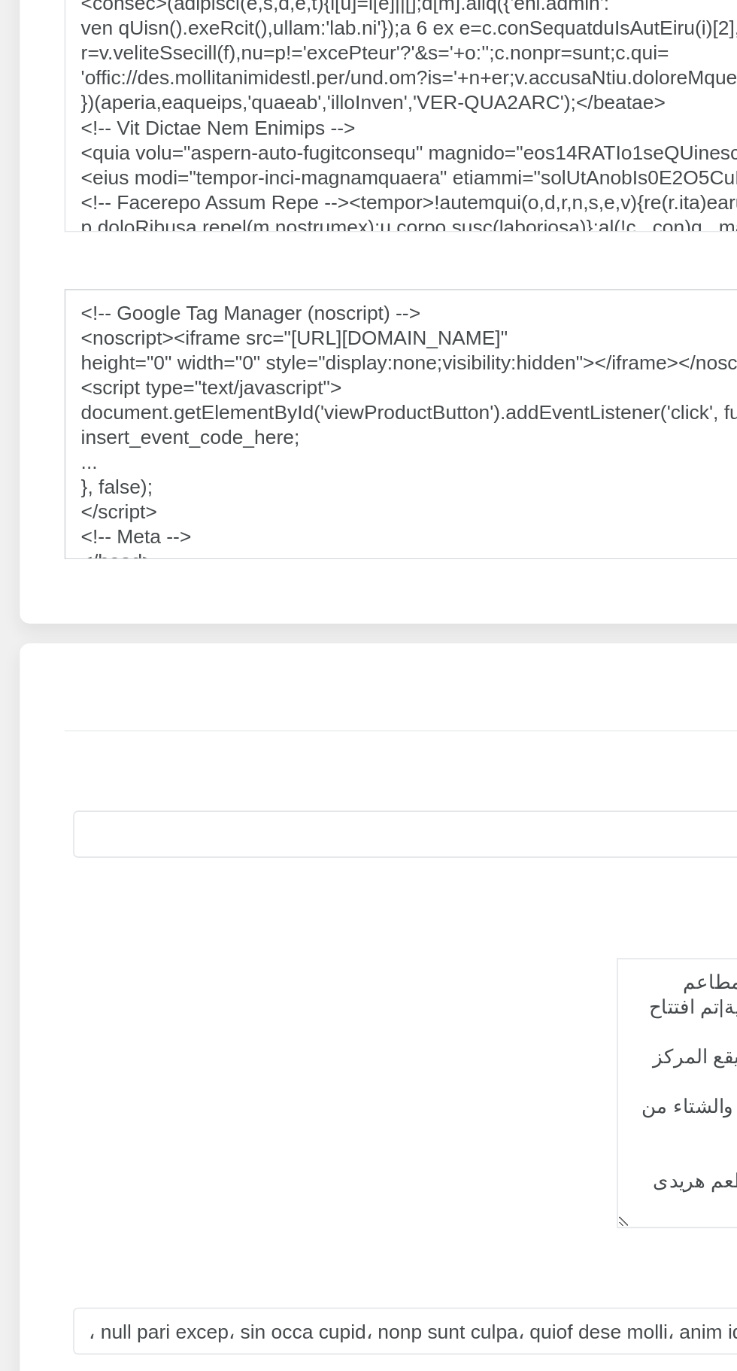
scroll to position [38, 0]
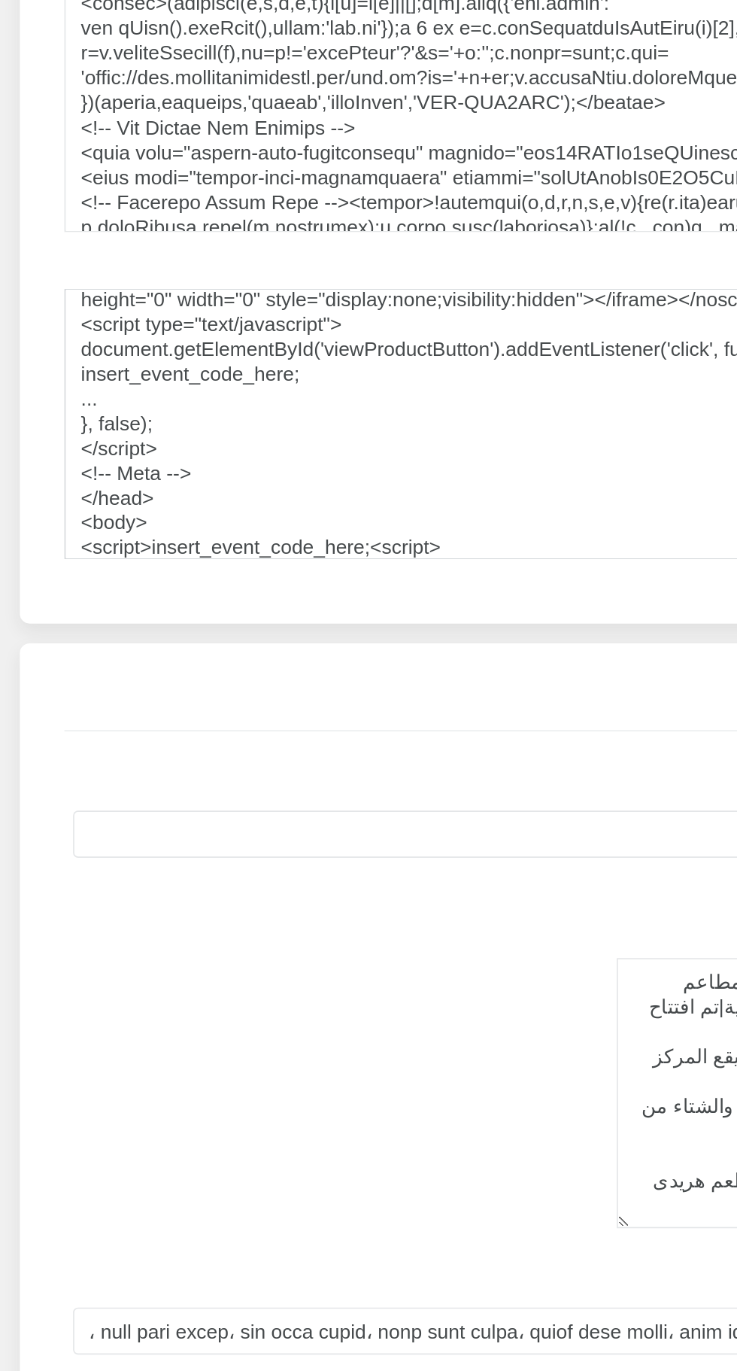
click at [316, 658] on textarea "<!-- Google Tag Manager (noscript) --> <noscript><iframe src="[URL][DOMAIN_NAME…" at bounding box center [368, 734] width 659 height 165
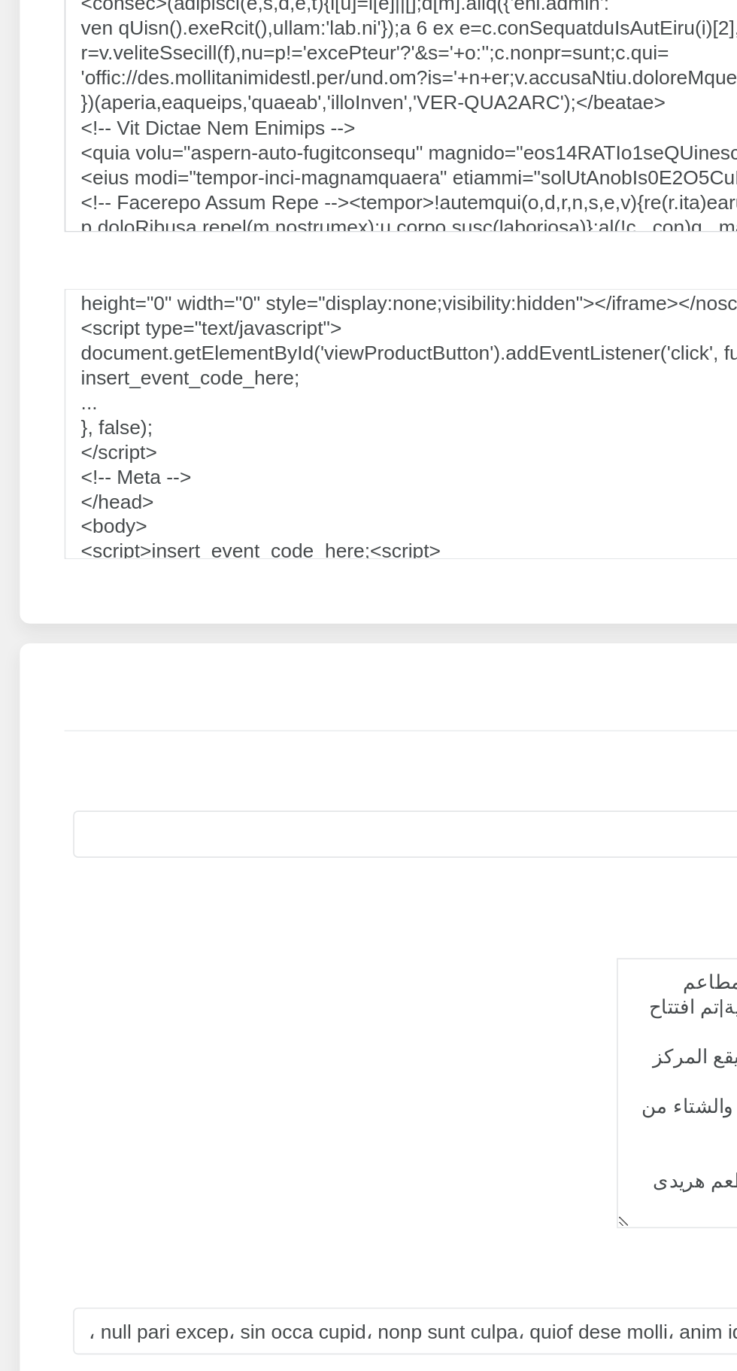
click at [358, 586] on textarea "اكواد في بداية الصفحة" at bounding box center [368, 534] width 659 height 165
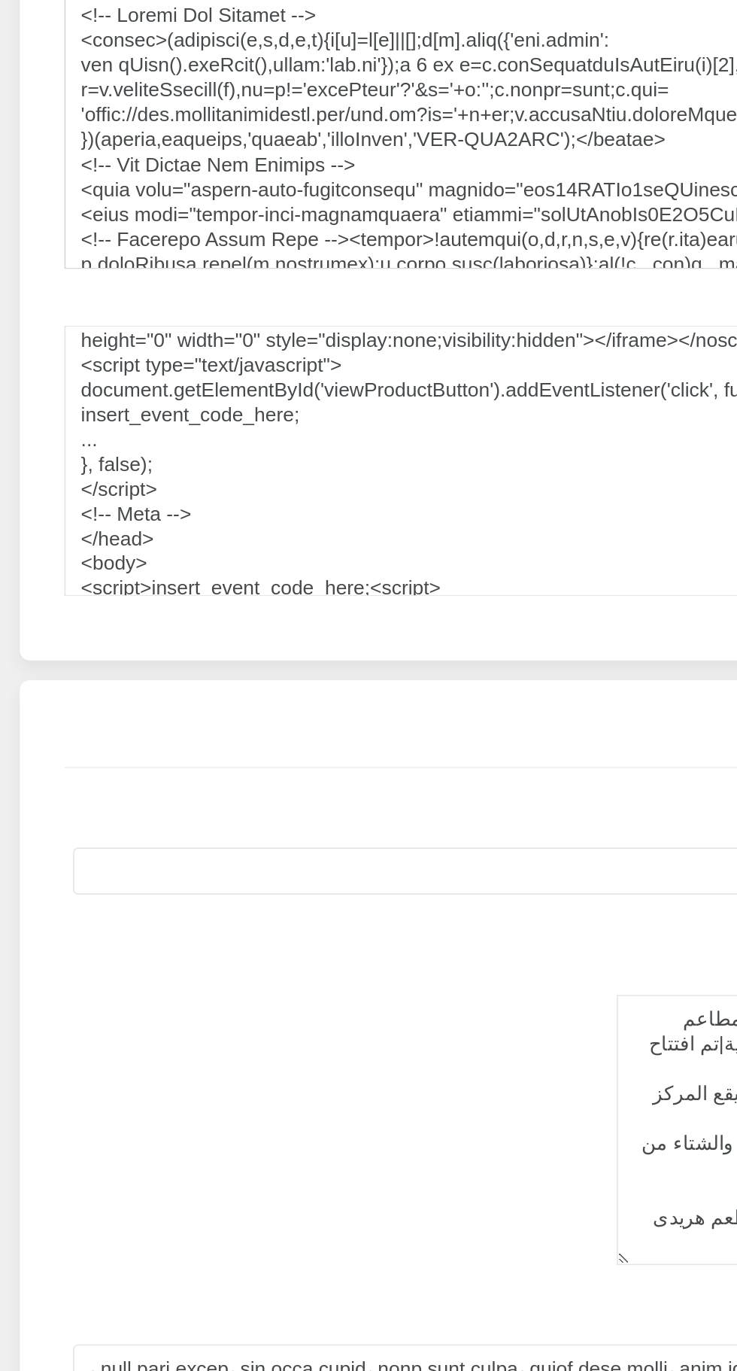
click at [257, 548] on textarea "اكواد في بداية الصفحة" at bounding box center [368, 534] width 659 height 165
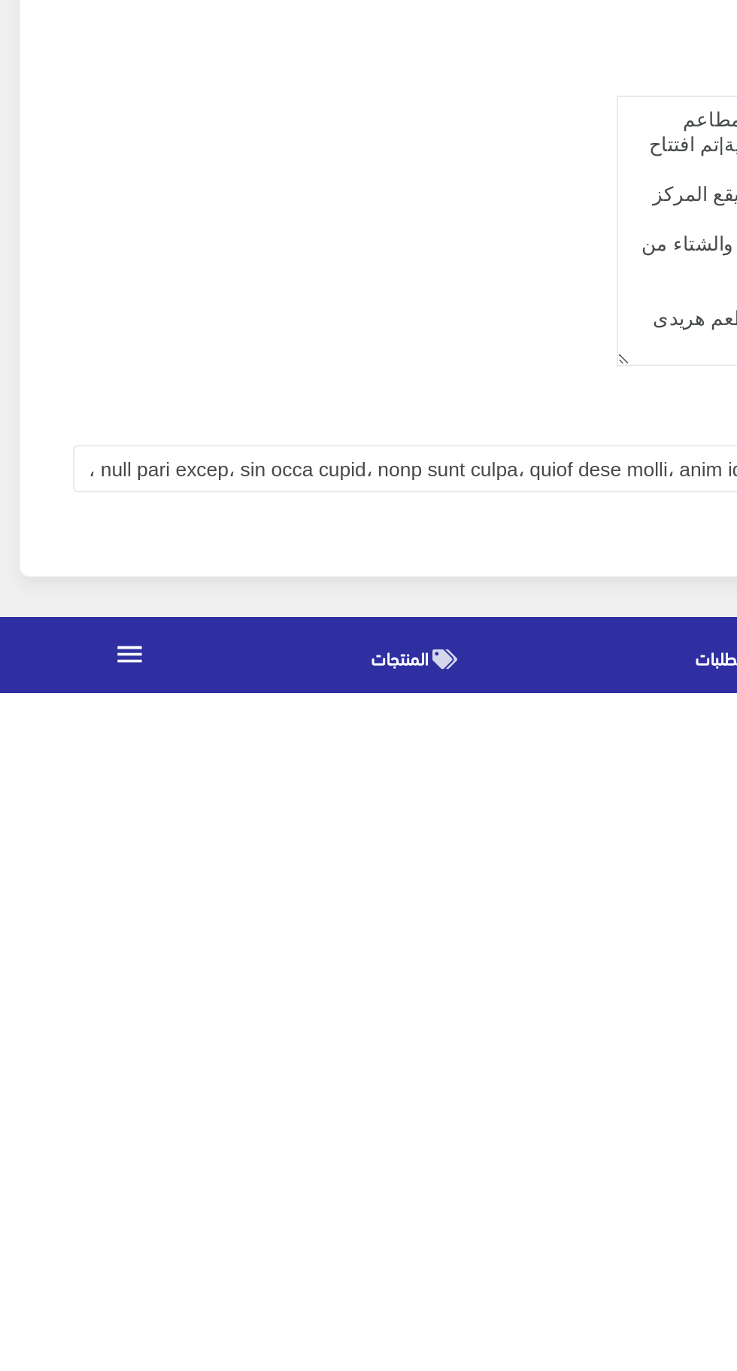
scroll to position [1436, 0]
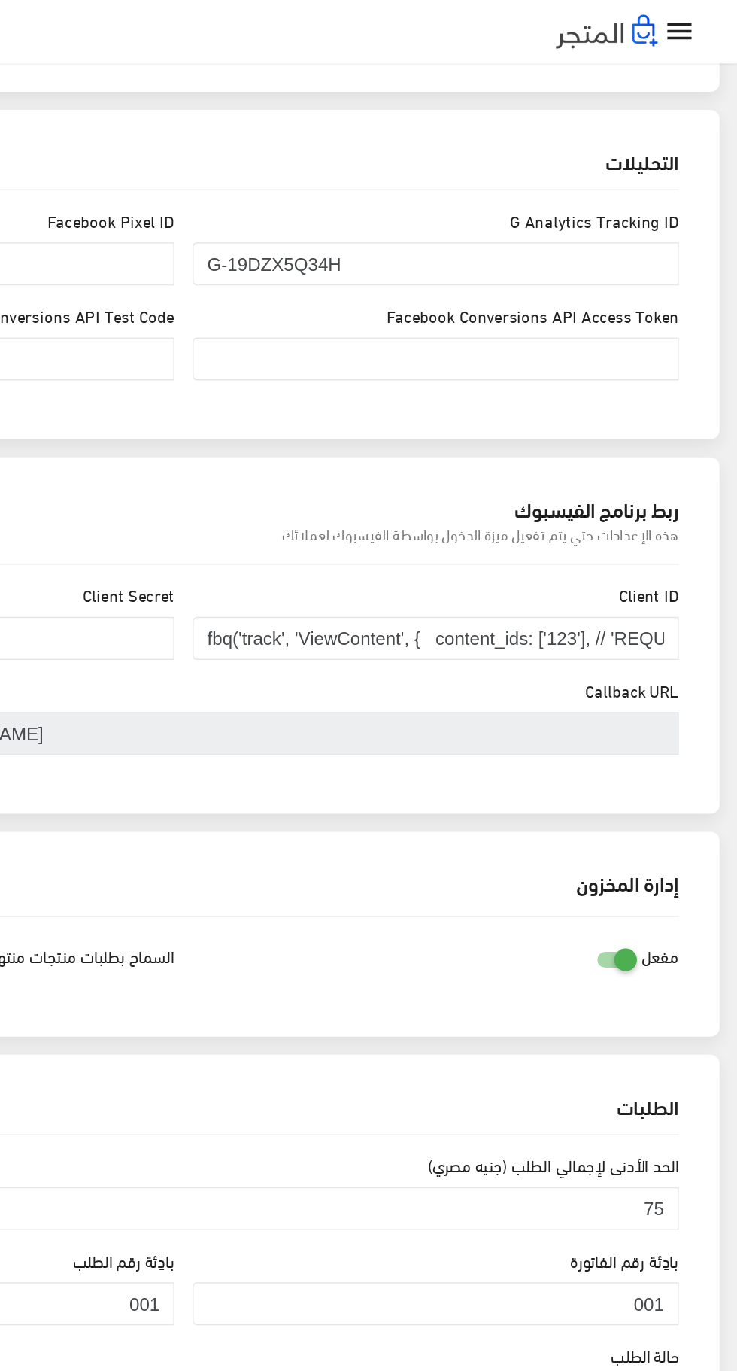
scroll to position [626, 0]
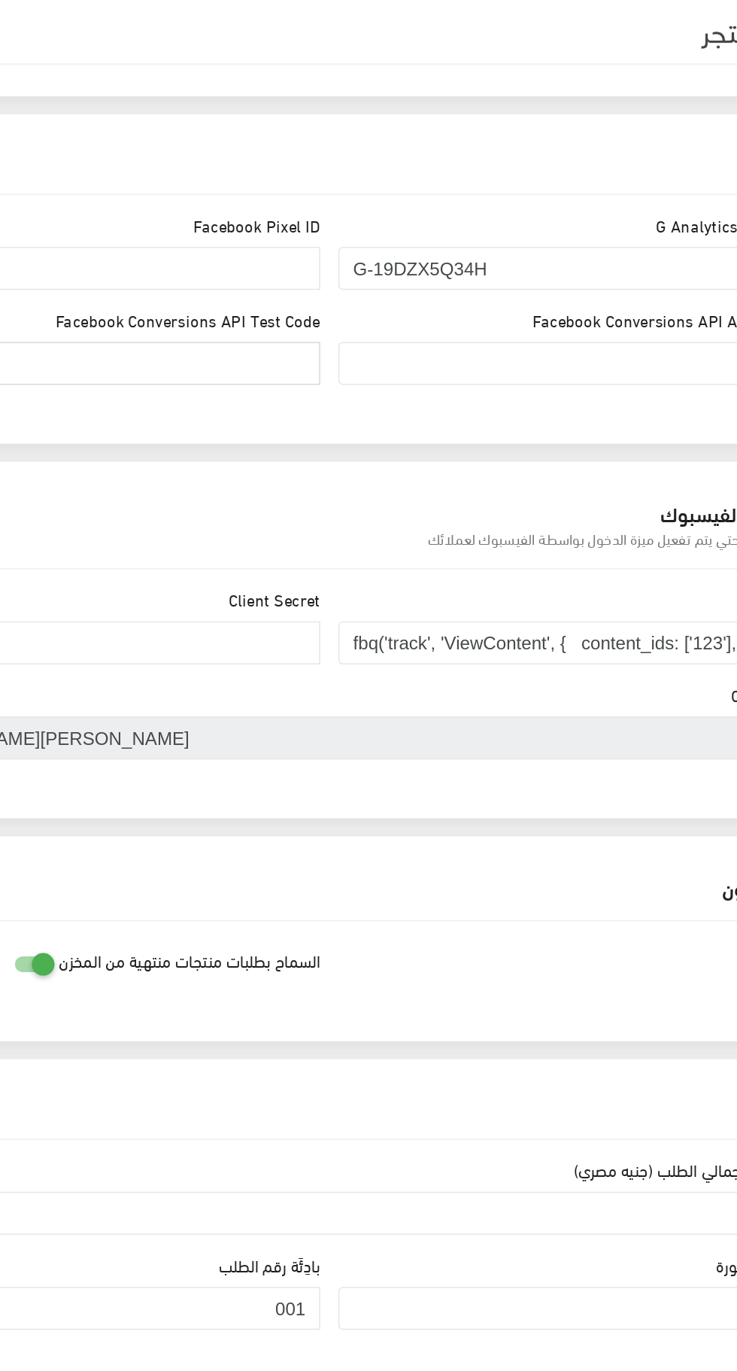
click at [333, 237] on input "Facebook Conversions API Test Code" at bounding box center [201, 241] width 324 height 29
click at [336, 242] on input "Facebook Conversions API Test Code" at bounding box center [201, 241] width 324 height 29
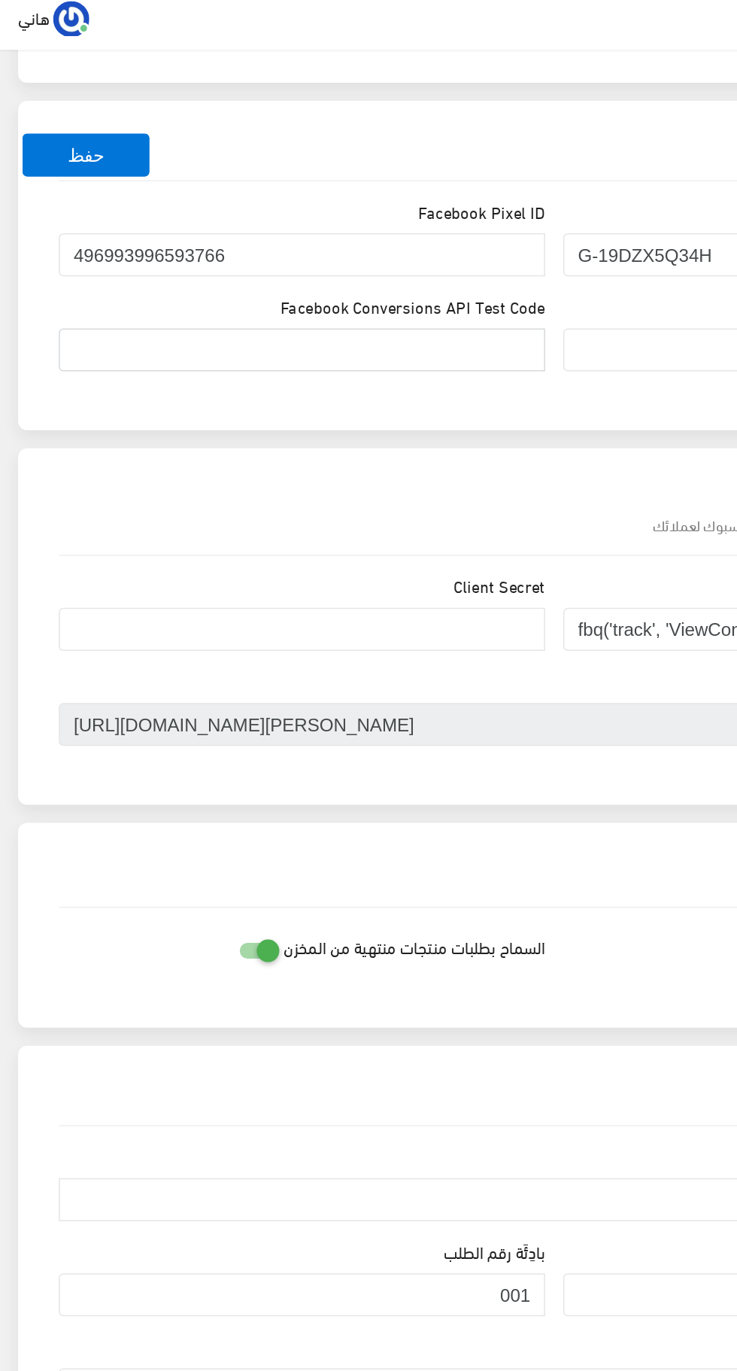
paste input "TEST21707"
type input "TEST21707"
click at [81, 119] on button "حفظ" at bounding box center [57, 112] width 84 height 29
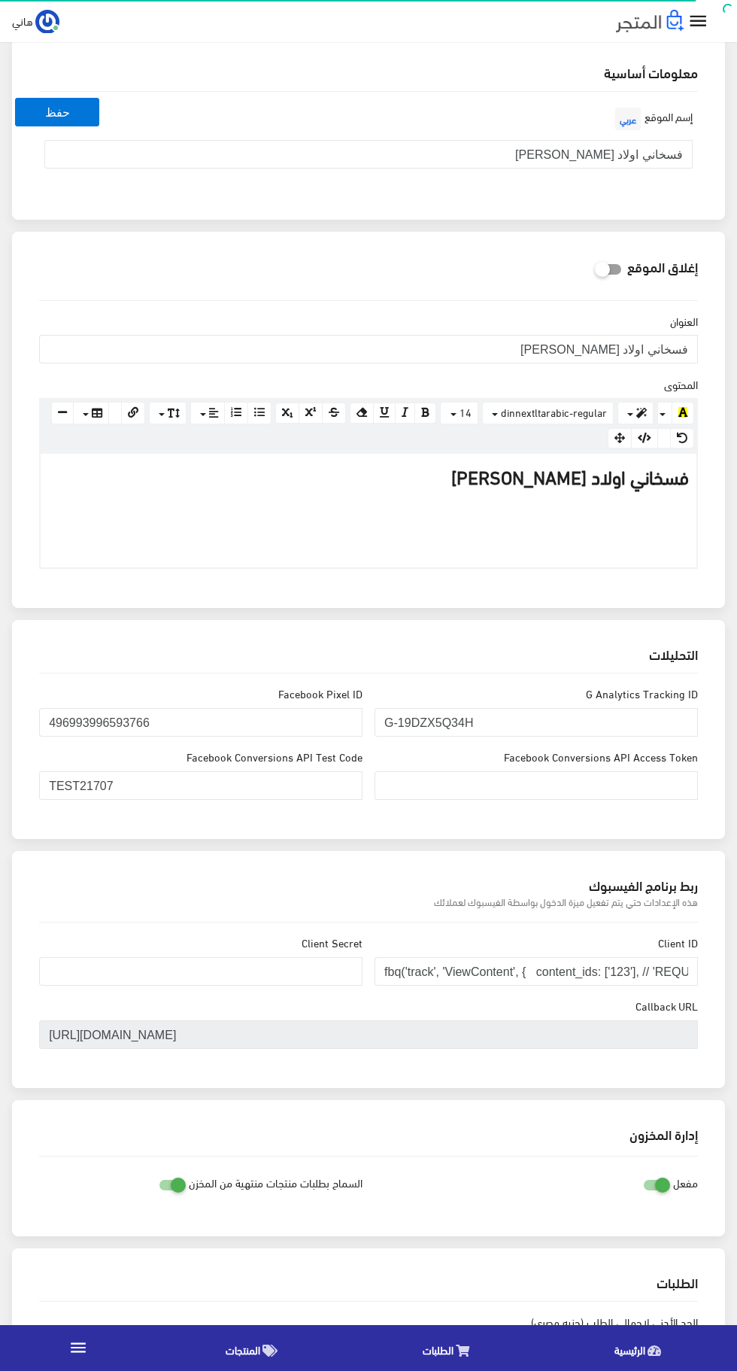
scroll to position [126, 0]
